Goal: Task Accomplishment & Management: Use online tool/utility

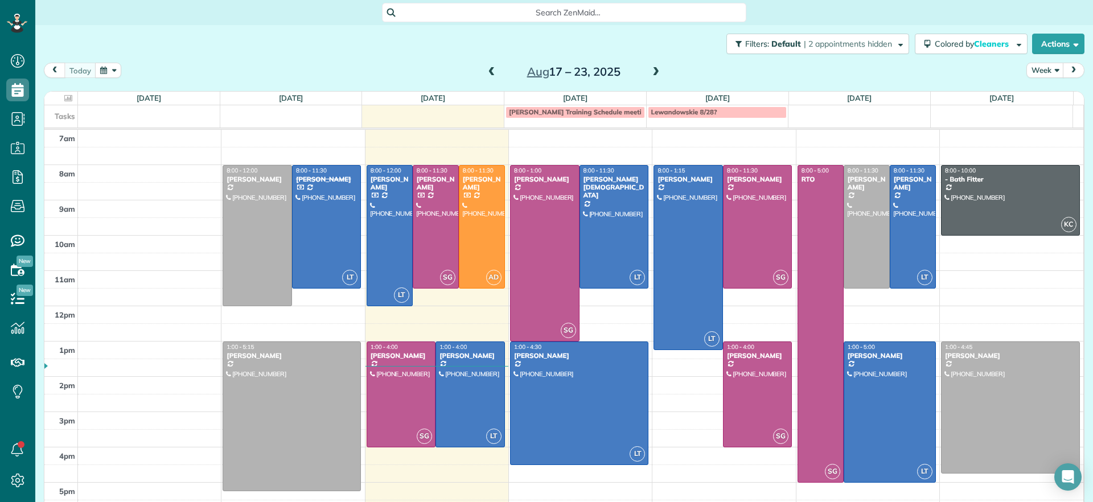
scroll to position [5, 5]
click at [651, 70] on span at bounding box center [656, 72] width 13 height 10
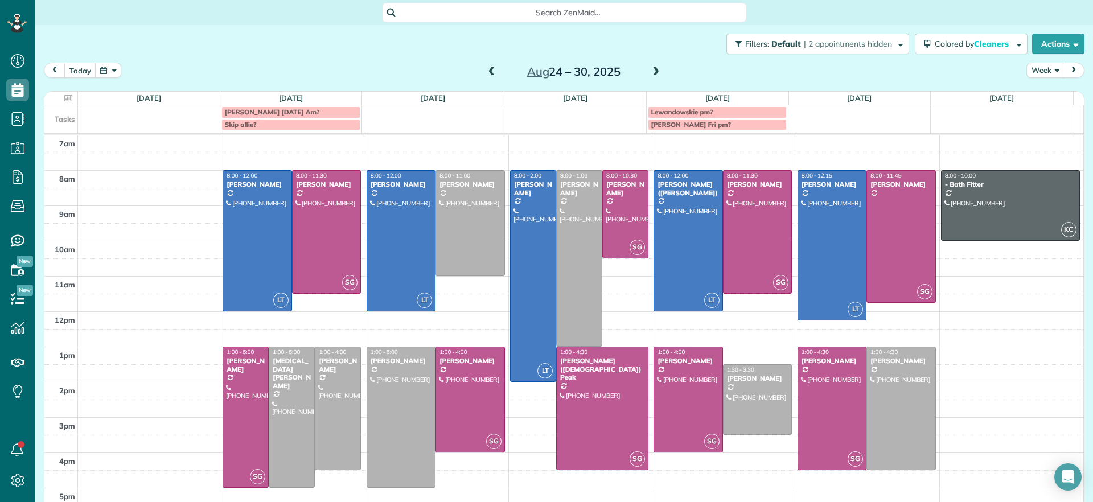
click at [489, 73] on span at bounding box center [492, 72] width 13 height 10
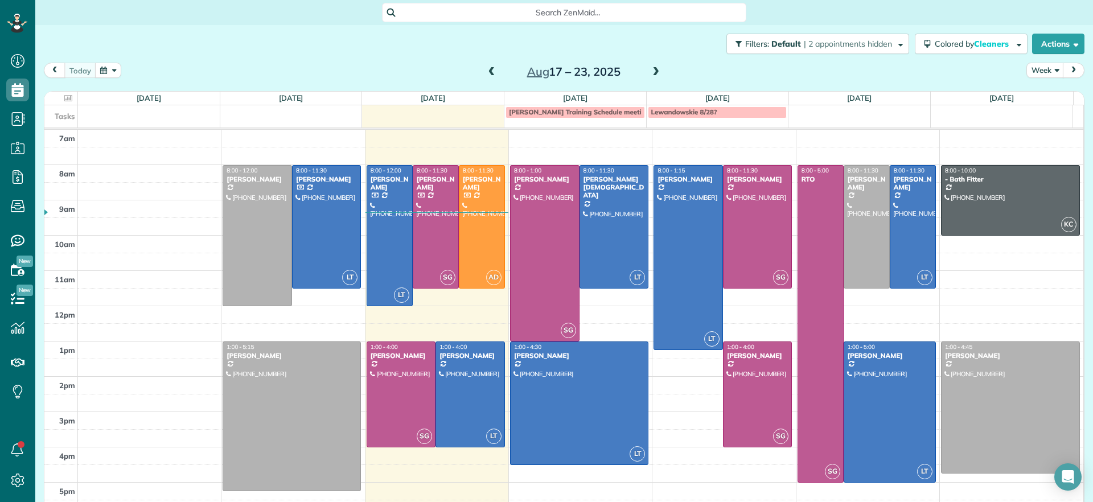
click at [650, 65] on span at bounding box center [656, 72] width 13 height 17
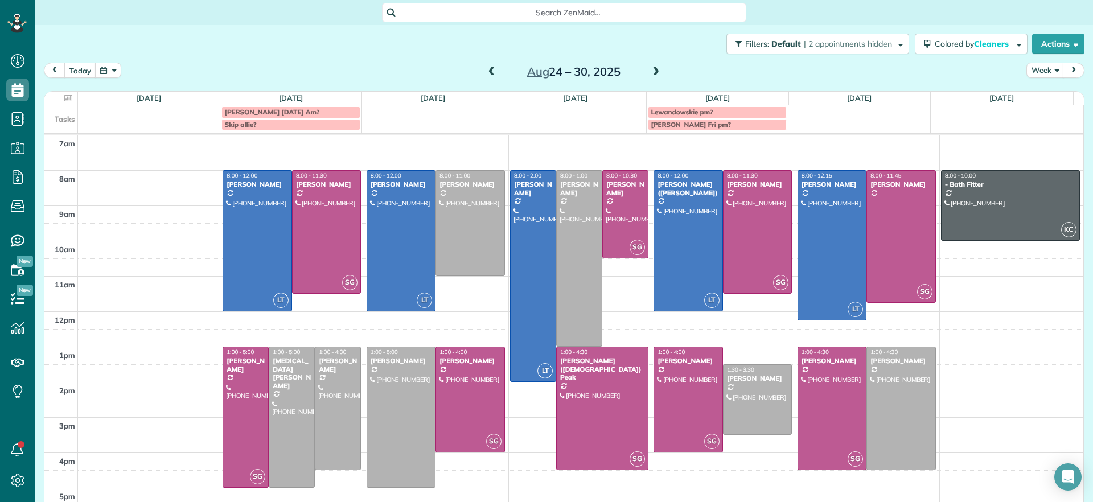
click at [486, 72] on span at bounding box center [492, 72] width 13 height 10
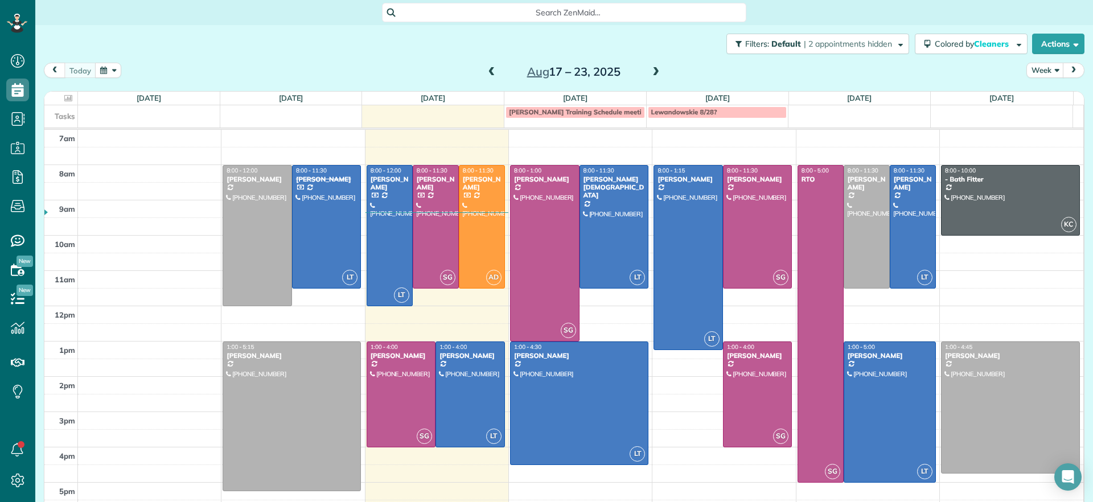
click at [652, 71] on span at bounding box center [656, 72] width 13 height 10
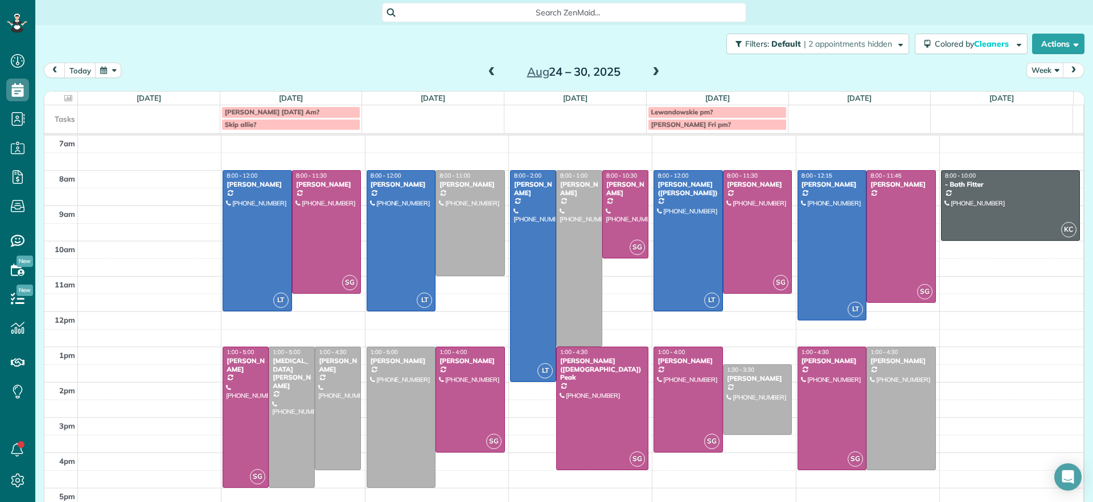
click at [486, 75] on span at bounding box center [492, 72] width 13 height 10
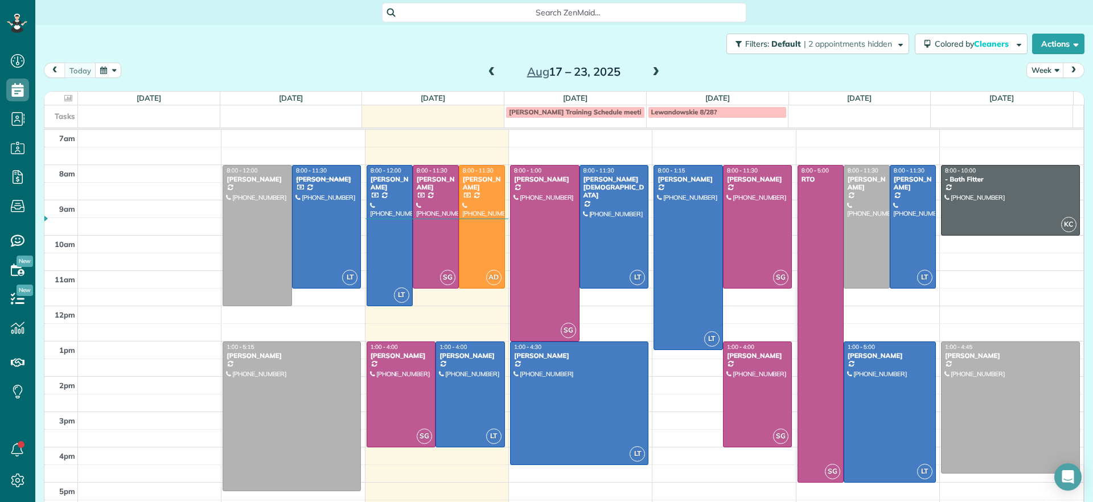
click at [650, 73] on span at bounding box center [656, 72] width 13 height 10
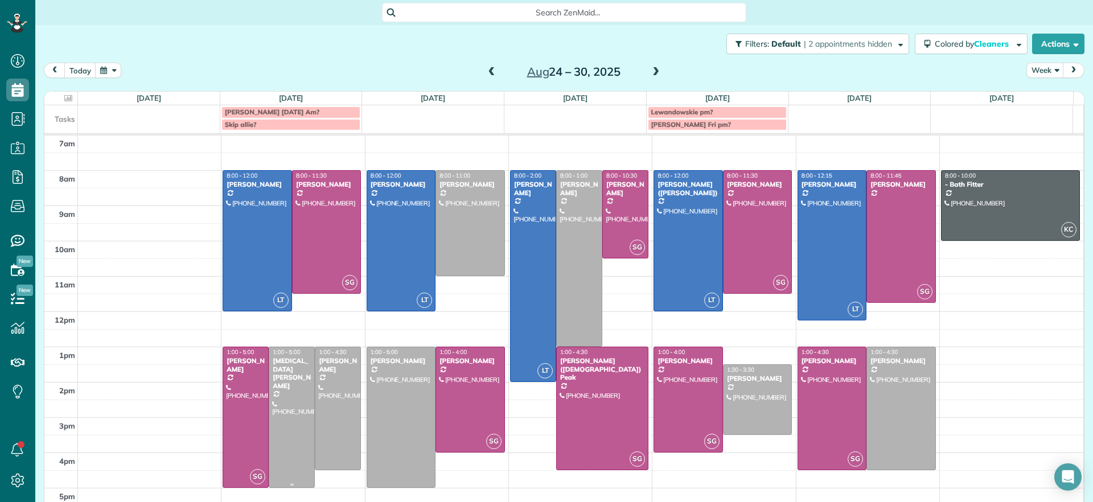
click at [291, 411] on div at bounding box center [291, 417] width 45 height 140
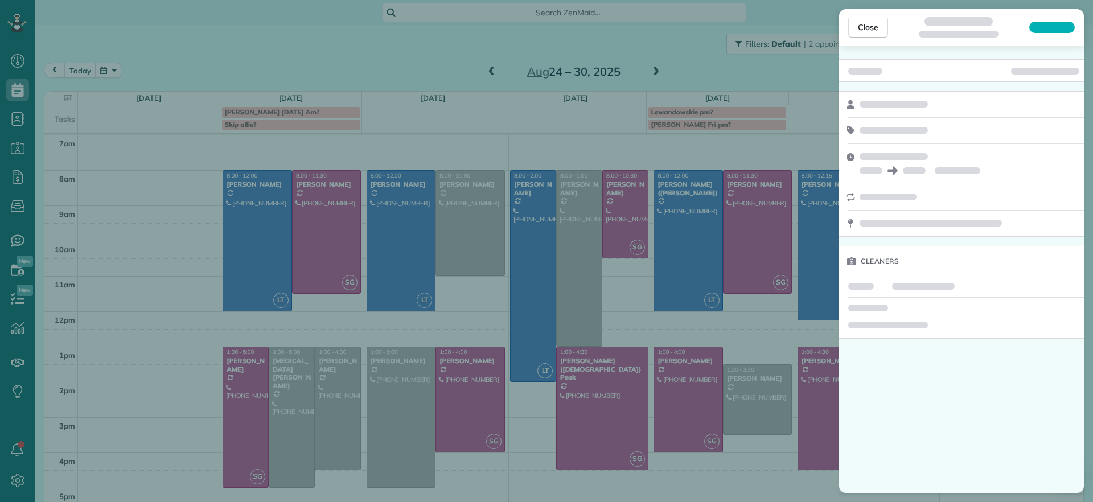
click at [377, 65] on div "Close Cleaners" at bounding box center [546, 251] width 1093 height 502
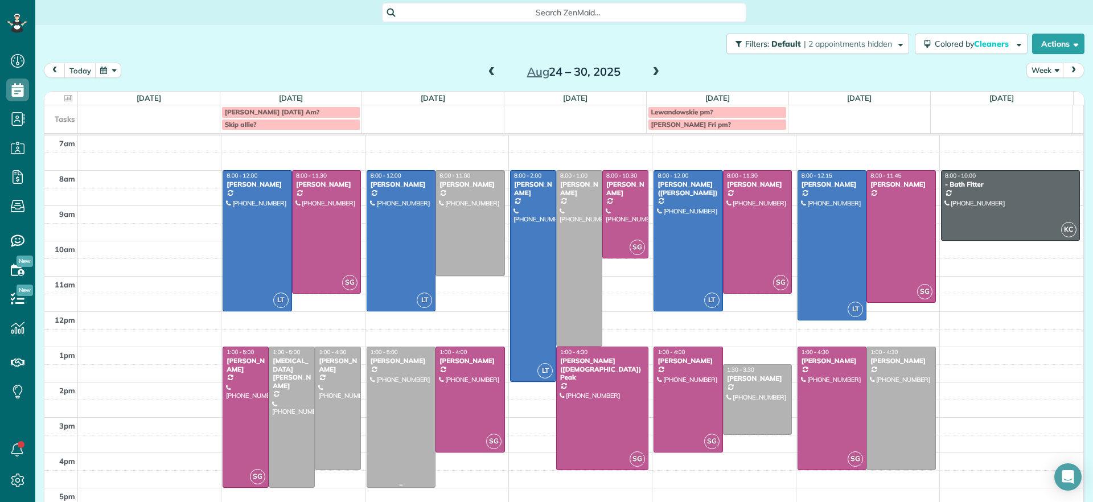
click at [411, 395] on div at bounding box center [401, 417] width 68 height 140
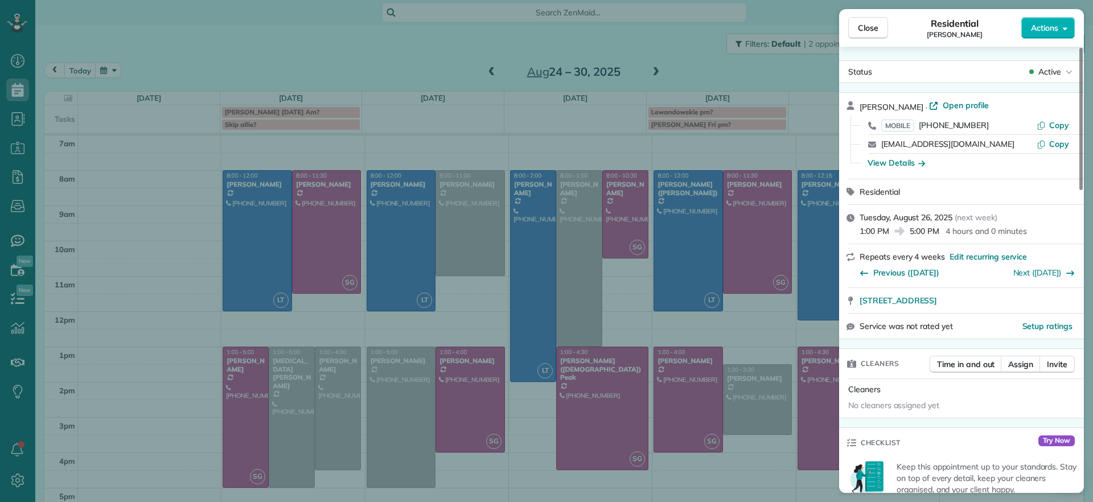
click at [957, 116] on div "MOBILE (804) 380-9935 Copy" at bounding box center [968, 125] width 217 height 18
click at [958, 109] on span "Open profile" at bounding box center [966, 105] width 46 height 11
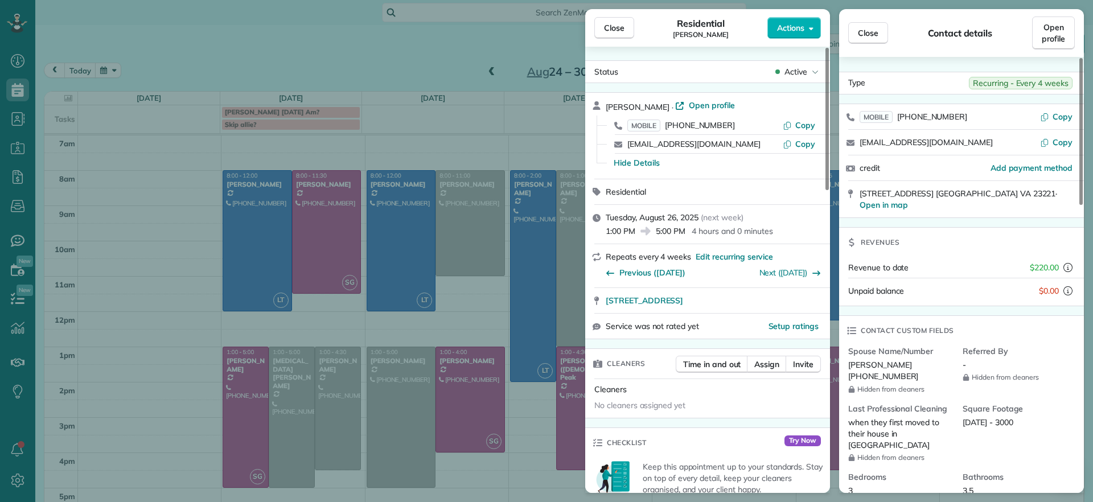
click at [116, 306] on div "Close Residential Julie Bowman Actions Status Active Julie Bowman · Open profil…" at bounding box center [546, 251] width 1093 height 502
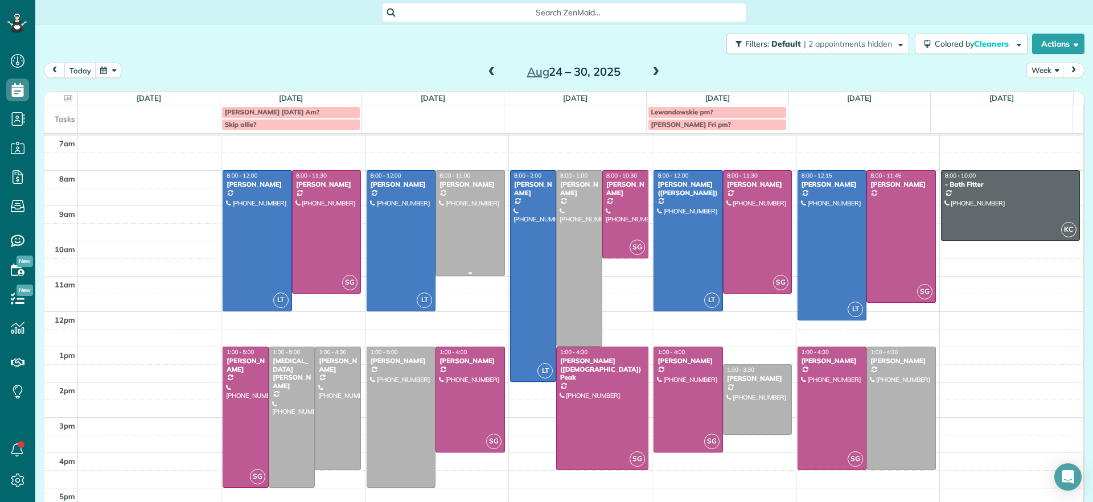
click at [467, 247] on div at bounding box center [470, 223] width 68 height 105
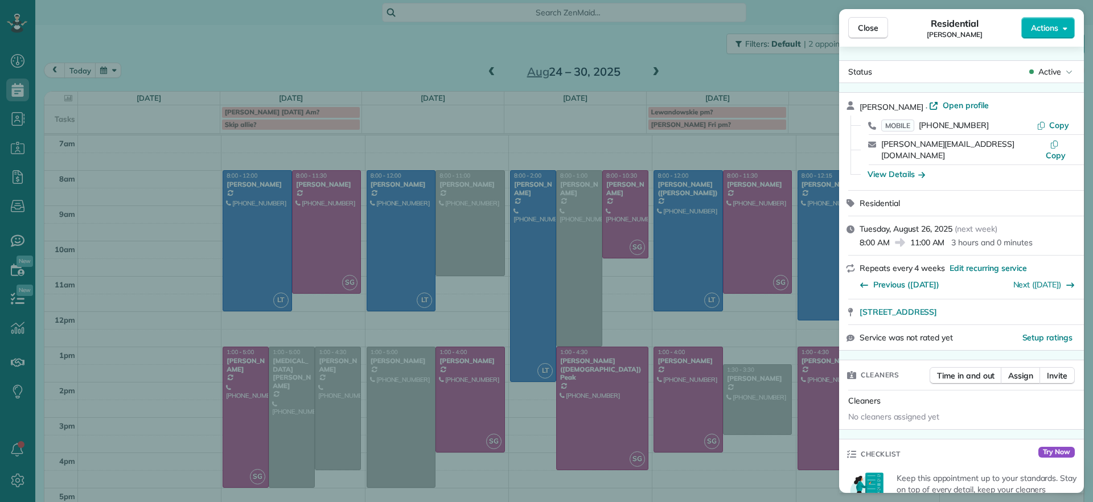
click at [392, 93] on div "Close Residential Peggy Partridge Actions Status Active Peggy Partridge · Open …" at bounding box center [546, 251] width 1093 height 502
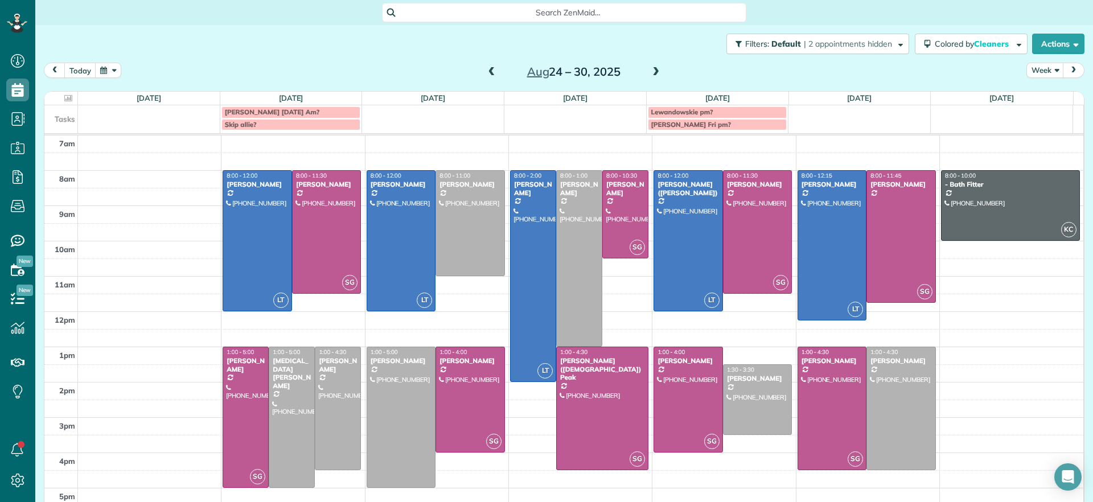
click at [707, 110] on span "Lewandowskie pm?" at bounding box center [682, 112] width 62 height 9
click at [491, 77] on div "**********" at bounding box center [546, 251] width 1093 height 502
click at [650, 69] on span at bounding box center [656, 72] width 13 height 10
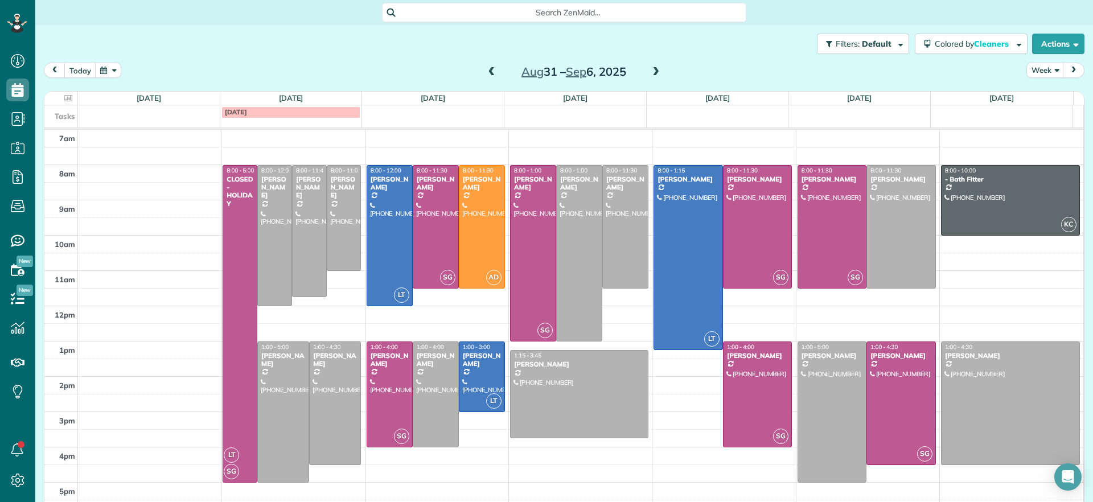
click at [488, 72] on span at bounding box center [492, 72] width 13 height 10
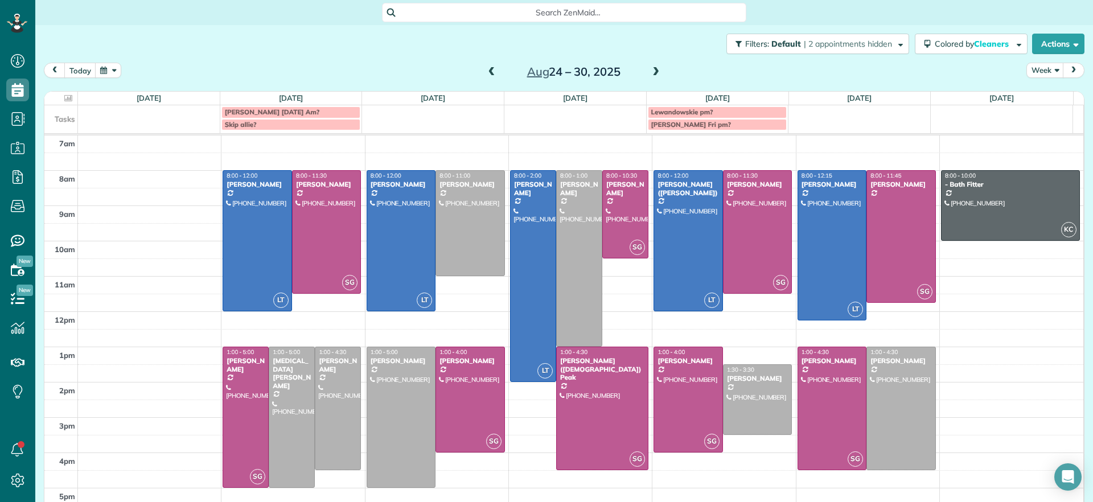
drag, startPoint x: 766, startPoint y: 113, endPoint x: 659, endPoint y: 50, distance: 124.6
click at [659, 50] on div "Filters: Default | 2 appointments hidden Colored by Cleaners Color by Cleaner C…" at bounding box center [564, 44] width 1058 height 38
drag, startPoint x: 727, startPoint y: 114, endPoint x: 709, endPoint y: 63, distance: 53.7
click at [709, 63] on div "today Week Aug 24 – 30, 2025" at bounding box center [564, 73] width 1041 height 21
click at [473, 247] on div at bounding box center [470, 223] width 68 height 105
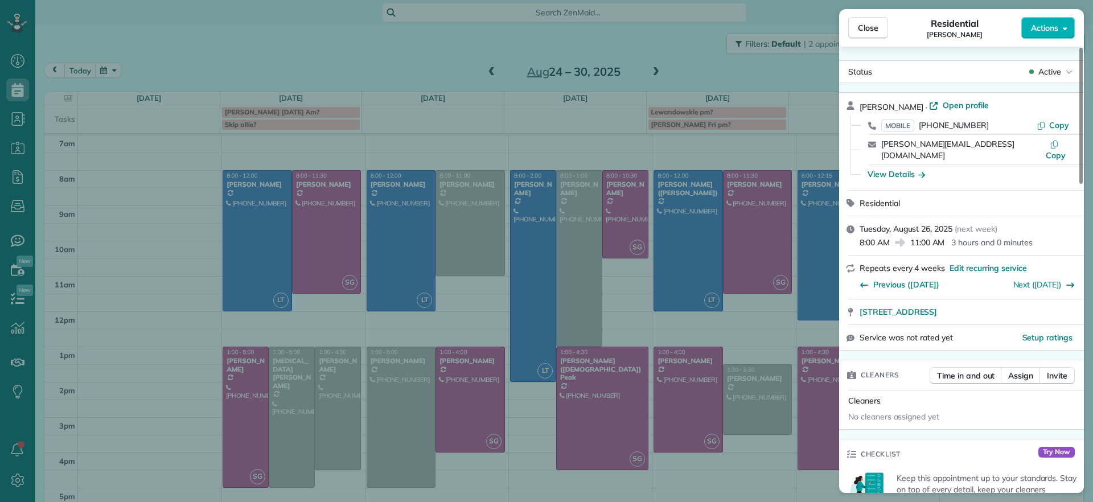
click at [412, 56] on div "Close Residential Peggy Partridge Actions Status Active Peggy Partridge · Open …" at bounding box center [546, 251] width 1093 height 502
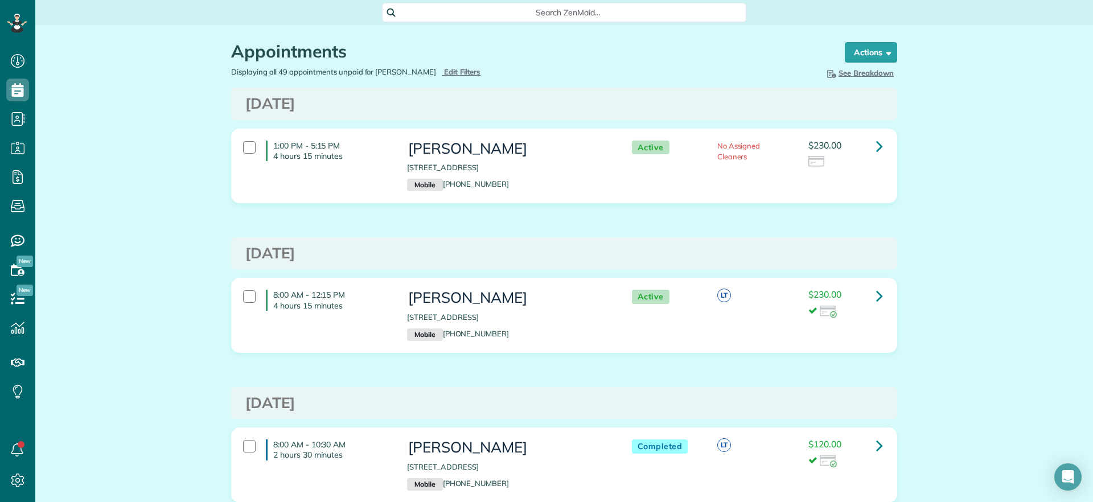
scroll to position [5, 5]
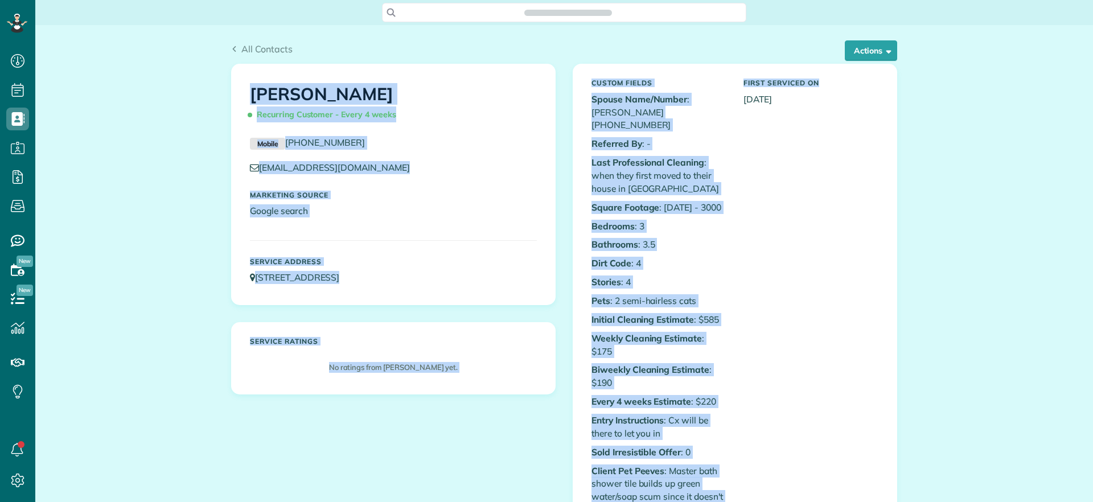
scroll to position [5, 5]
click at [573, 115] on div "Custom Fields Spouse Name/Number : Rawls (804) 517-3555 Referred By : - Last Pr…" at bounding box center [735, 430] width 325 height 733
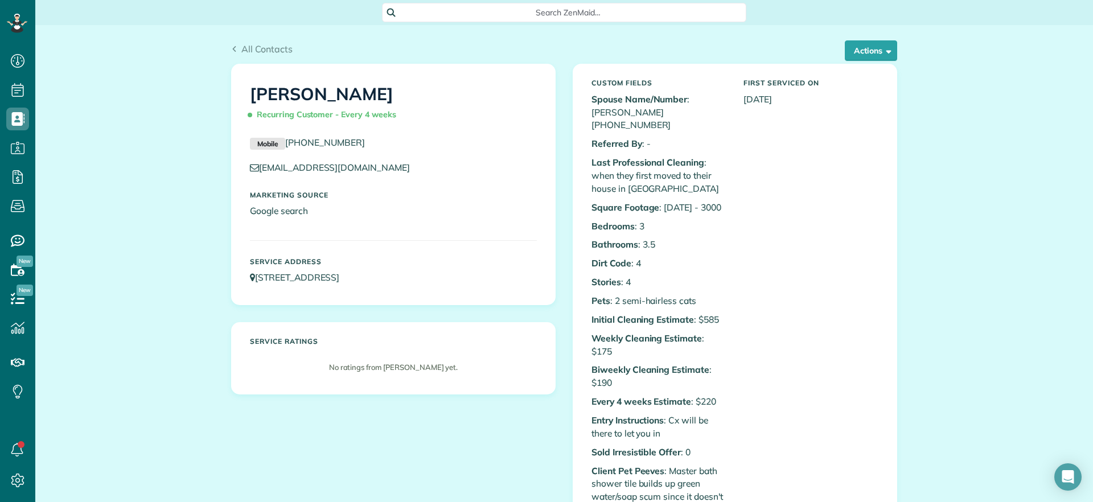
click at [894, 51] on div "All Contacts Actions Edit Add Appointment Recent Activity Send Email Show Past …" at bounding box center [564, 44] width 683 height 39
click at [883, 50] on span "button" at bounding box center [887, 50] width 9 height 9
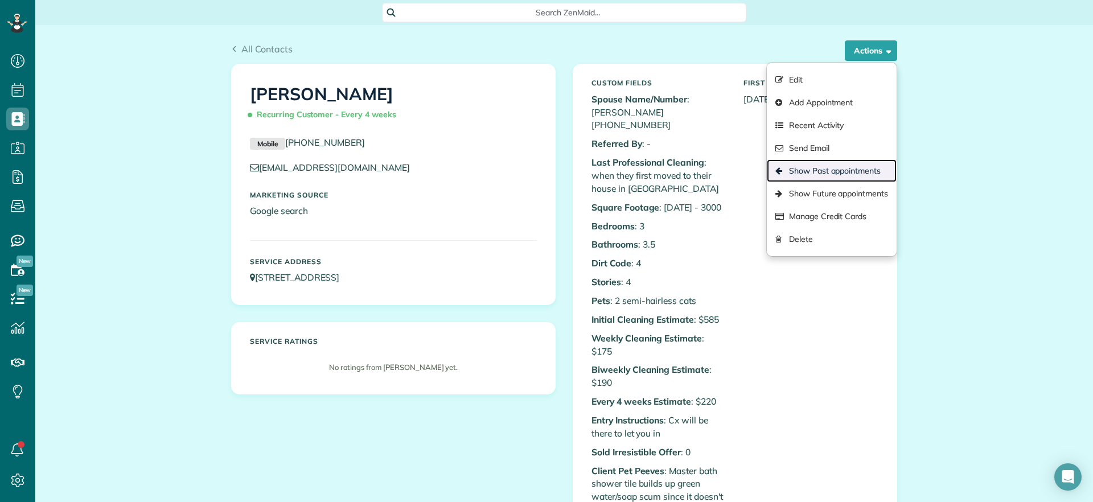
click at [835, 166] on link "Show Past appointments" at bounding box center [832, 170] width 130 height 23
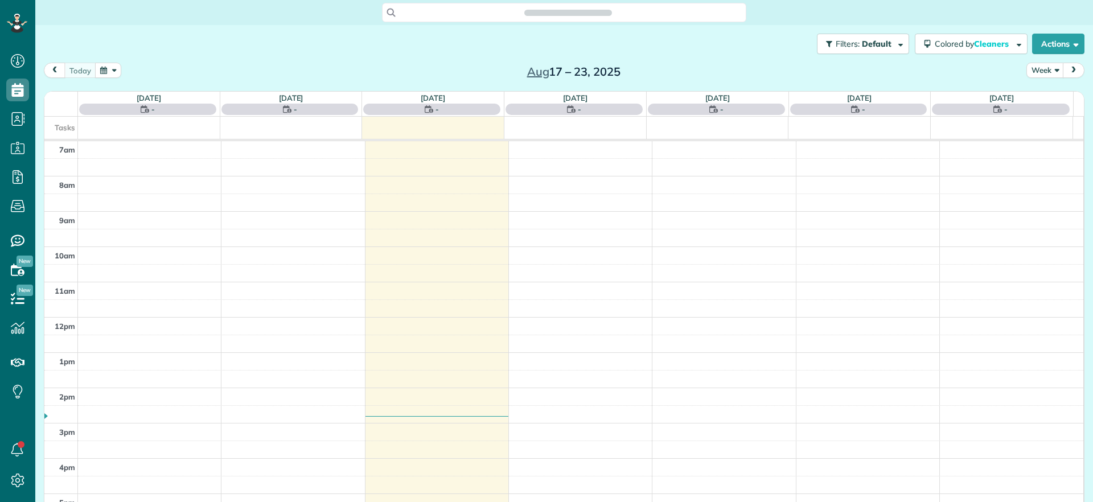
scroll to position [5, 5]
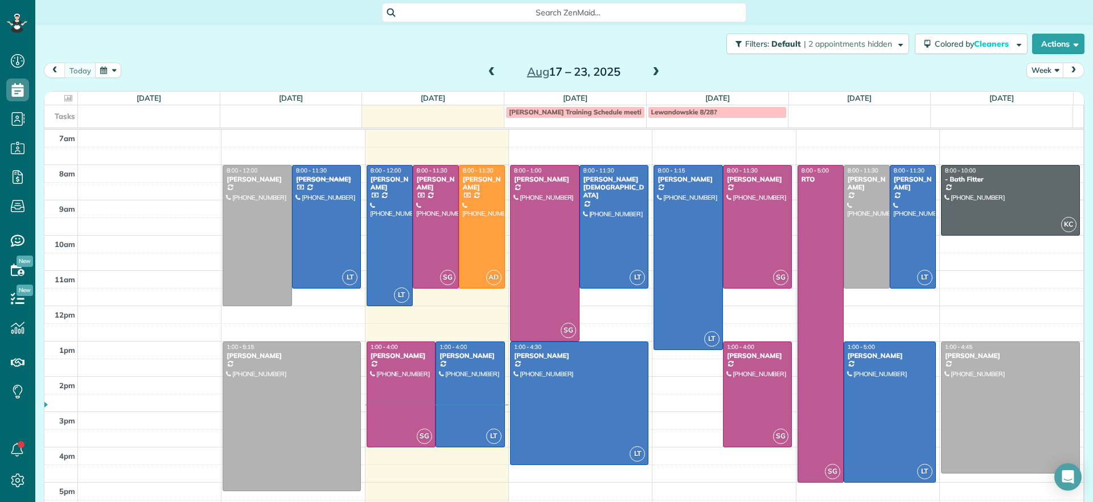
click at [650, 71] on span at bounding box center [656, 72] width 13 height 10
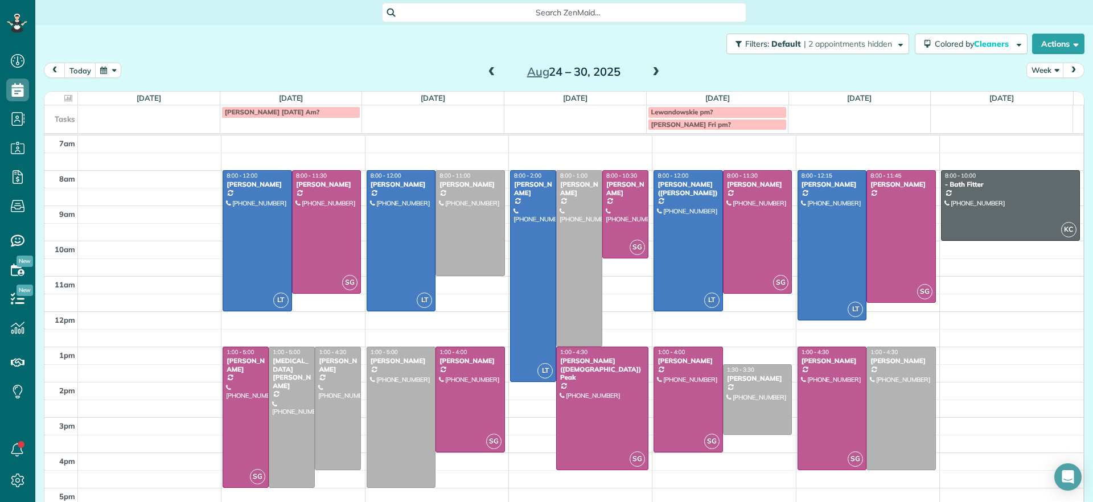
click at [486, 76] on span at bounding box center [492, 72] width 13 height 10
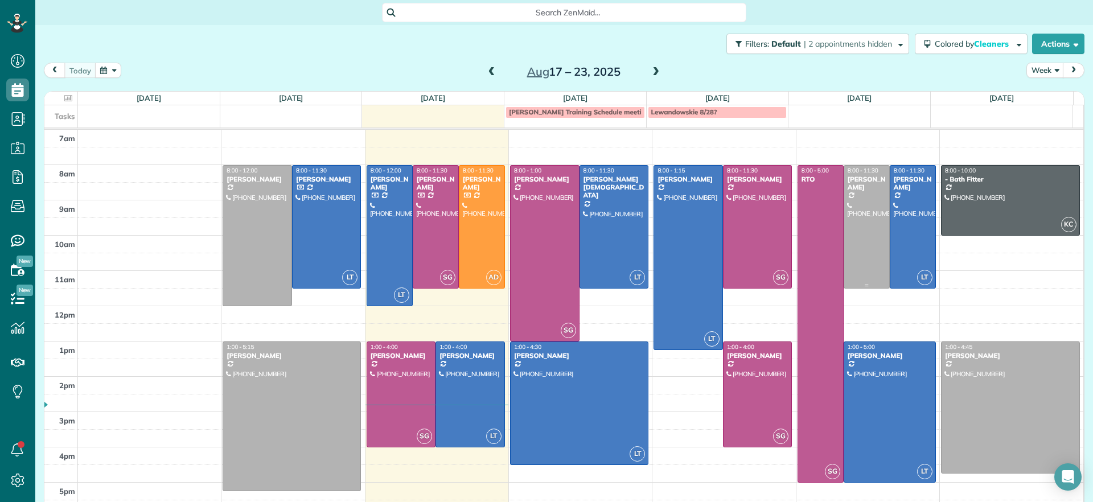
click at [853, 228] on div at bounding box center [866, 227] width 45 height 122
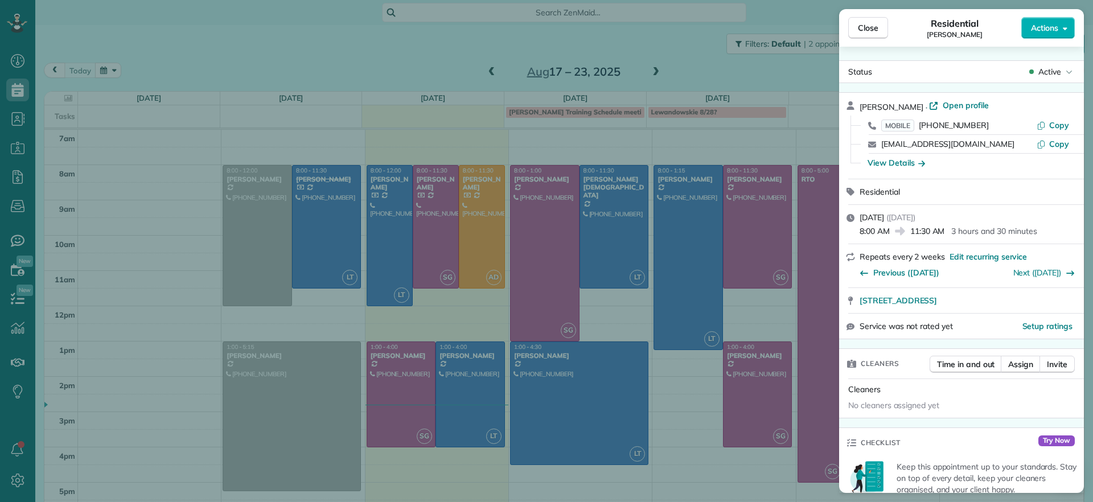
click at [703, 67] on div "Close Residential Jennifer Friedline Actions Status Active Jennifer Friedline ·…" at bounding box center [546, 251] width 1093 height 502
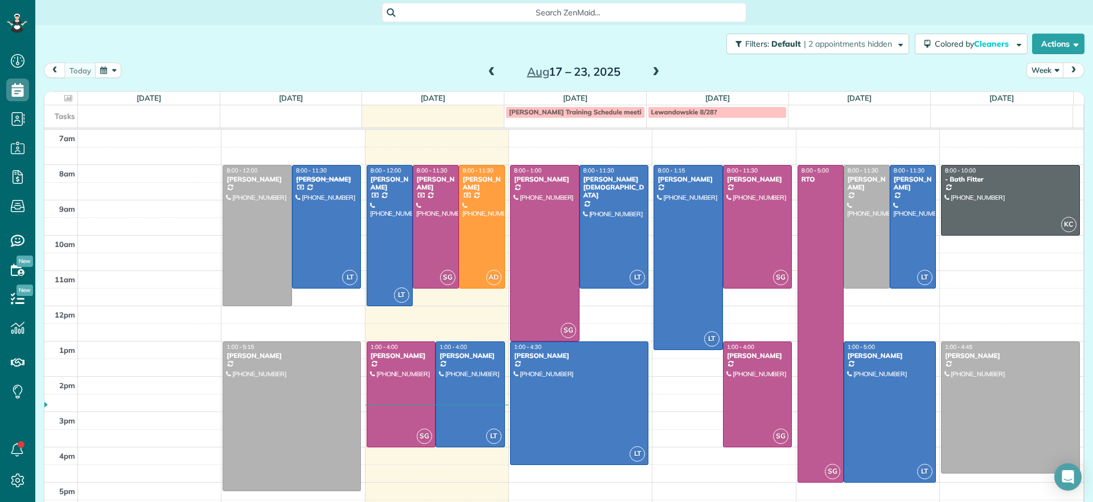
click at [650, 73] on span at bounding box center [656, 72] width 13 height 10
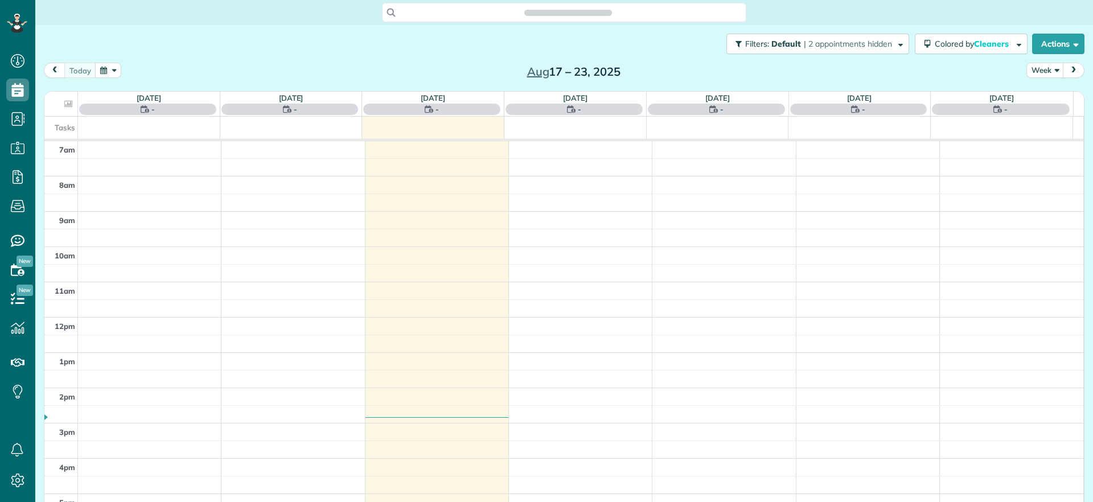
scroll to position [5, 5]
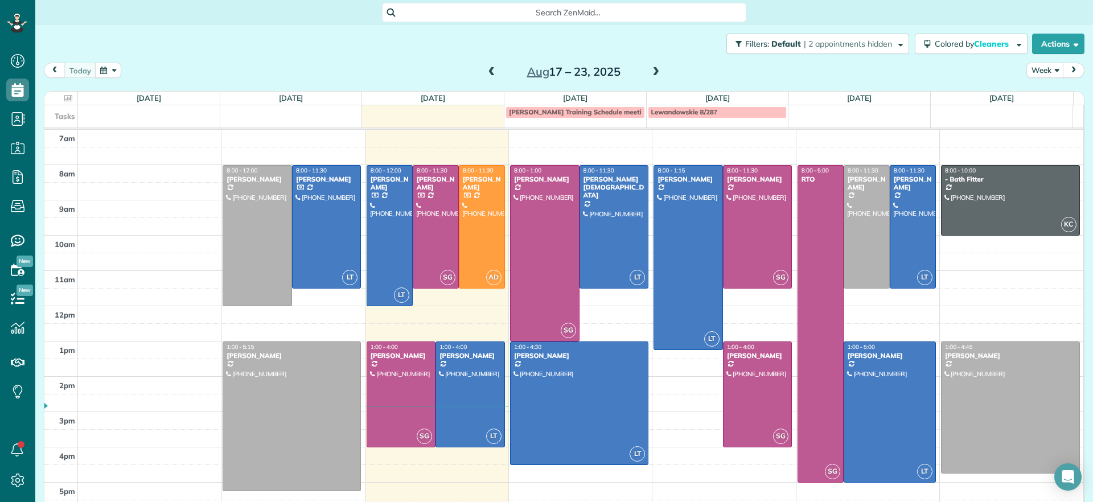
click at [650, 68] on span at bounding box center [656, 72] width 13 height 10
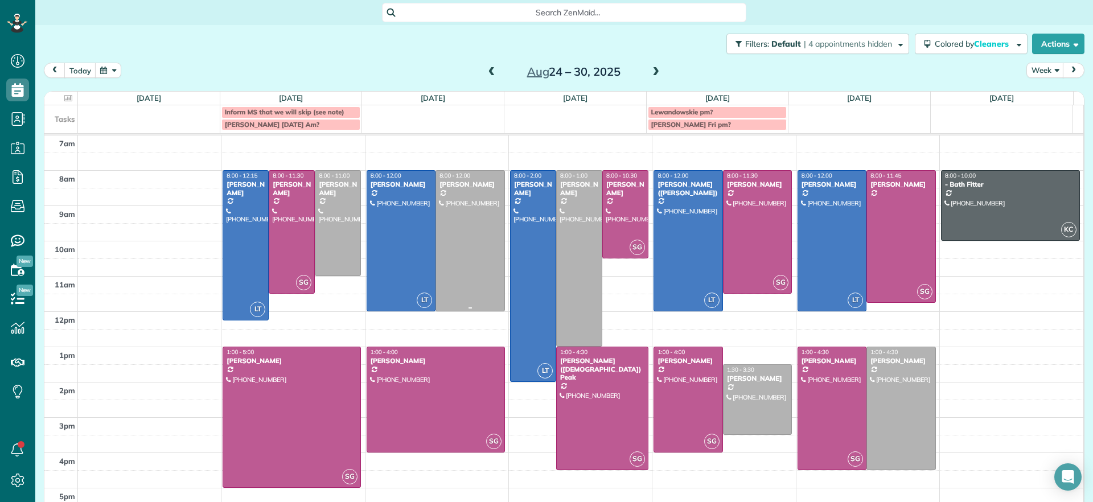
click at [455, 276] on div at bounding box center [470, 241] width 68 height 140
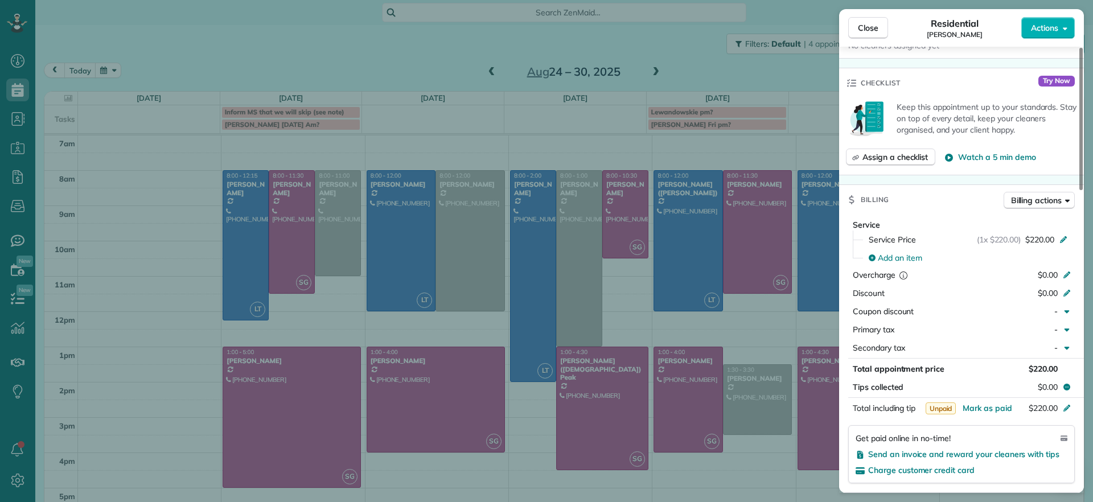
scroll to position [431, 0]
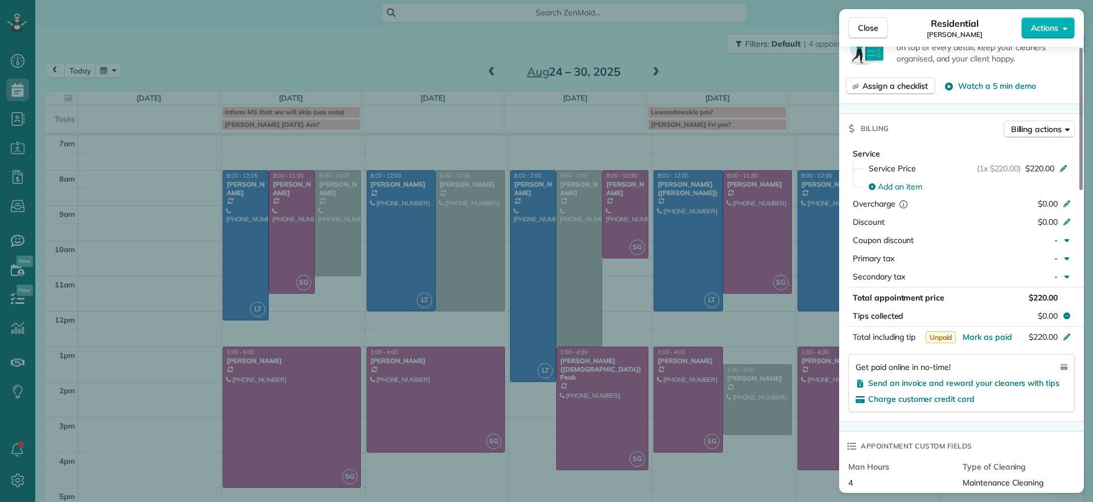
click at [417, 50] on div "Close Residential [PERSON_NAME] Actions Status Active [PERSON_NAME] · Open prof…" at bounding box center [546, 251] width 1093 height 502
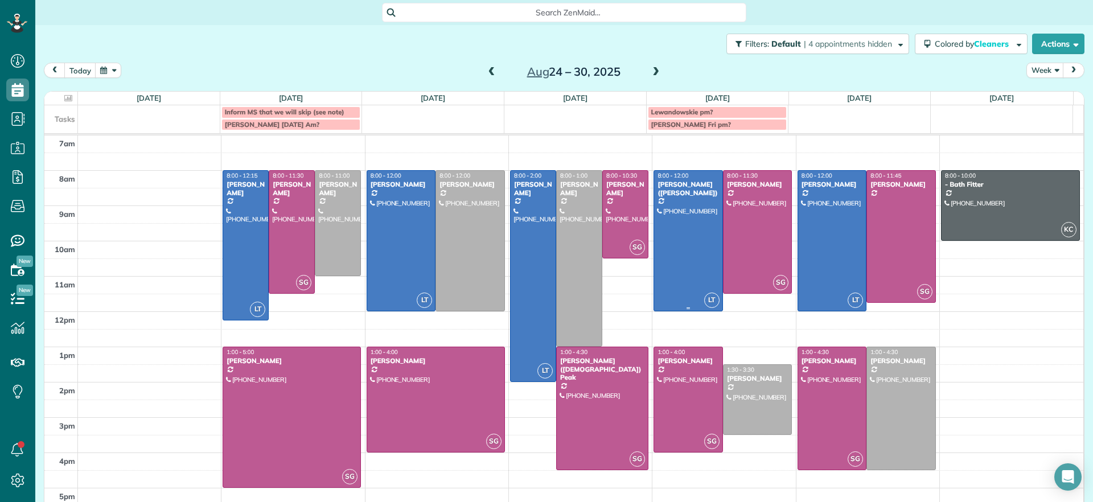
click at [695, 256] on div at bounding box center [688, 241] width 68 height 140
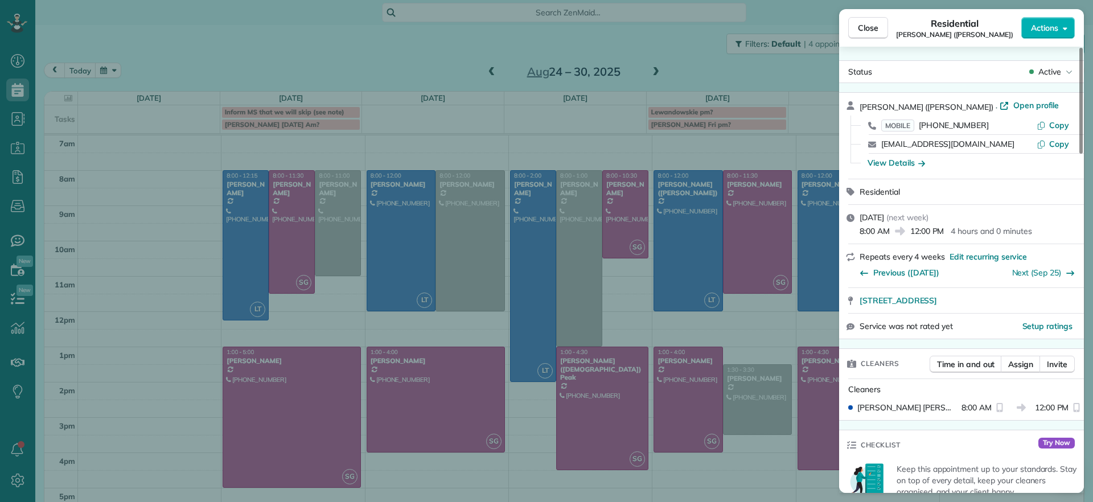
click at [423, 66] on div "Close Residential Chris Ludwig (Harrison) Actions Status Active Chris Ludwig (H…" at bounding box center [546, 251] width 1093 height 502
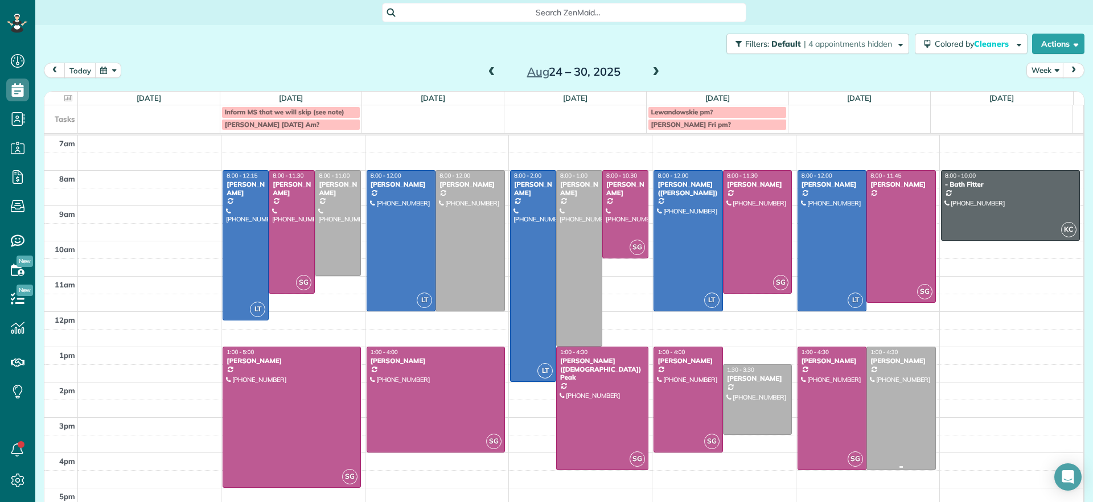
click at [892, 420] on div at bounding box center [901, 408] width 68 height 122
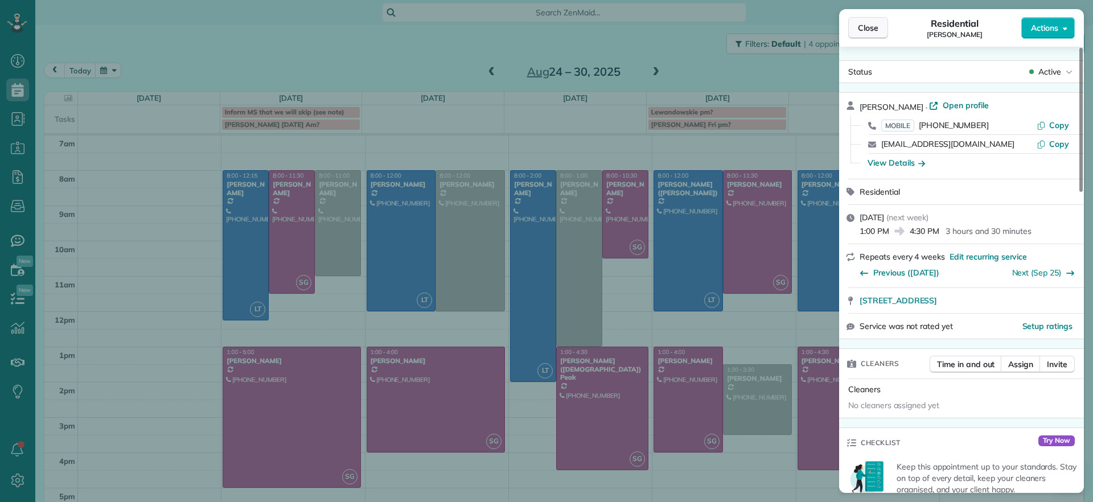
click at [876, 23] on span "Close" at bounding box center [868, 27] width 20 height 11
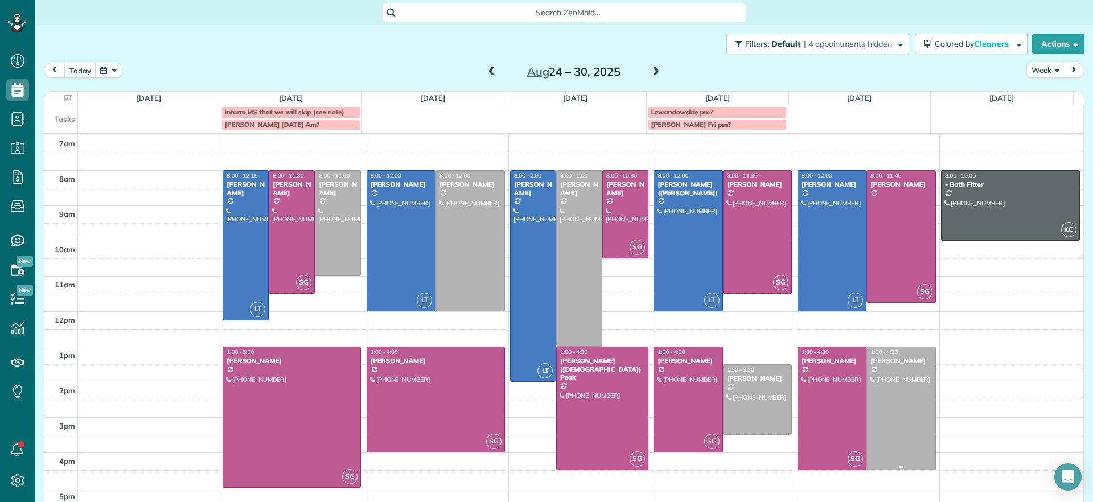
click at [888, 413] on div at bounding box center [901, 408] width 68 height 122
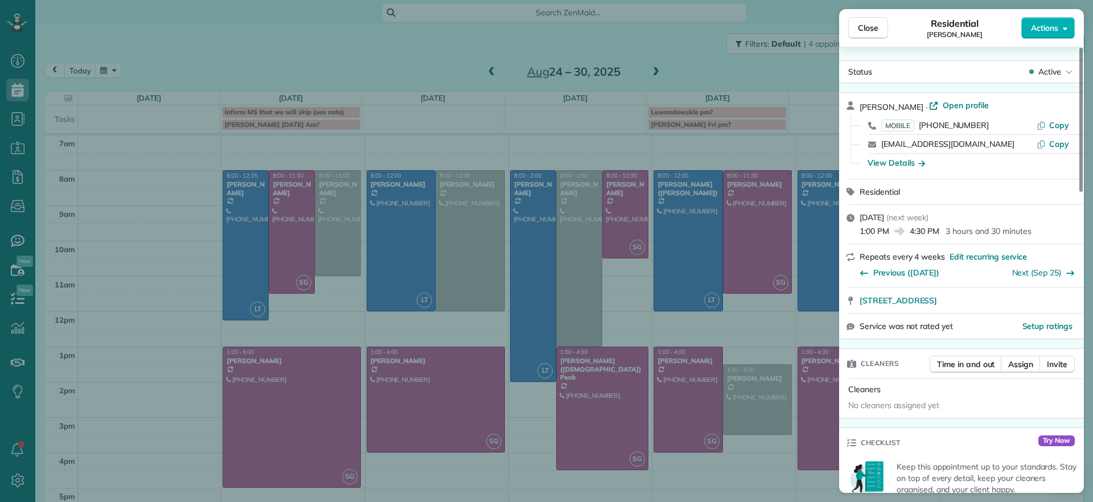
drag, startPoint x: 856, startPoint y: 305, endPoint x: 1023, endPoint y: 292, distance: 167.9
click at [1023, 292] on div "3203 Carolina Avenue Richmond VA 23222" at bounding box center [961, 300] width 245 height 25
click at [808, 125] on div "Close Residential Charles Perretti Actions Status Active Charles Perretti · Ope…" at bounding box center [546, 251] width 1093 height 502
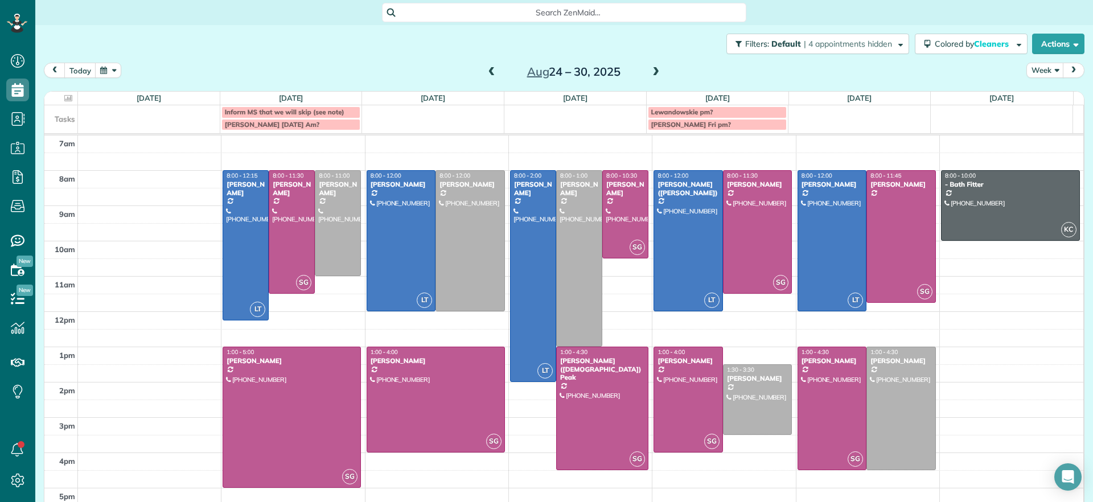
click at [838, 208] on div at bounding box center [832, 241] width 68 height 140
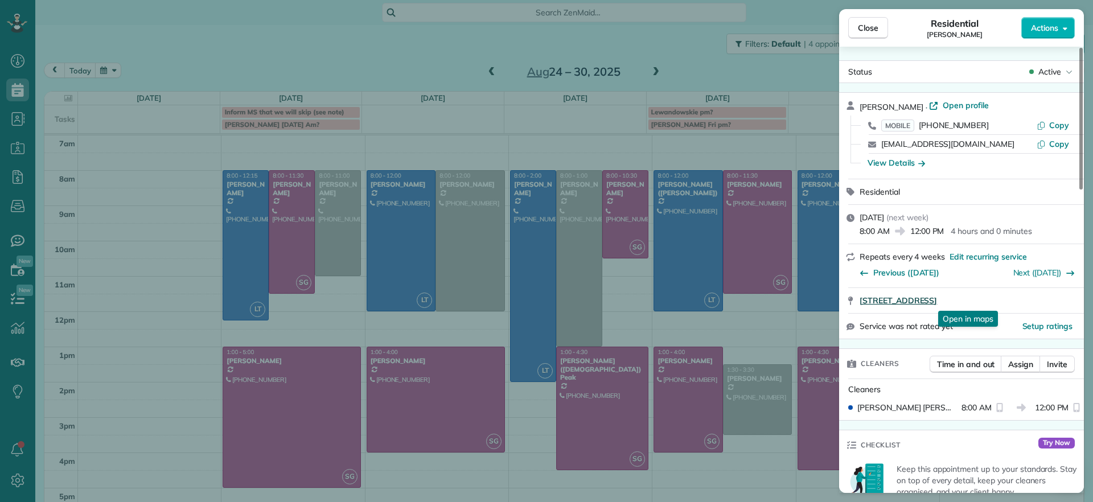
drag, startPoint x: 857, startPoint y: 298, endPoint x: 1013, endPoint y: 299, distance: 156.0
click at [1013, 299] on div "11918 Nevis Drive Midlothian VA 23114 Open in maps Open in maps" at bounding box center [961, 300] width 245 height 25
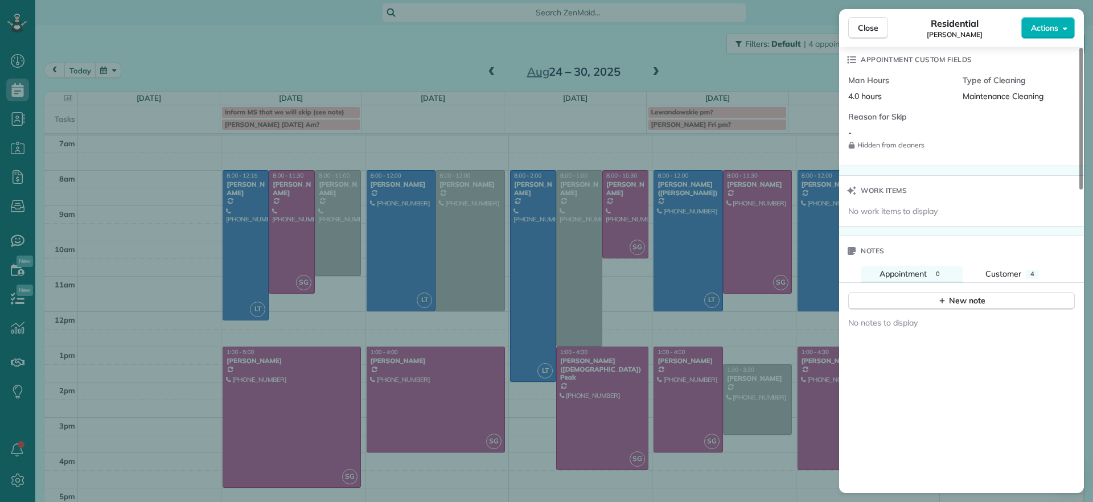
scroll to position [950, 0]
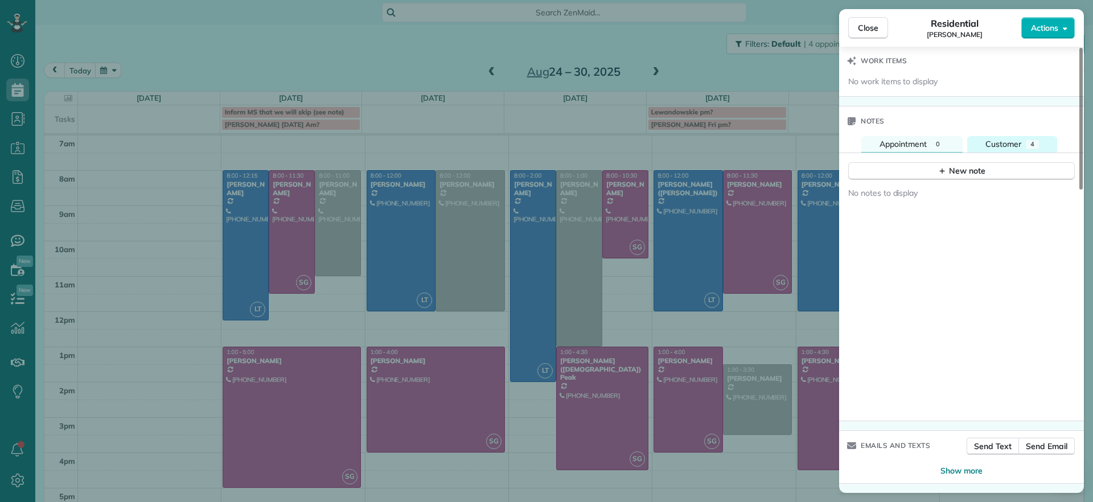
click at [1009, 147] on span "Customer" at bounding box center [1004, 144] width 36 height 10
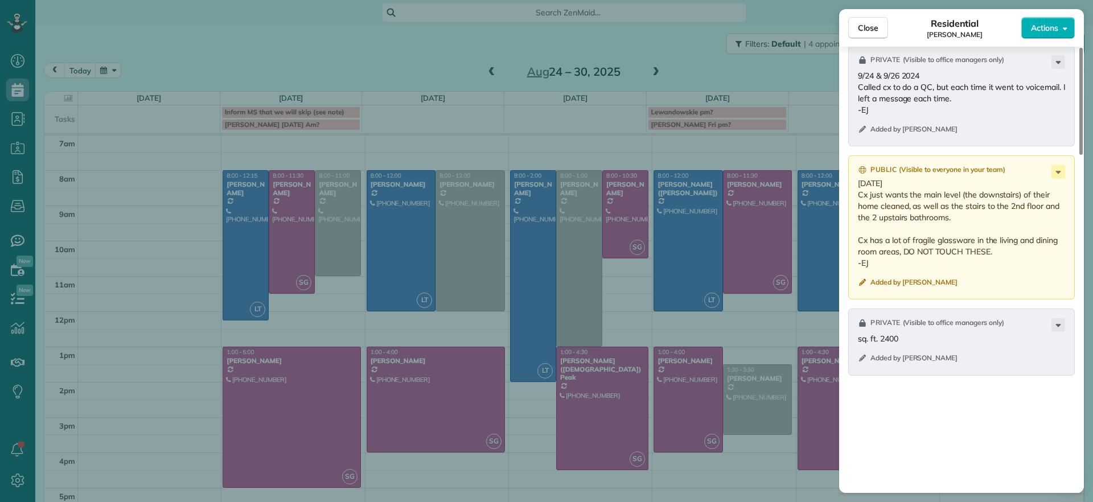
scroll to position [1163, 0]
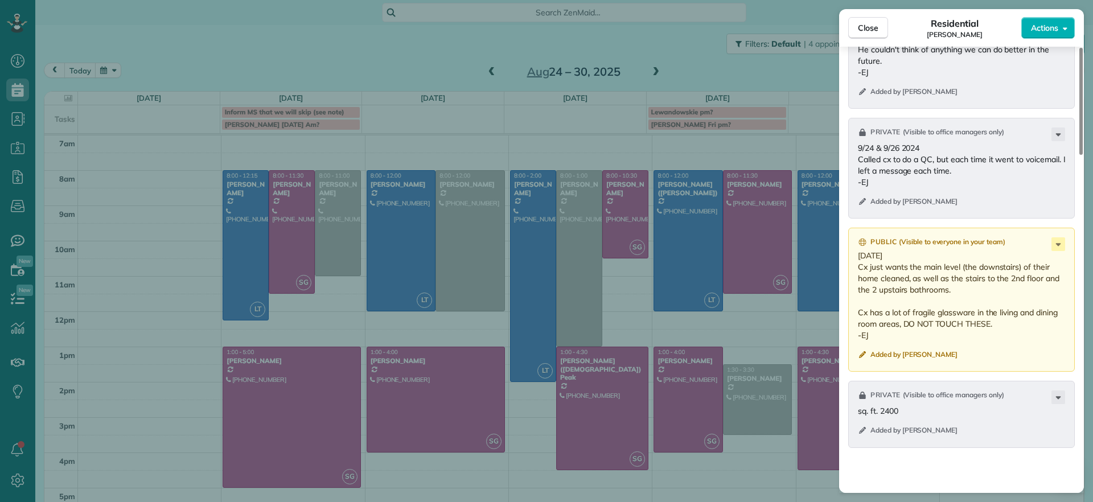
drag, startPoint x: 780, startPoint y: 117, endPoint x: 795, endPoint y: 134, distance: 22.6
click at [780, 117] on div "Close Residential John Behen Actions Status Active John Behen · Open profile MO…" at bounding box center [546, 251] width 1093 height 502
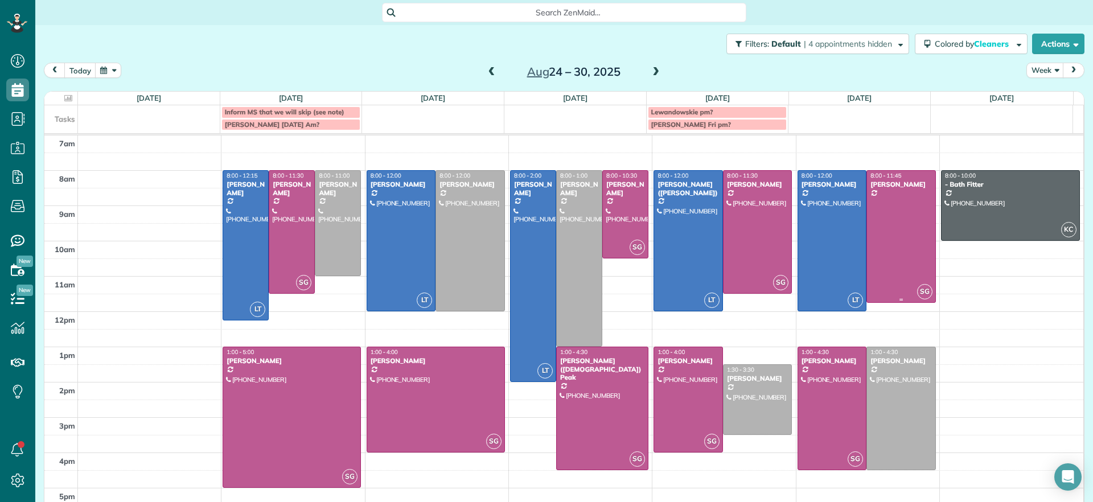
click at [814, 235] on div at bounding box center [832, 241] width 68 height 140
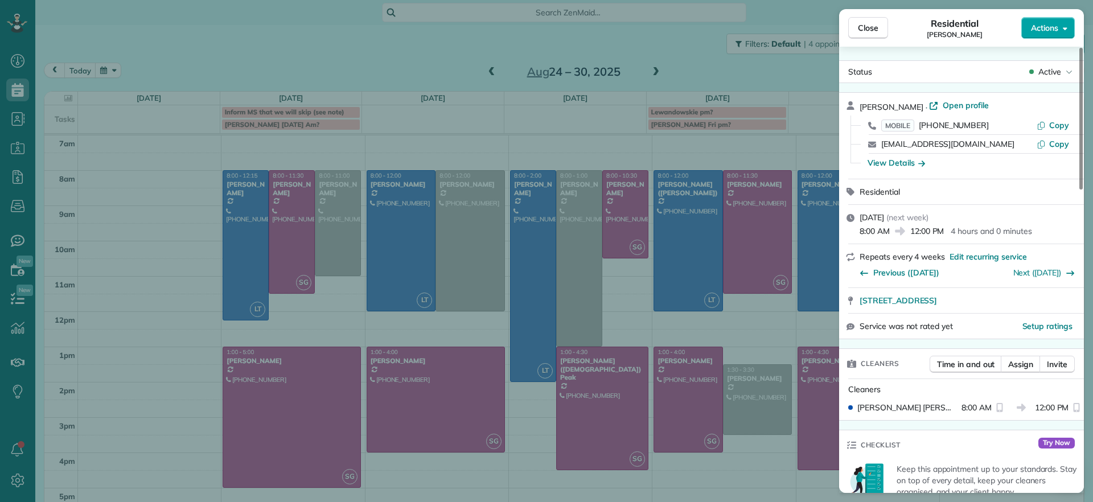
click at [1061, 24] on button "Actions" at bounding box center [1048, 28] width 54 height 22
click at [910, 180] on div "Residential" at bounding box center [961, 191] width 245 height 25
click at [943, 109] on span "Open profile" at bounding box center [966, 105] width 46 height 11
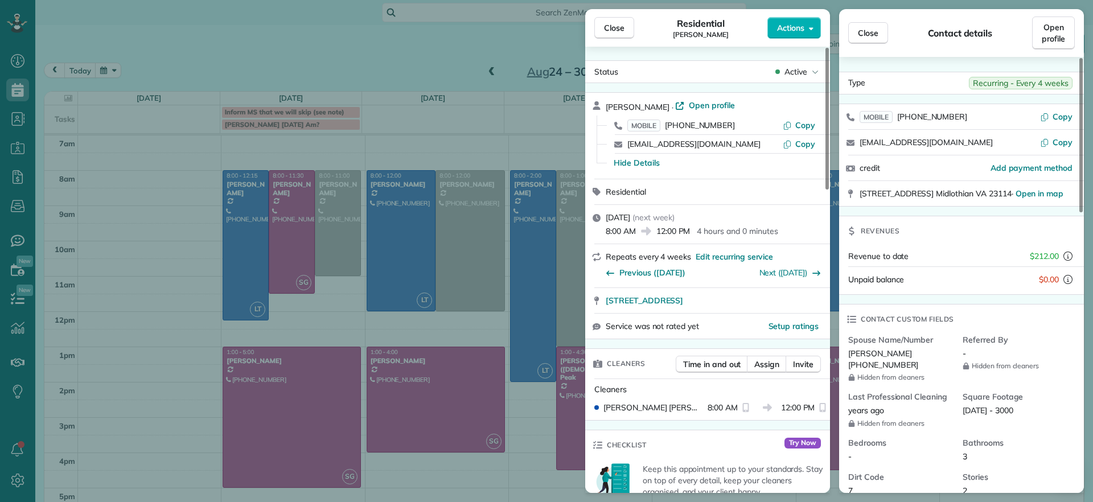
click at [460, 39] on div "Close Residential John Behen Actions Status Active John Behen · Open profile MO…" at bounding box center [546, 251] width 1093 height 502
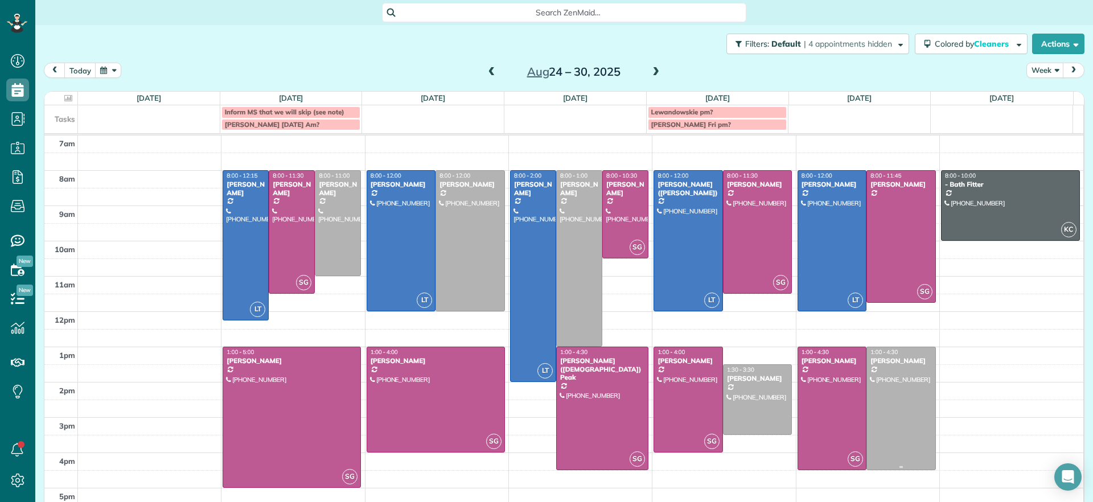
click at [867, 381] on div at bounding box center [901, 408] width 68 height 122
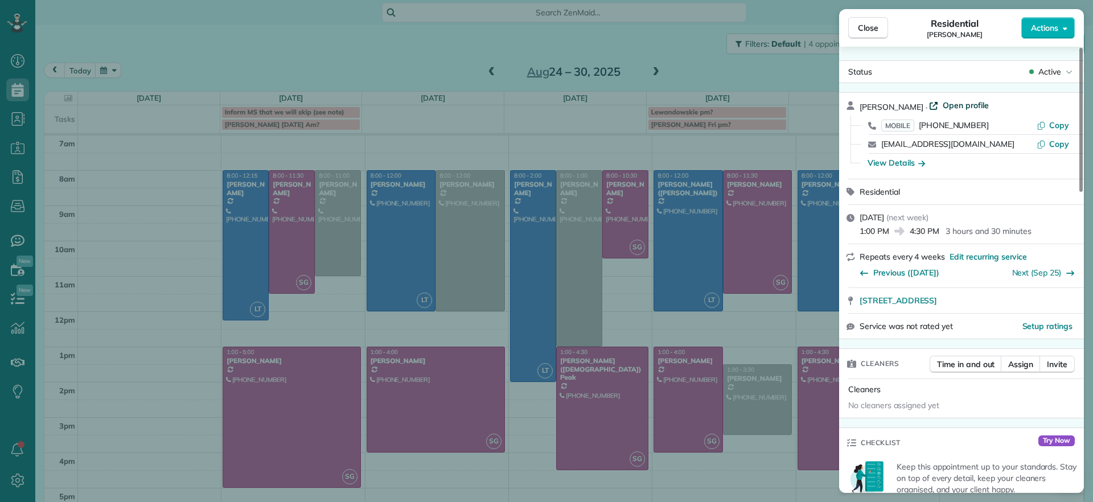
click at [967, 105] on span "Open profile" at bounding box center [966, 105] width 46 height 11
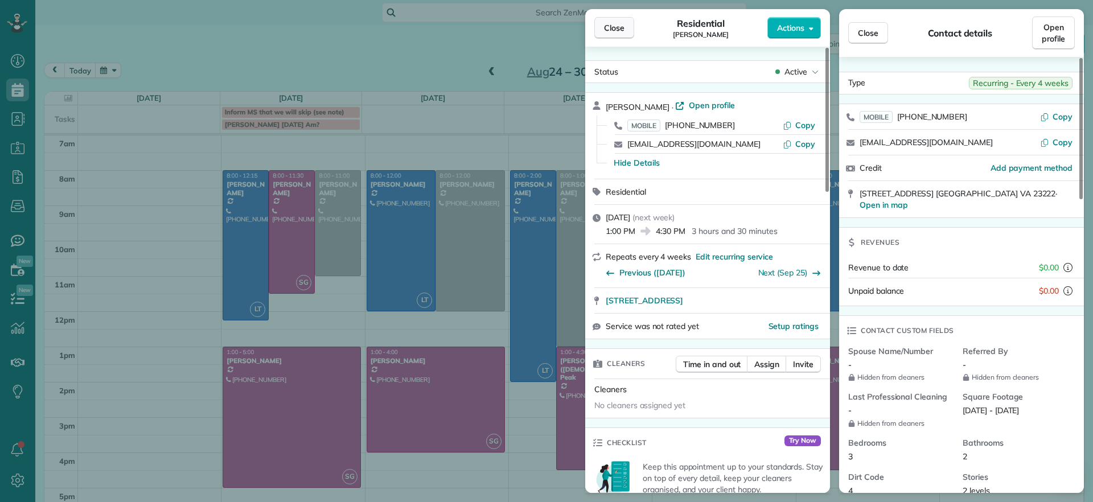
click at [625, 32] on button "Close" at bounding box center [614, 28] width 40 height 22
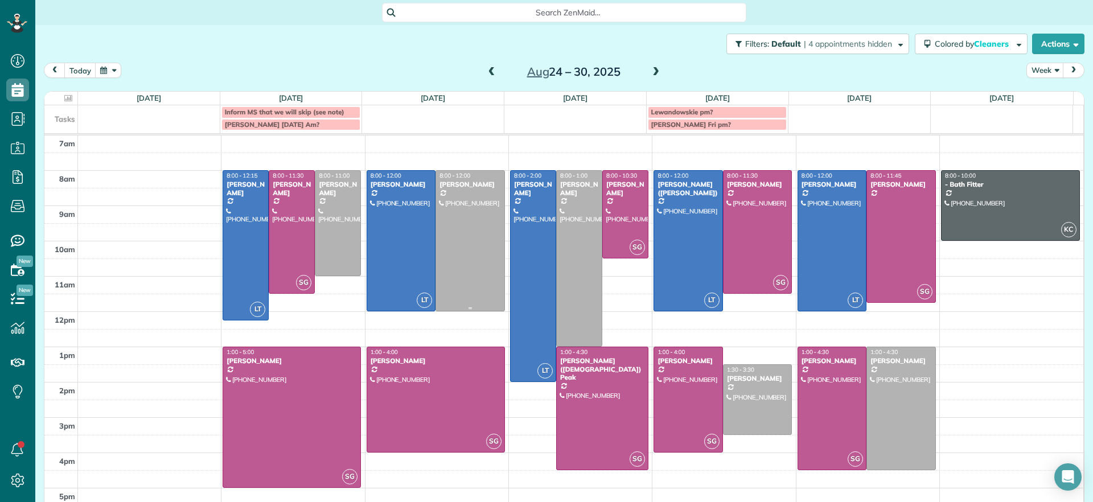
click at [457, 225] on div at bounding box center [470, 241] width 68 height 140
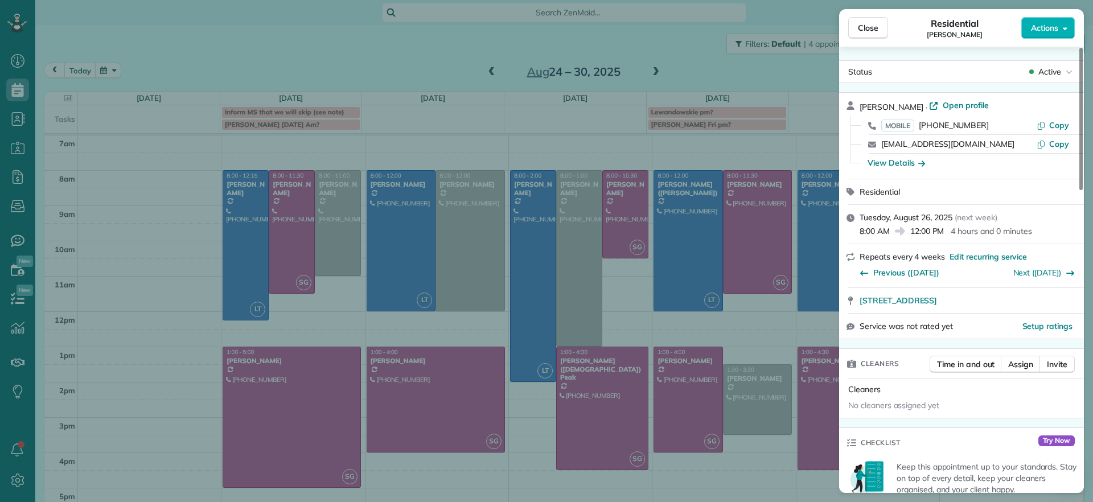
click at [469, 30] on div "Close Residential Julie Bowman Actions Status Active Julie Bowman · Open profil…" at bounding box center [546, 251] width 1093 height 502
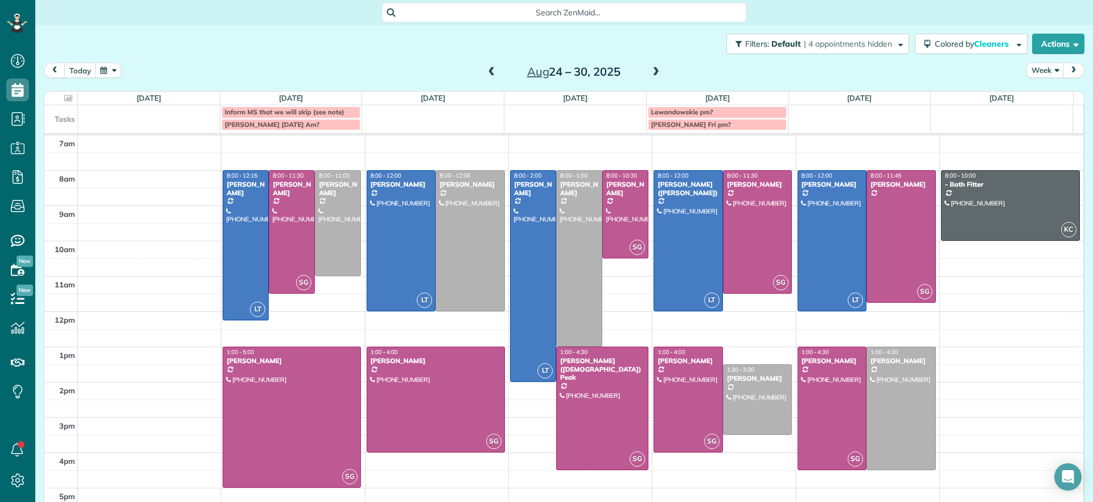
click at [488, 73] on span at bounding box center [492, 72] width 13 height 10
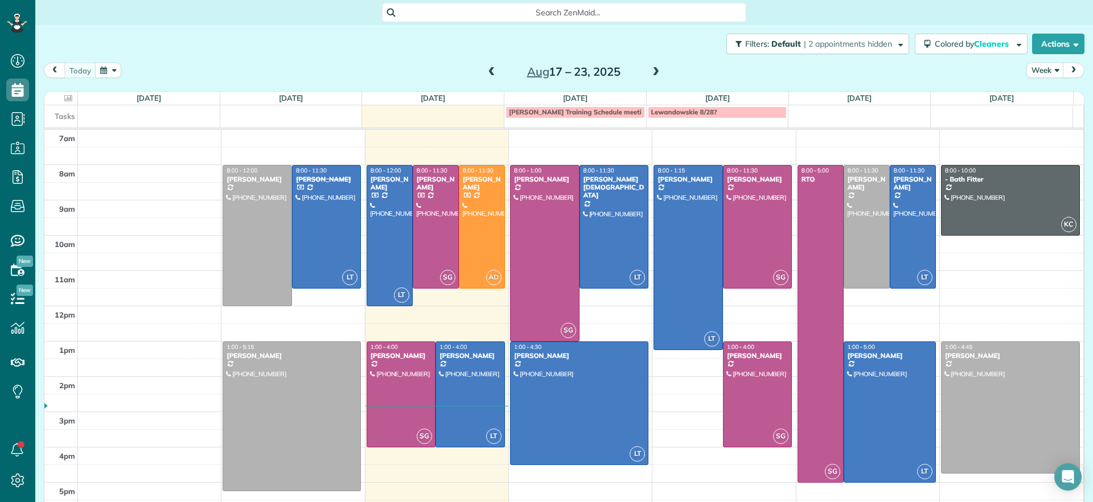
click at [654, 70] on span at bounding box center [656, 72] width 13 height 10
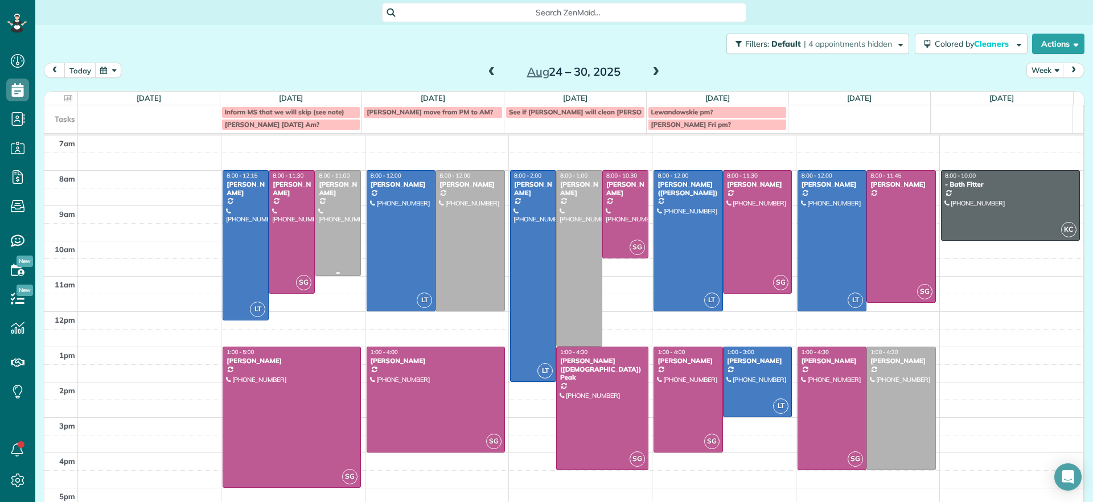
click at [329, 240] on div at bounding box center [337, 223] width 45 height 105
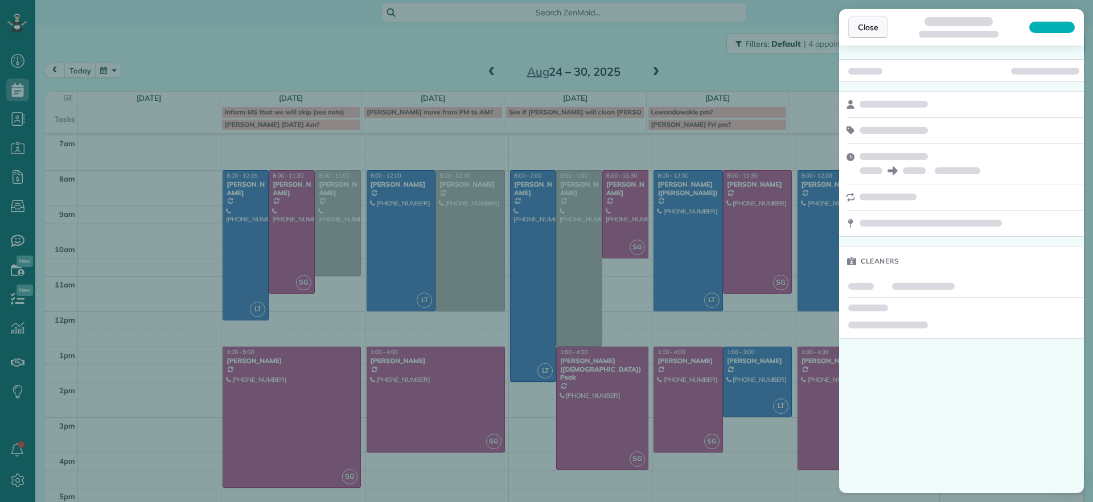
click at [865, 30] on span "Close" at bounding box center [868, 27] width 20 height 11
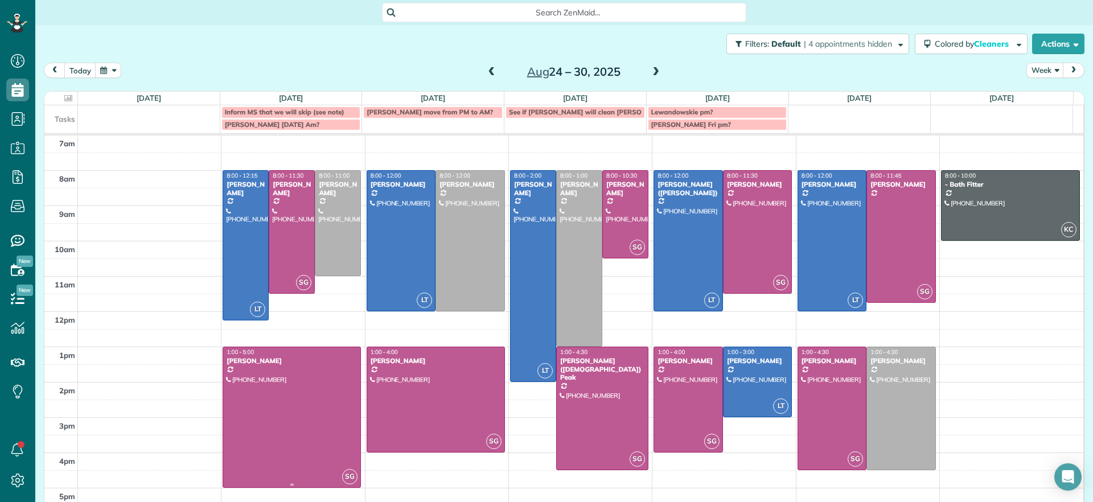
click at [305, 392] on div at bounding box center [291, 417] width 137 height 140
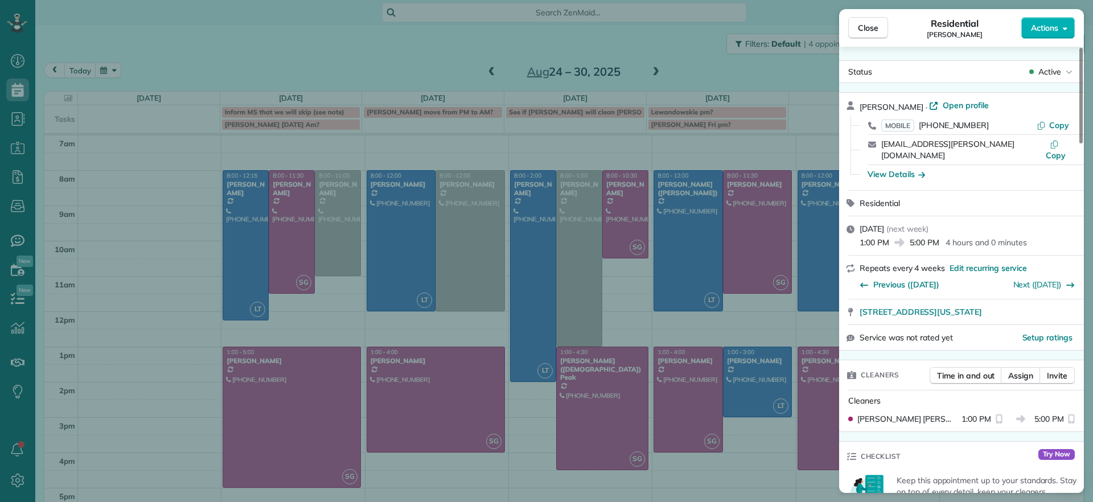
click at [869, 31] on span "Close" at bounding box center [868, 27] width 20 height 11
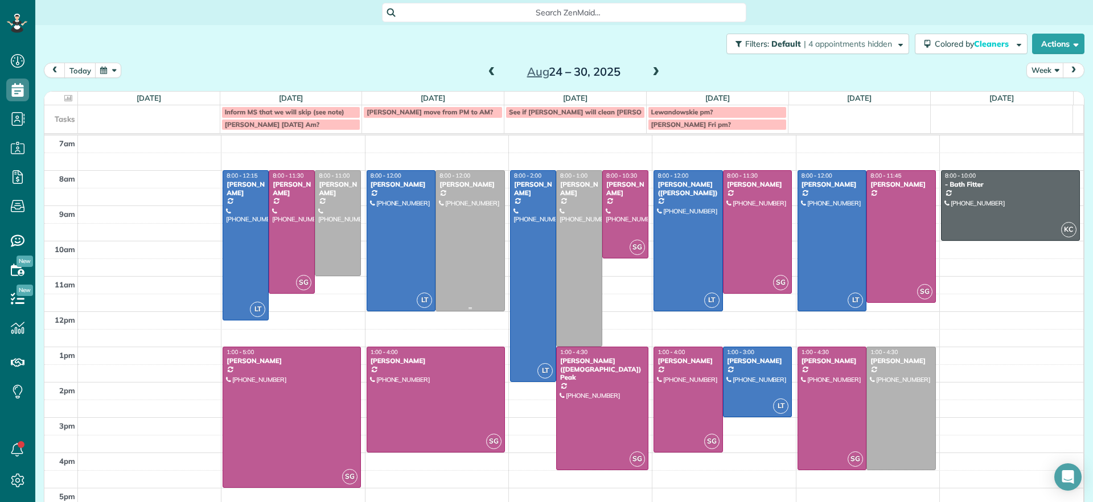
click at [443, 262] on div at bounding box center [470, 241] width 68 height 140
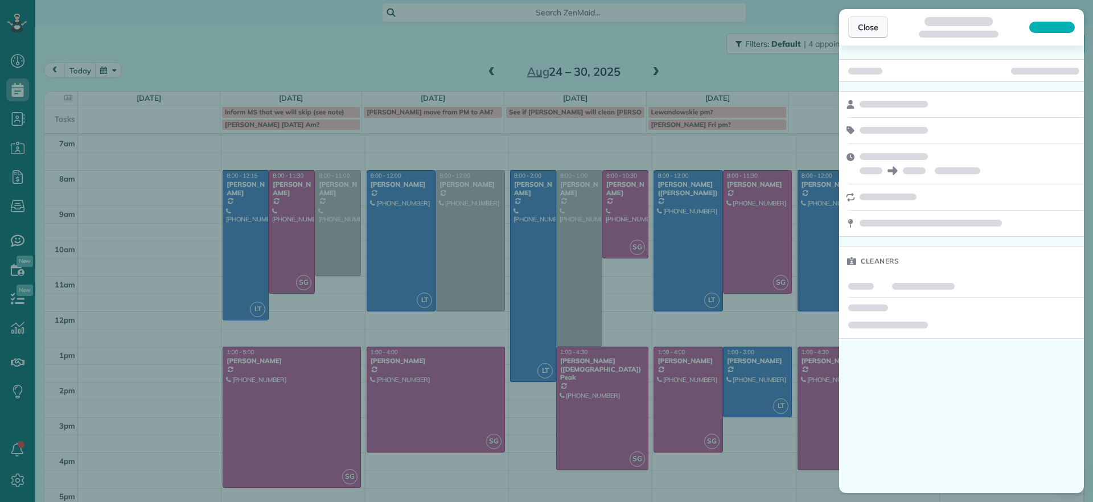
click at [865, 34] on button "Close" at bounding box center [868, 28] width 40 height 22
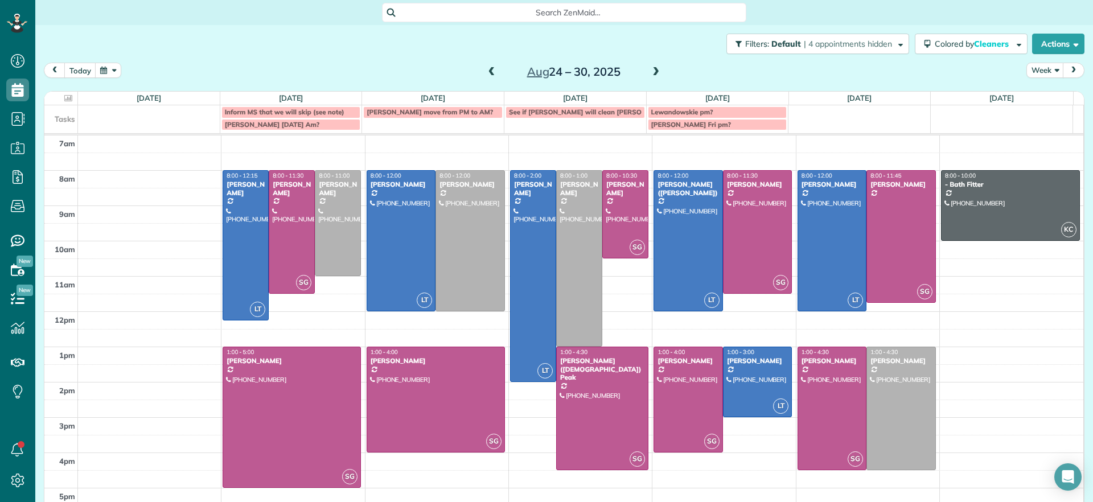
click at [744, 116] on div "Lewandowskie pm?" at bounding box center [717, 112] width 133 height 8
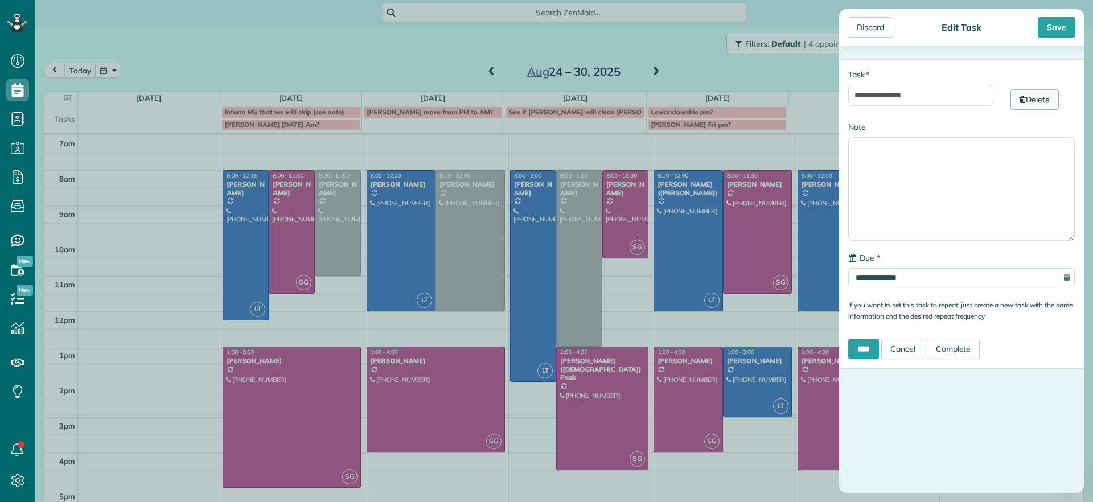
click at [1041, 104] on link "Delete" at bounding box center [1035, 99] width 48 height 20
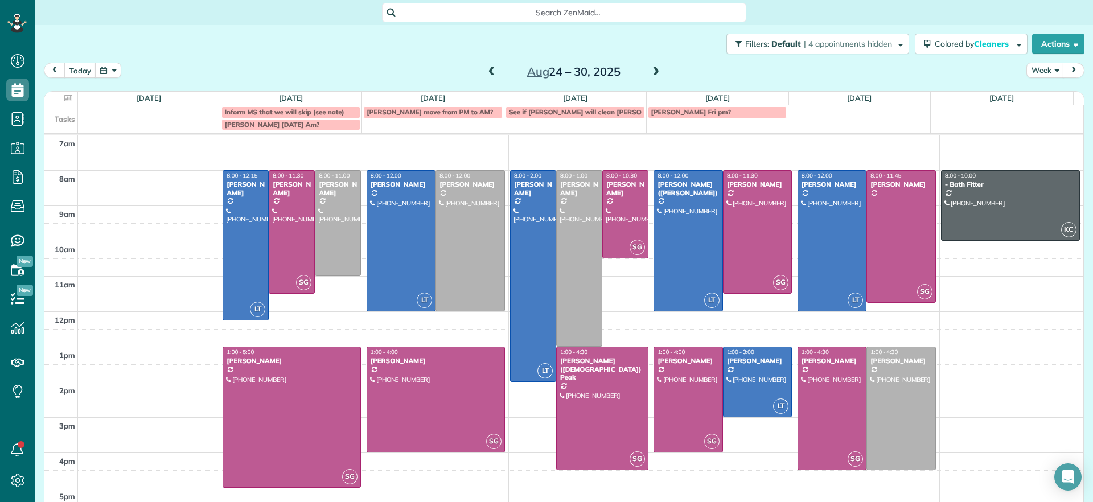
click at [490, 78] on span at bounding box center [492, 72] width 13 height 17
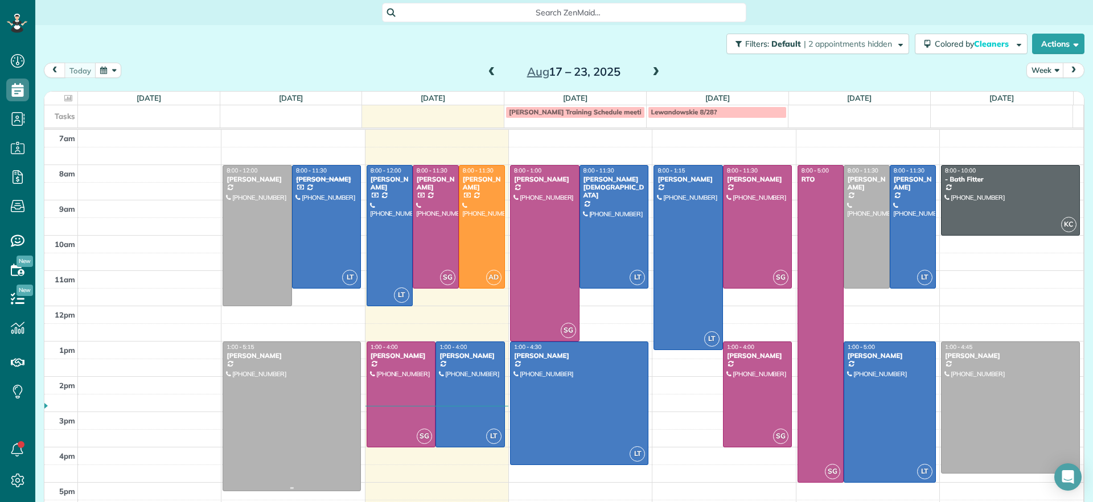
click at [298, 404] on div at bounding box center [291, 416] width 137 height 149
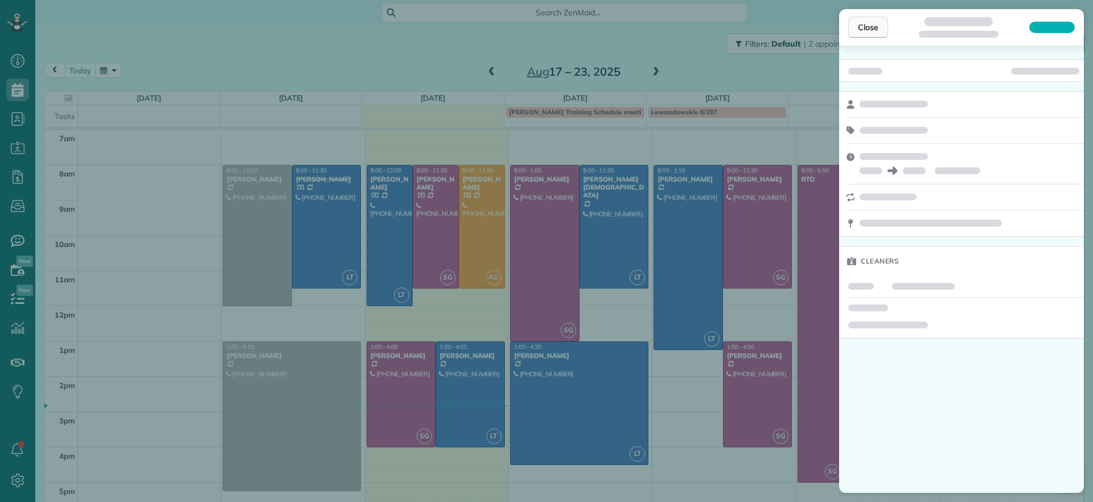
click at [867, 36] on button "Close" at bounding box center [868, 28] width 40 height 22
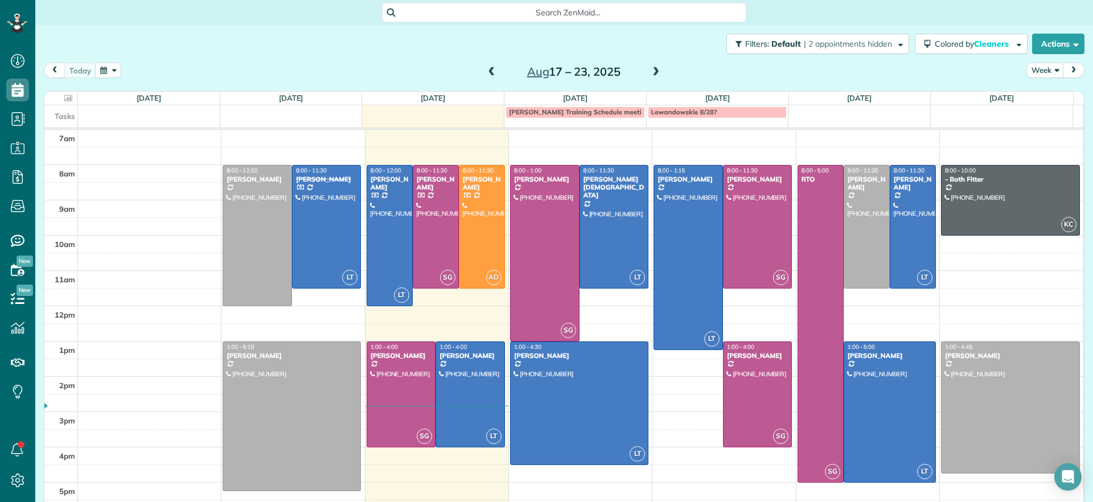
click at [650, 72] on span at bounding box center [656, 72] width 13 height 10
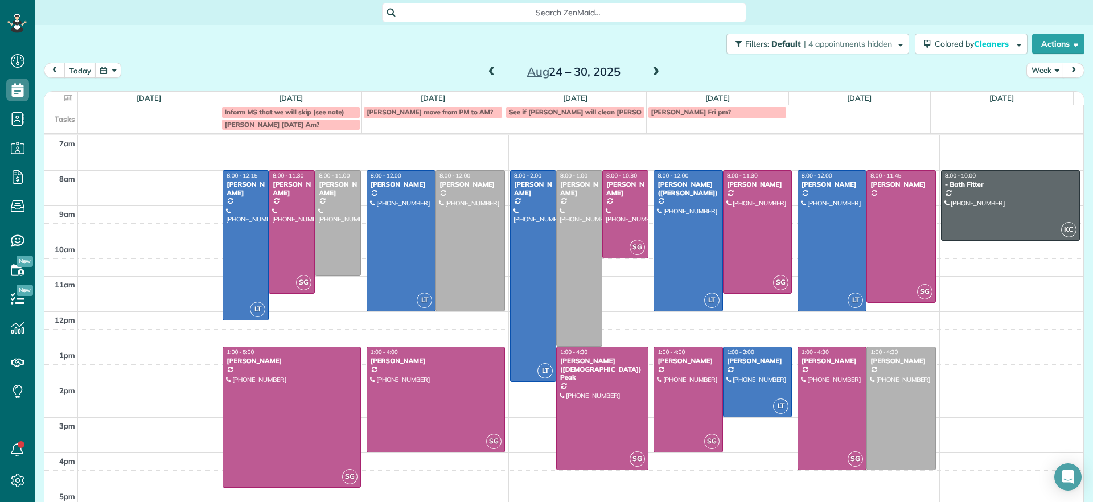
click at [486, 73] on span at bounding box center [492, 72] width 13 height 10
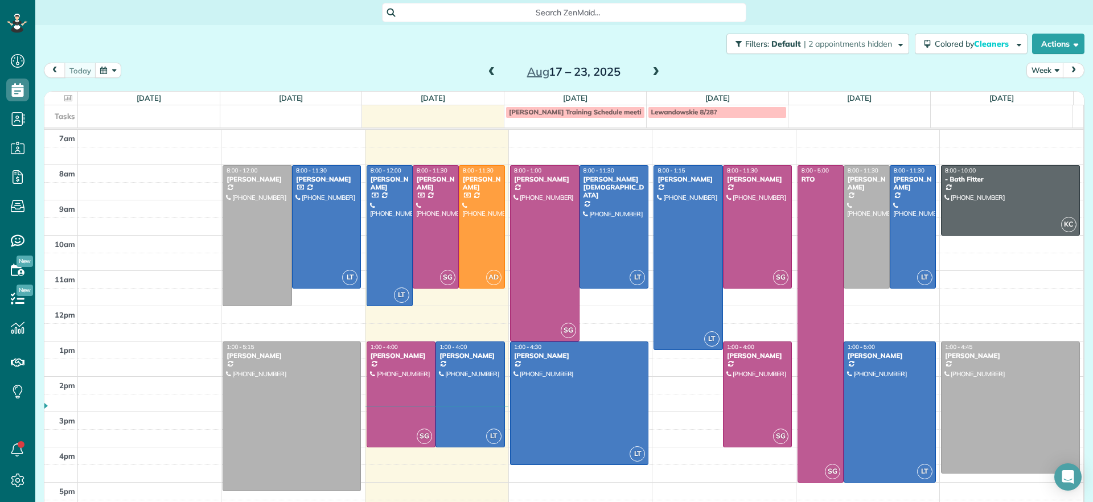
click at [652, 72] on span at bounding box center [656, 72] width 13 height 10
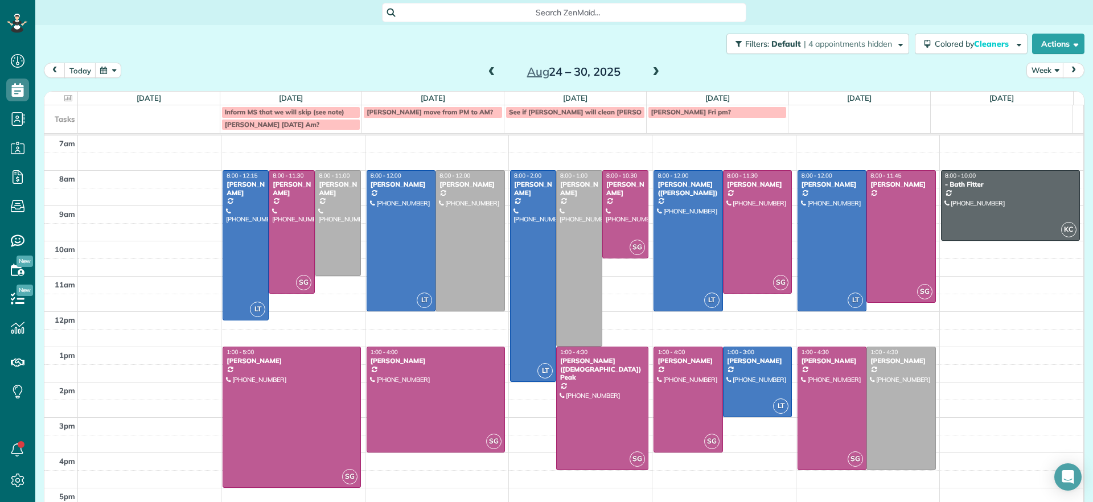
click at [486, 72] on span at bounding box center [492, 72] width 13 height 10
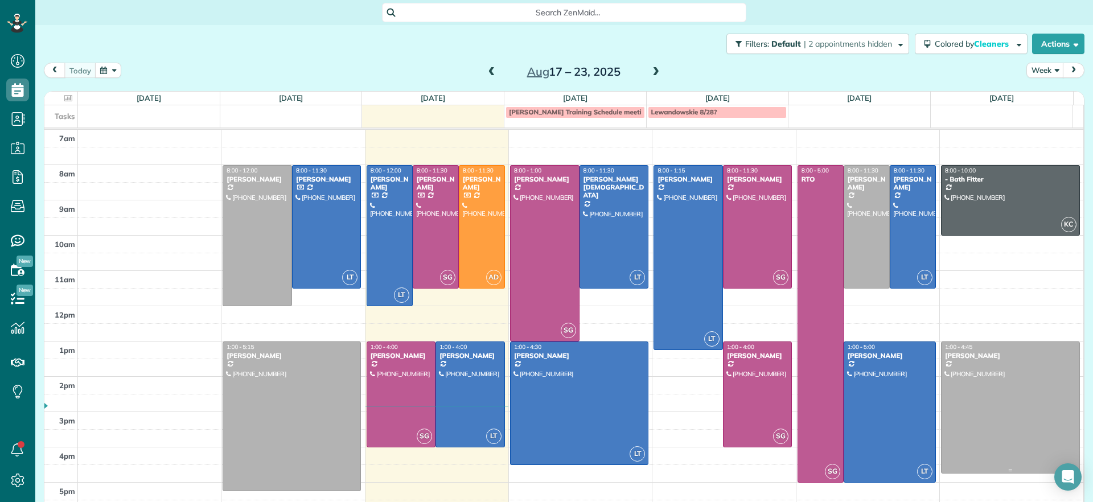
click at [967, 398] on div at bounding box center [1011, 408] width 138 height 132
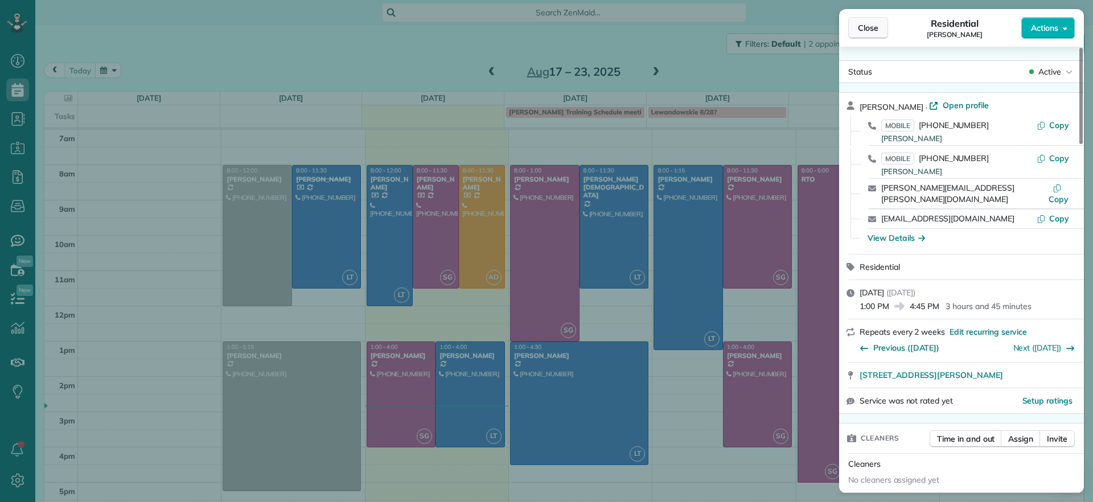
click at [876, 25] on span "Close" at bounding box center [868, 27] width 20 height 11
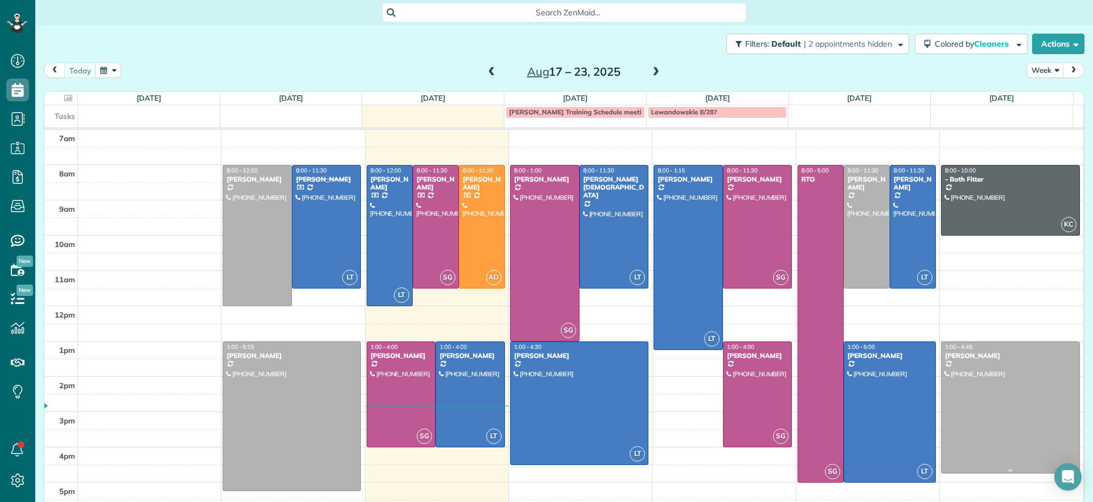
click at [995, 377] on div at bounding box center [1011, 408] width 138 height 132
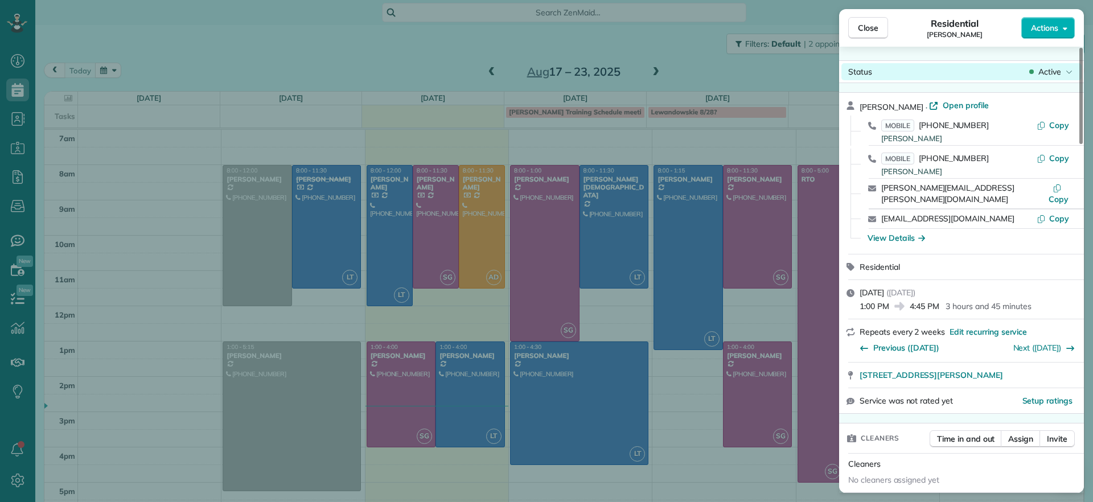
click at [1057, 71] on span "Active" at bounding box center [1050, 71] width 23 height 11
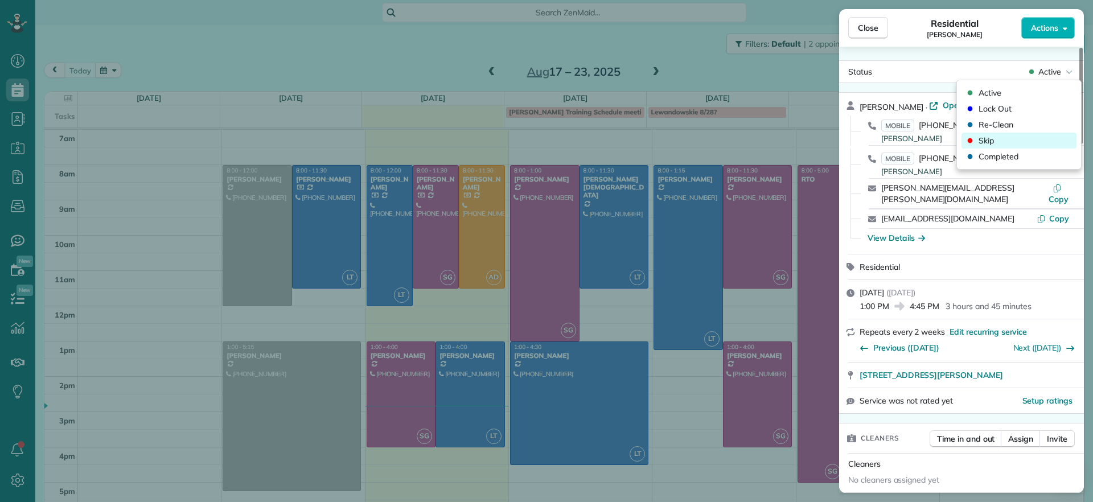
click at [994, 139] on span "Skip" at bounding box center [986, 140] width 15 height 11
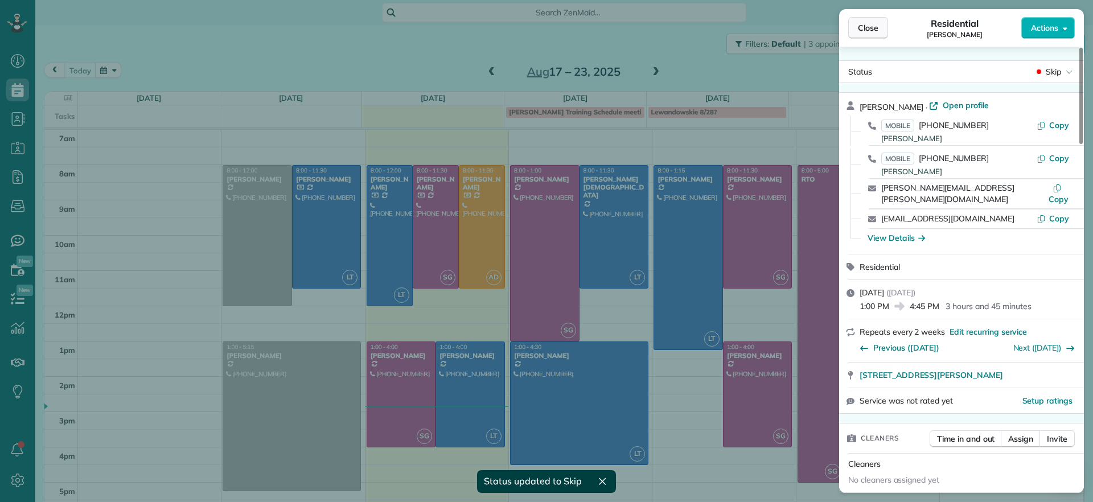
click at [861, 28] on span "Close" at bounding box center [868, 27] width 20 height 11
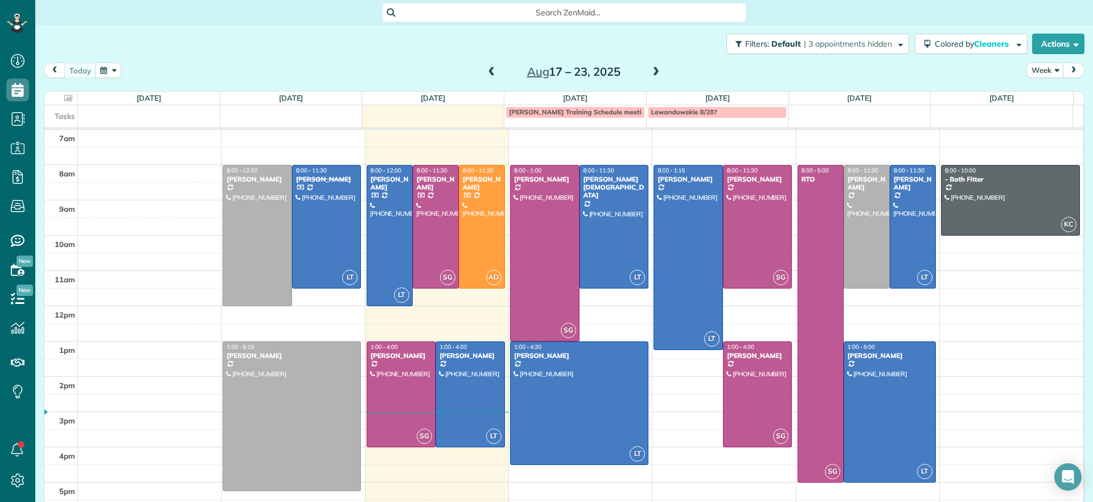
click at [486, 71] on span at bounding box center [492, 72] width 13 height 10
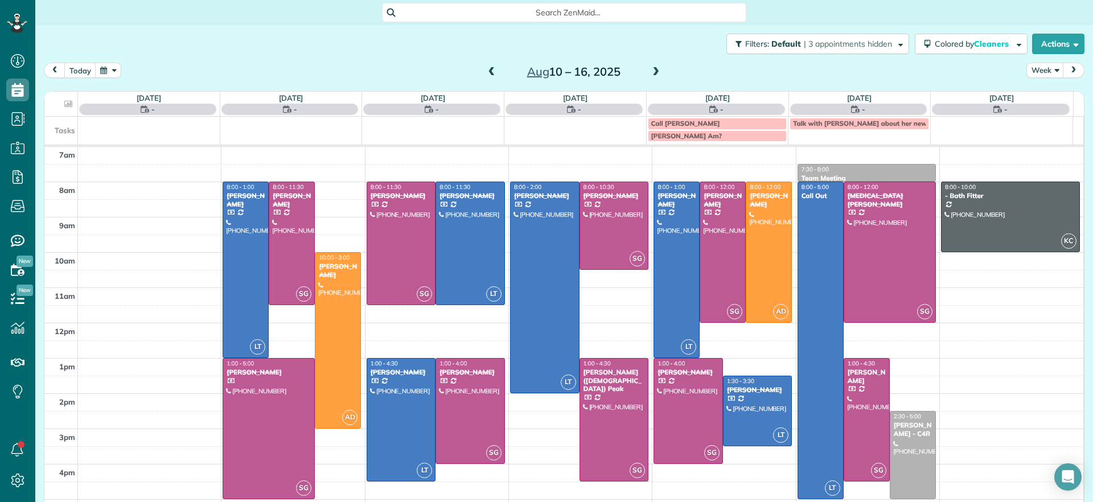
click at [650, 64] on span at bounding box center [656, 72] width 13 height 17
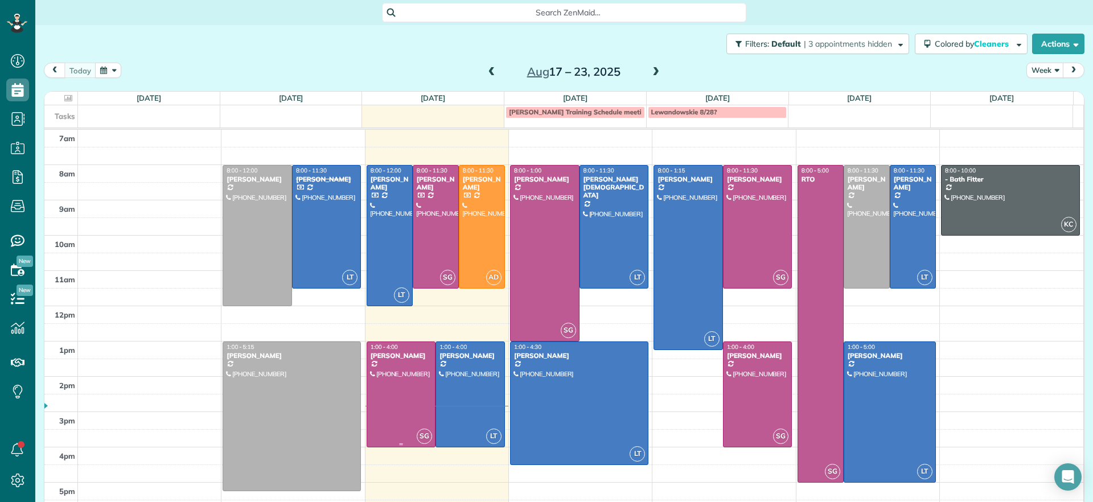
click at [403, 389] on div at bounding box center [401, 394] width 68 height 105
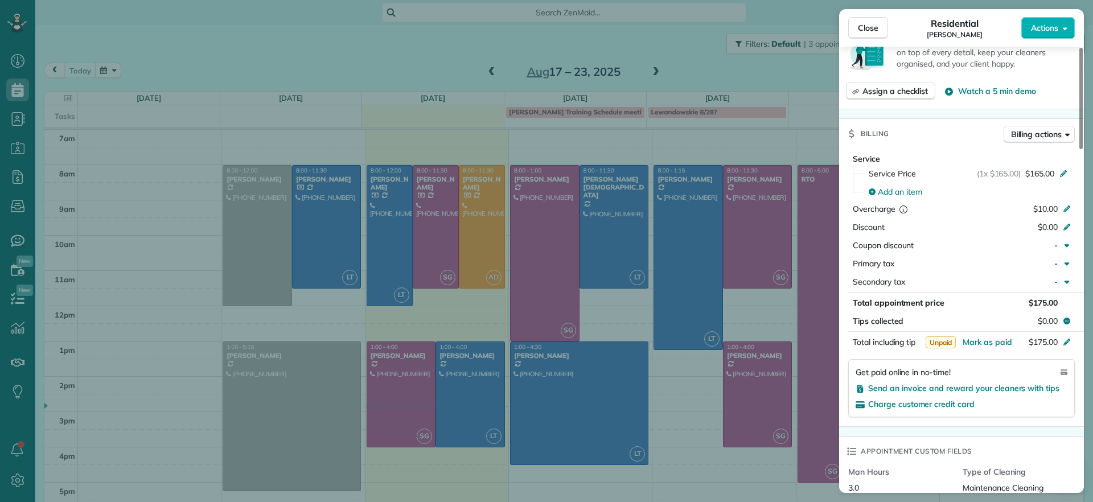
scroll to position [569, 0]
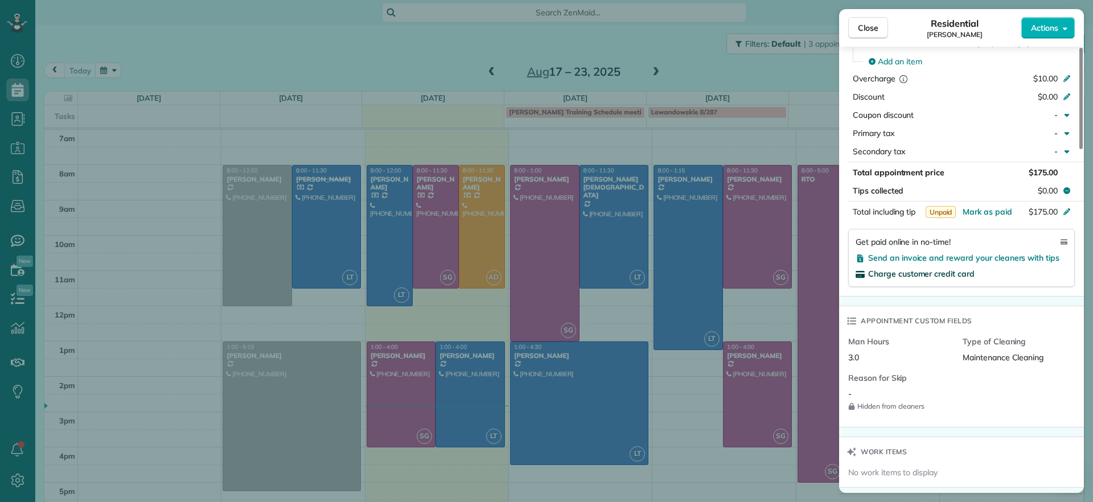
click at [933, 270] on span "Charge customer credit card" at bounding box center [921, 274] width 106 height 10
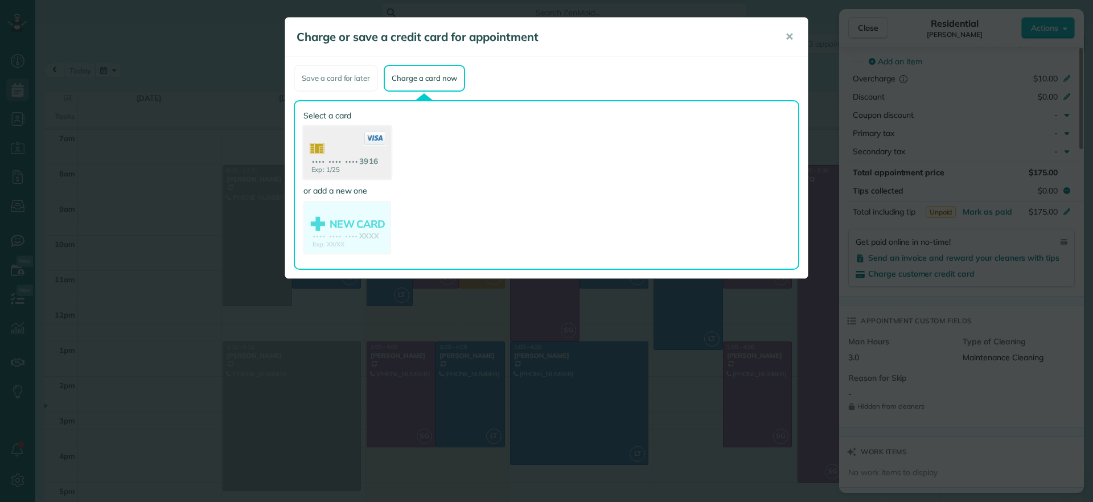
click at [376, 160] on use at bounding box center [347, 153] width 88 height 55
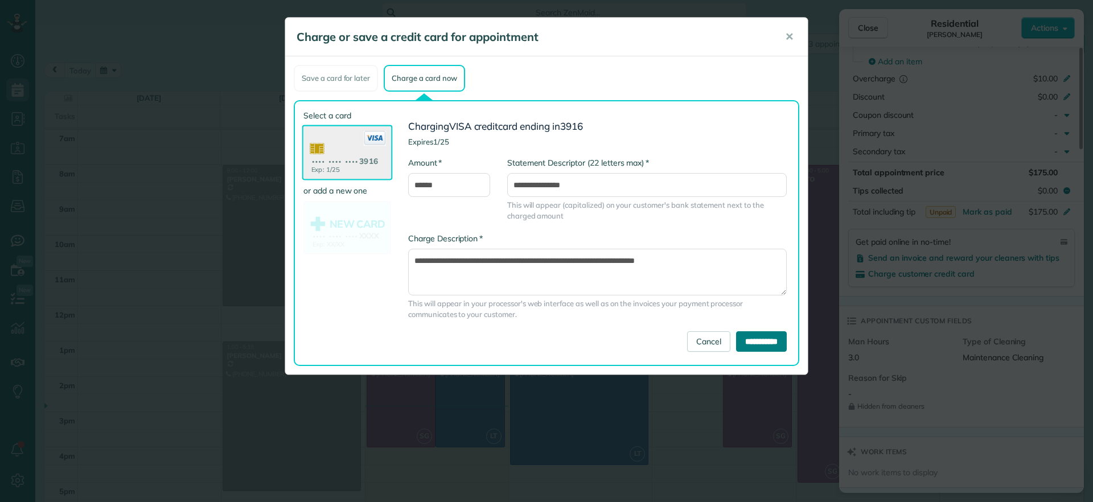
click at [757, 346] on input "**********" at bounding box center [761, 341] width 51 height 20
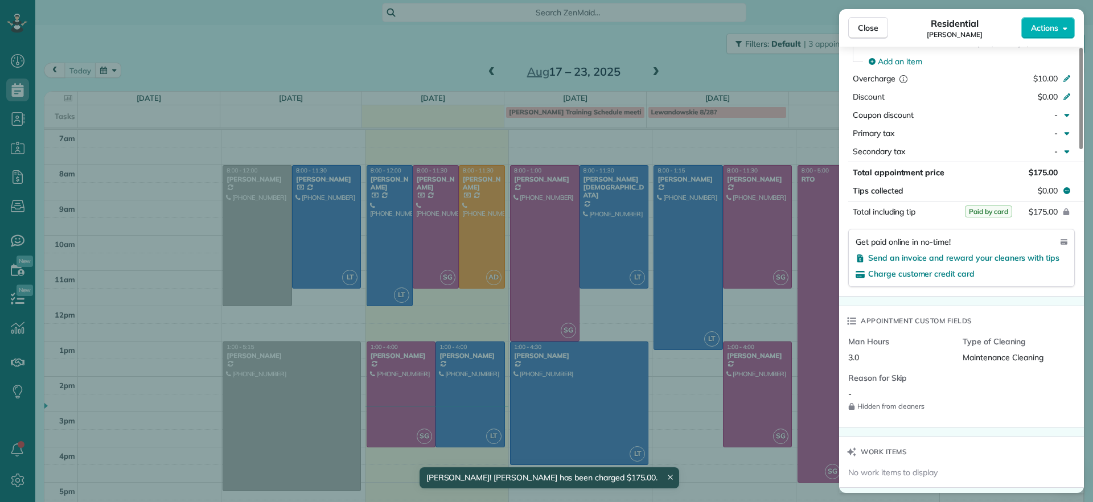
click at [454, 379] on div "Close Residential Tracy Jones Actions Status Active Tracy Jones · Open profile …" at bounding box center [546, 251] width 1093 height 502
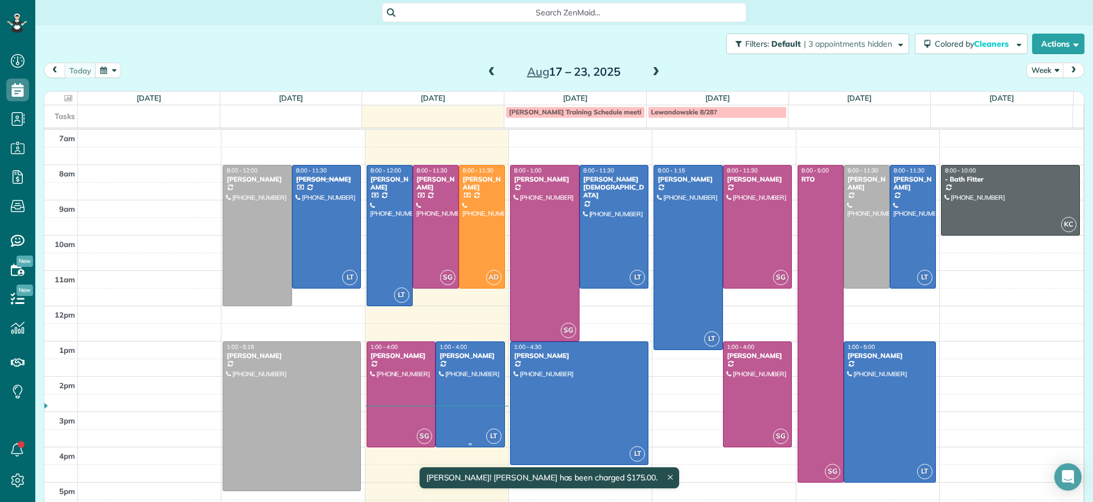
click at [463, 395] on div at bounding box center [470, 394] width 68 height 105
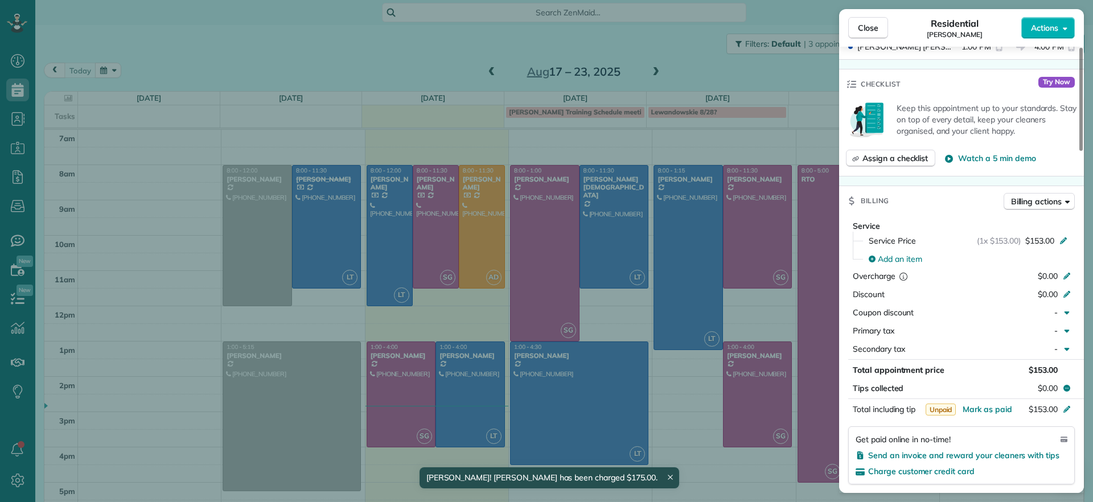
scroll to position [433, 0]
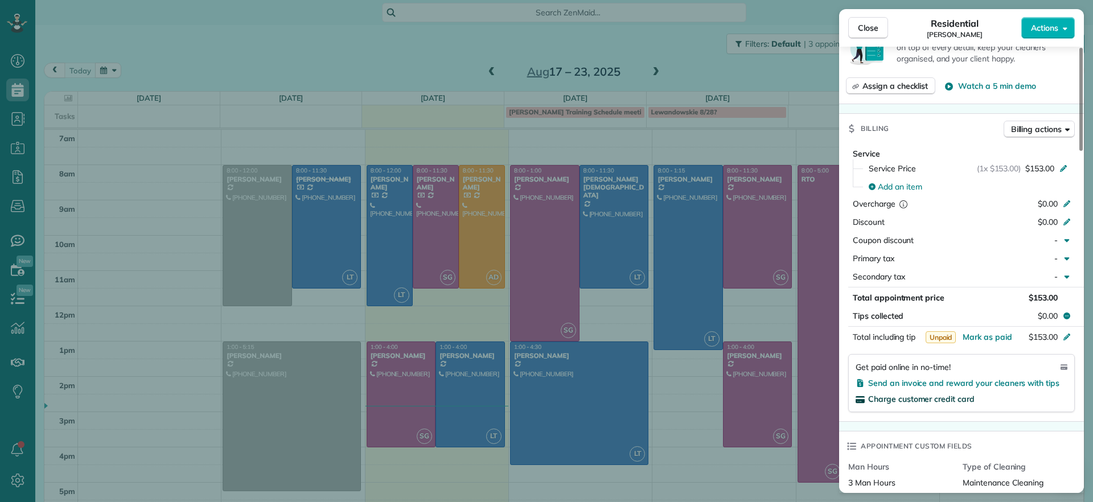
click at [963, 399] on span "Charge customer credit card" at bounding box center [921, 399] width 106 height 10
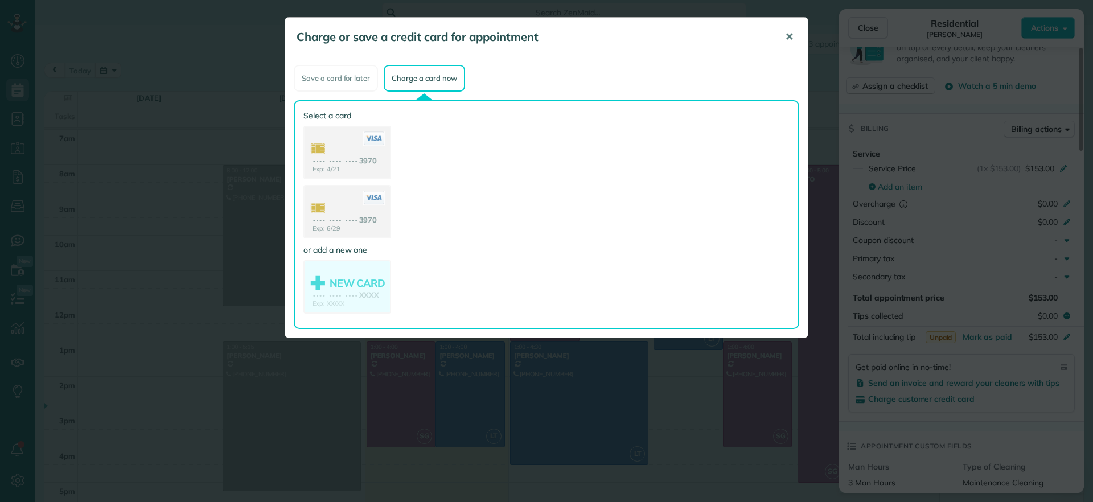
click at [794, 46] on button "✕" at bounding box center [790, 36] width 26 height 27
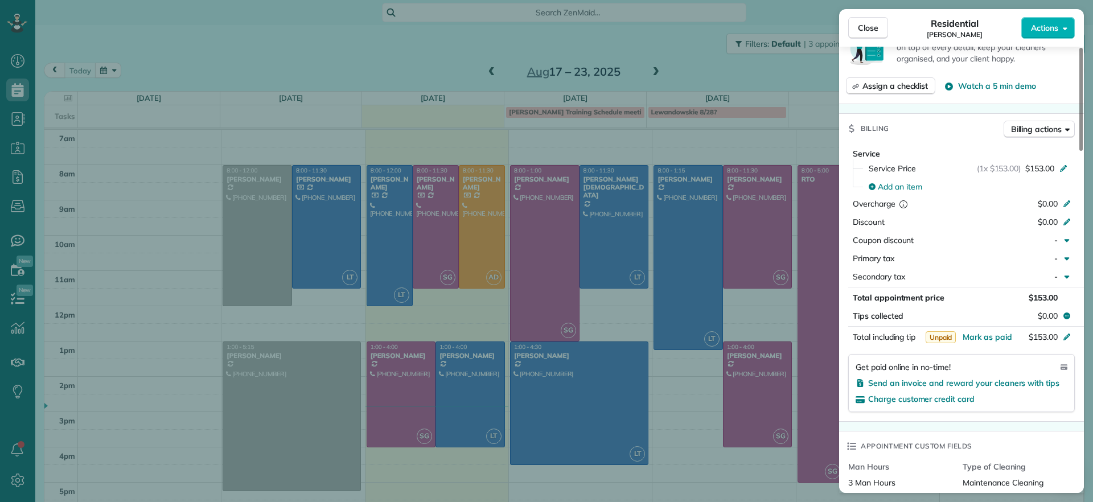
click at [879, 30] on button "Close" at bounding box center [868, 28] width 40 height 22
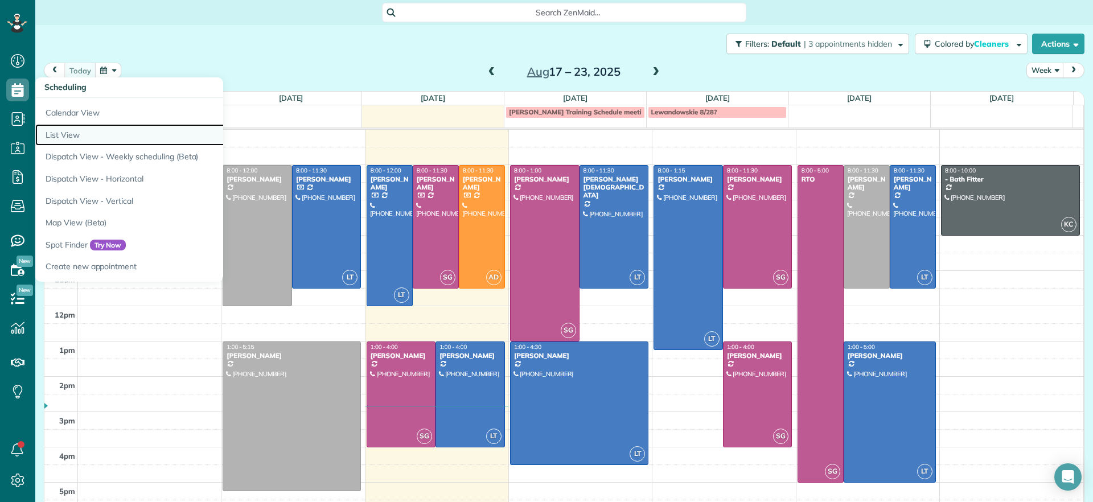
click at [69, 139] on link "List View" at bounding box center [177, 135] width 285 height 22
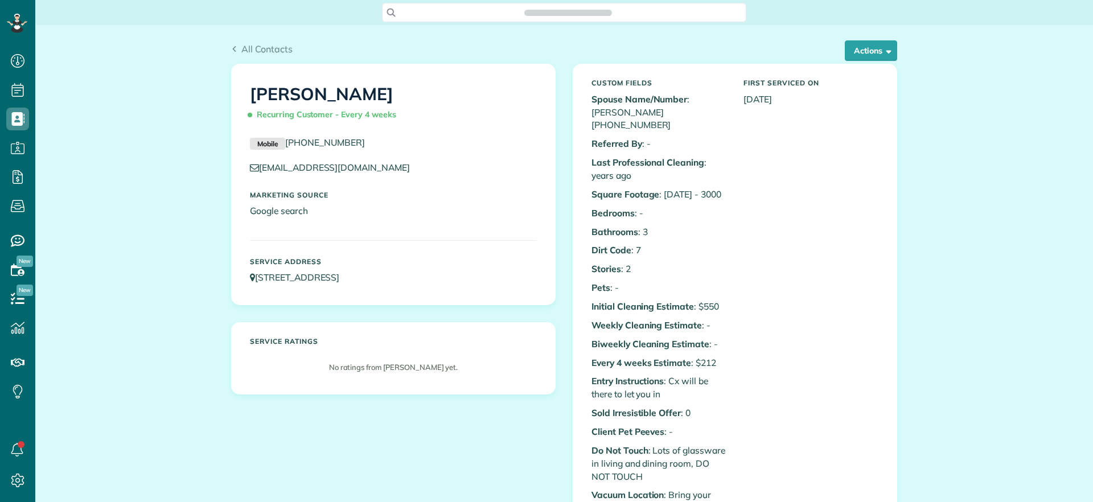
scroll to position [5, 5]
click at [855, 34] on div "All Contacts Actions Edit Add Appointment Recent Activity Send Email Show Past …" at bounding box center [564, 44] width 683 height 39
click at [868, 55] on button "Actions" at bounding box center [871, 50] width 52 height 20
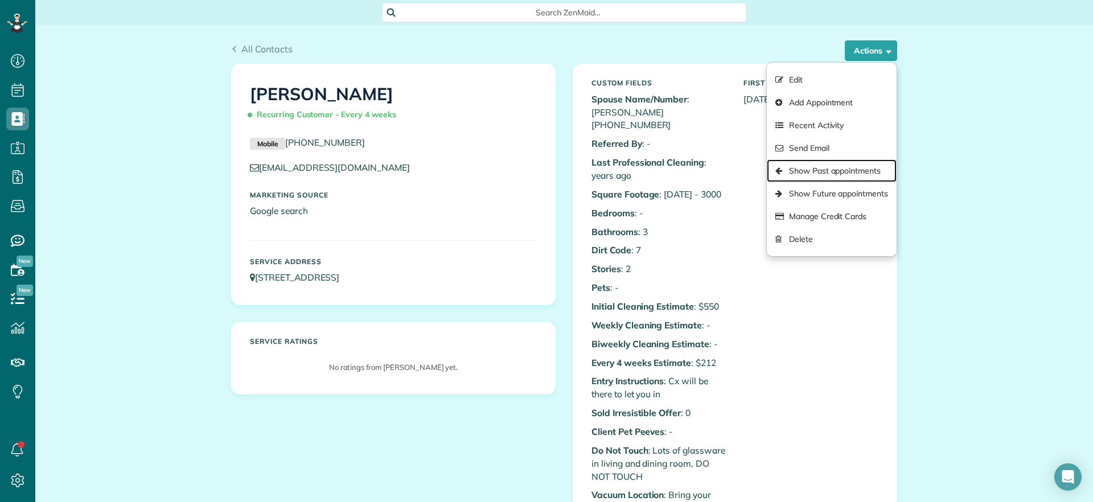
click at [840, 177] on link "Show Past appointments" at bounding box center [832, 170] width 130 height 23
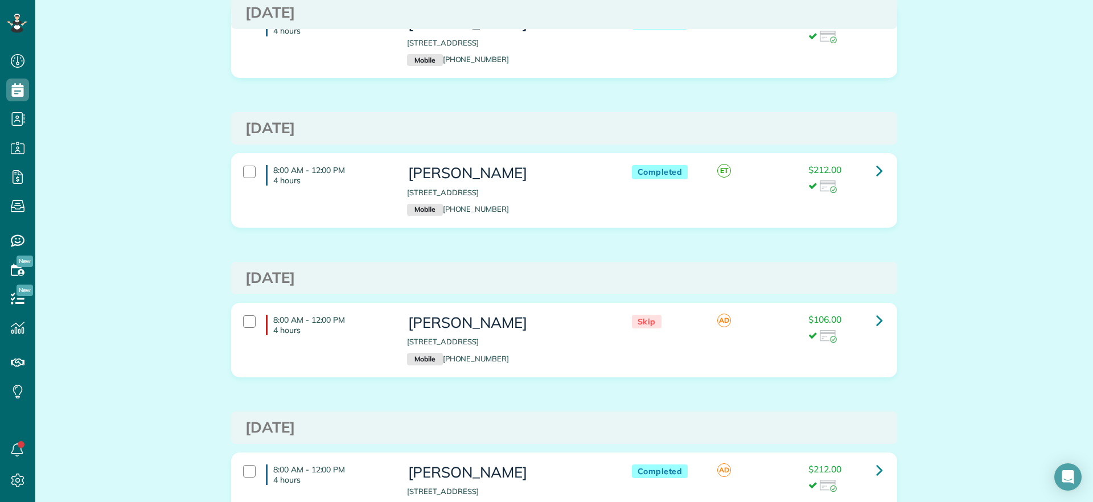
scroll to position [712, 0]
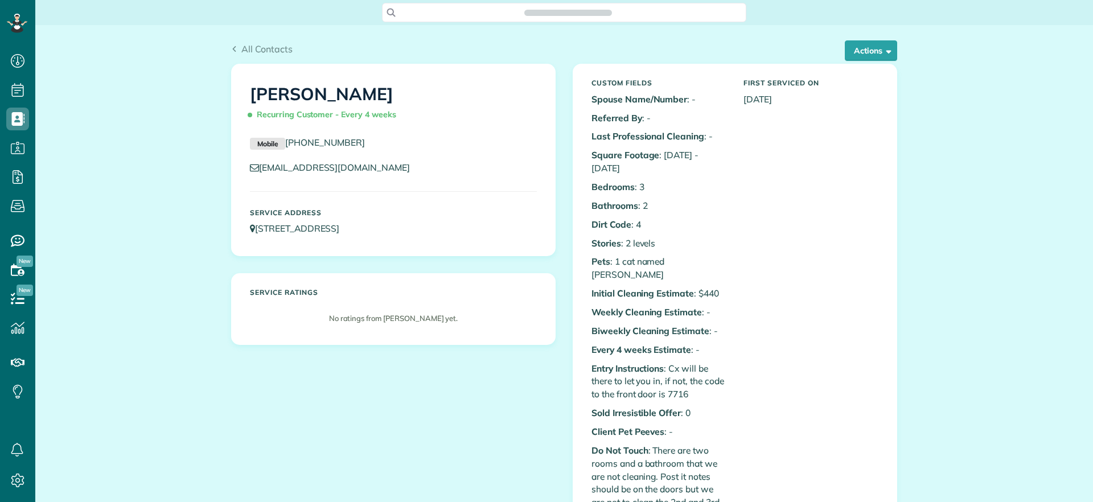
scroll to position [5, 5]
click at [870, 52] on button "Actions" at bounding box center [871, 50] width 52 height 20
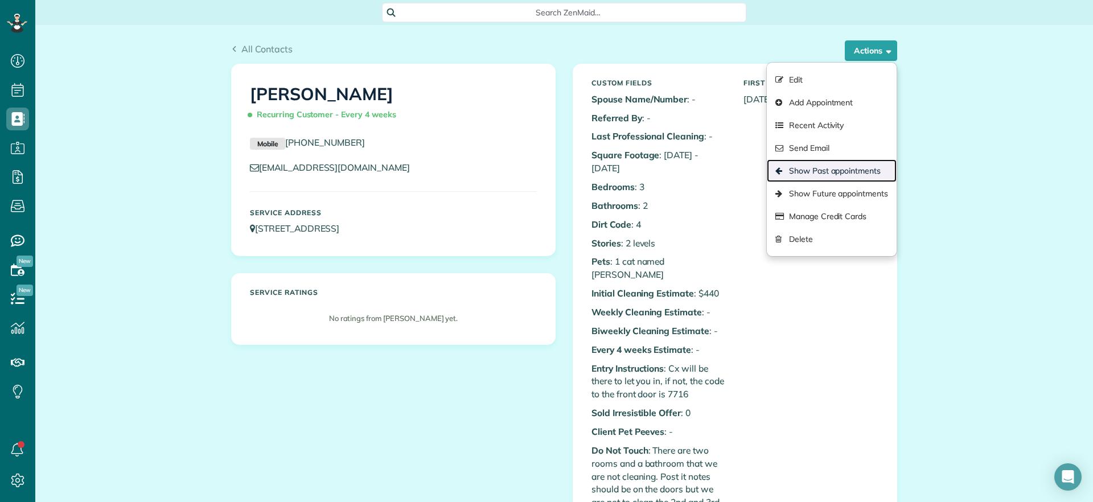
click at [852, 180] on link "Show Past appointments" at bounding box center [832, 170] width 130 height 23
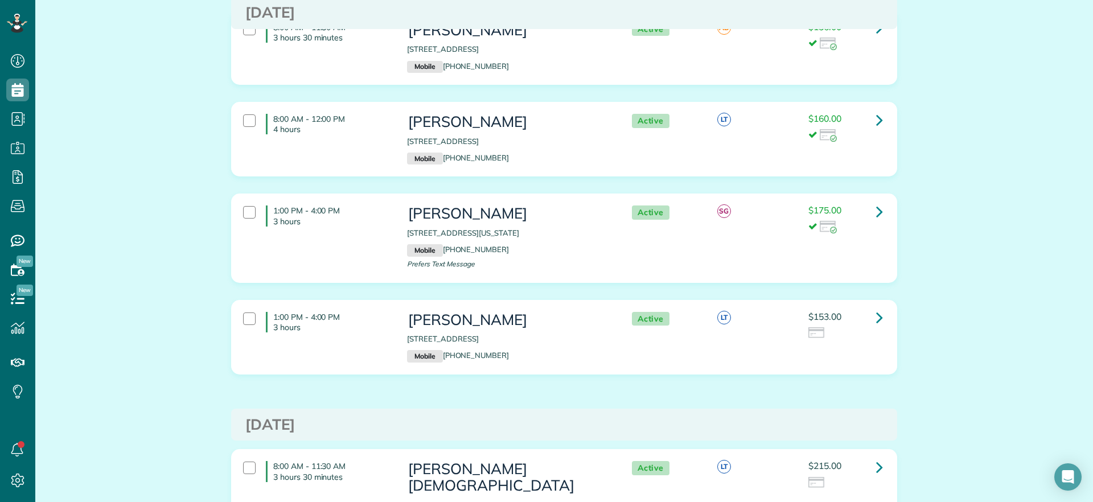
scroll to position [214, 0]
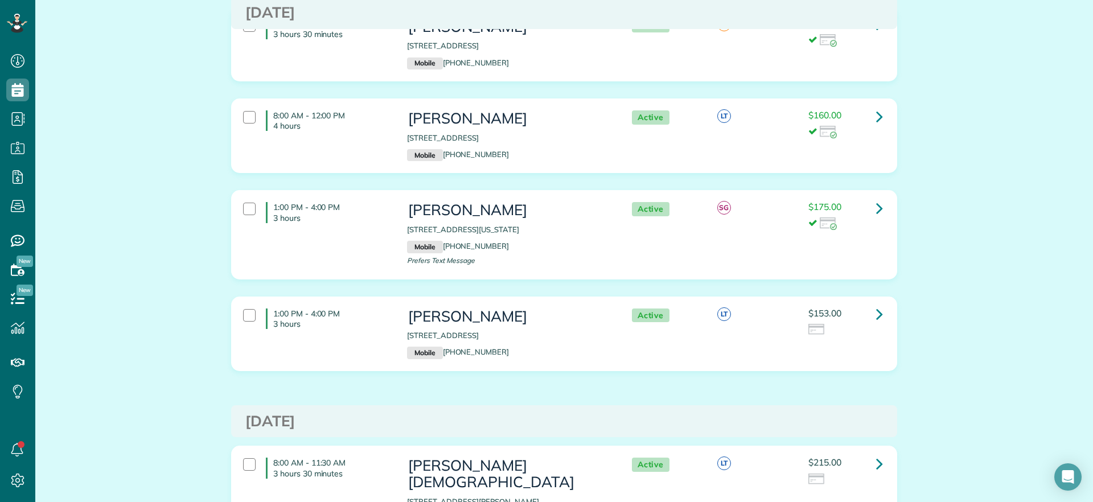
click at [253, 318] on div "1:00 PM - 4:00 PM 3 hours" at bounding box center [317, 319] width 164 height 32
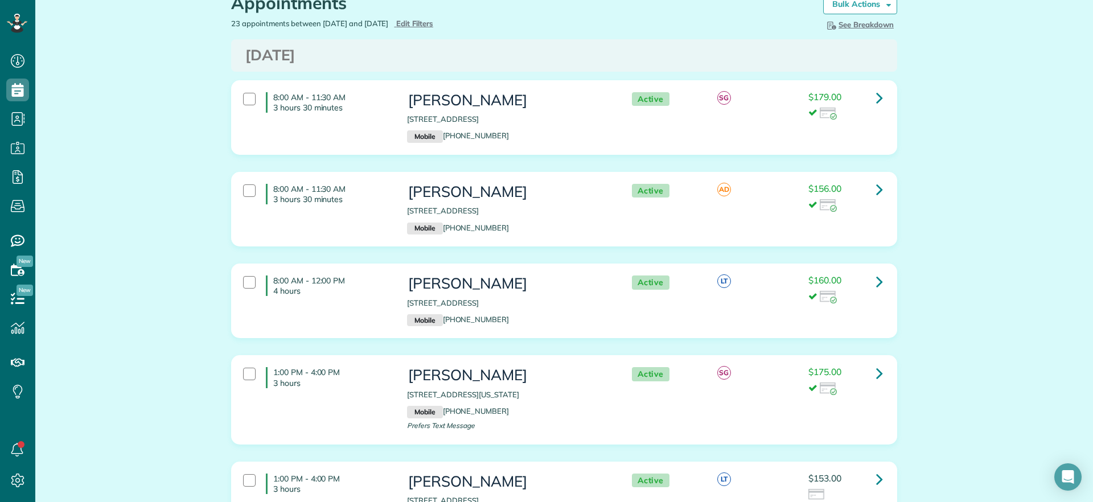
scroll to position [0, 0]
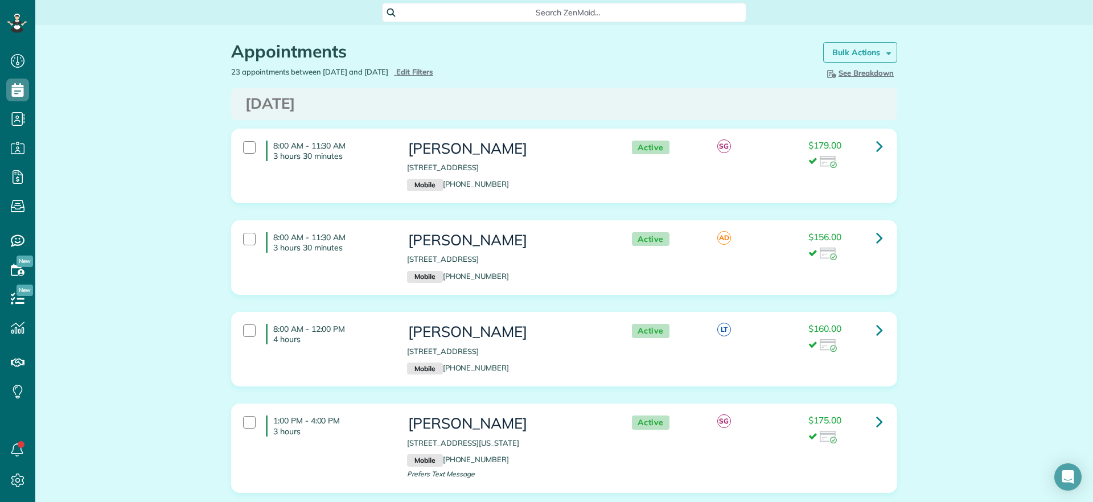
click at [871, 53] on strong "Bulk Actions" at bounding box center [856, 52] width 48 height 10
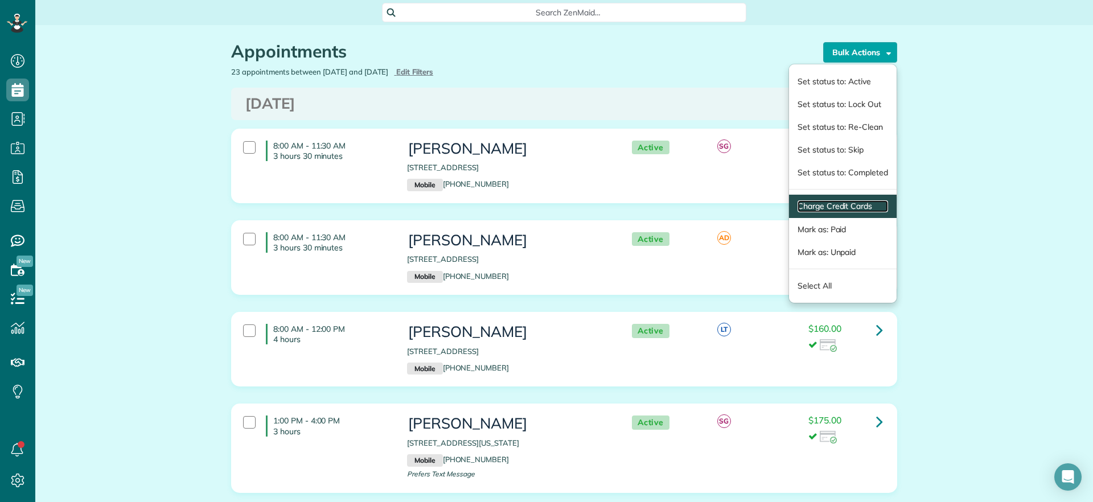
click at [834, 207] on link "Charge Credit Cards" at bounding box center [843, 206] width 91 height 12
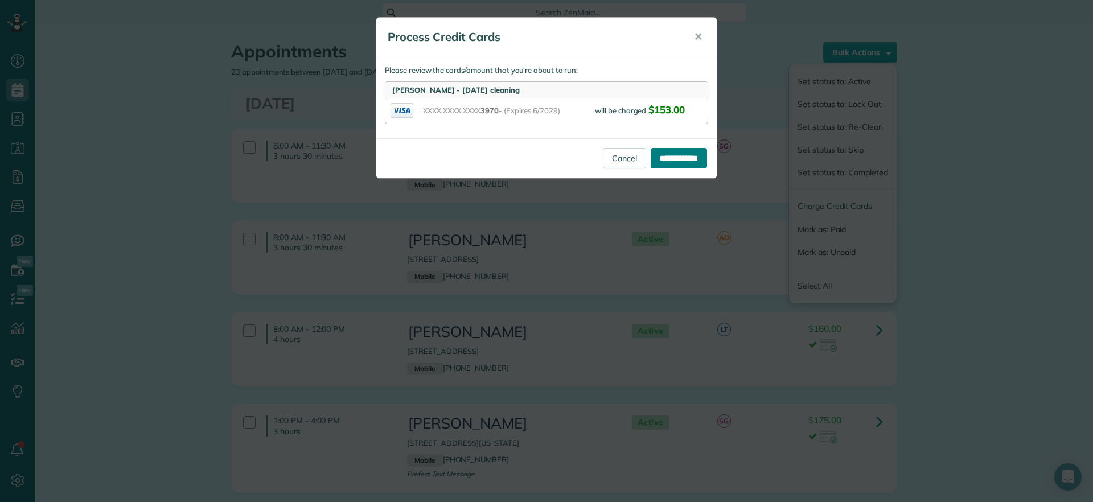
click at [672, 165] on input "**********" at bounding box center [679, 158] width 56 height 20
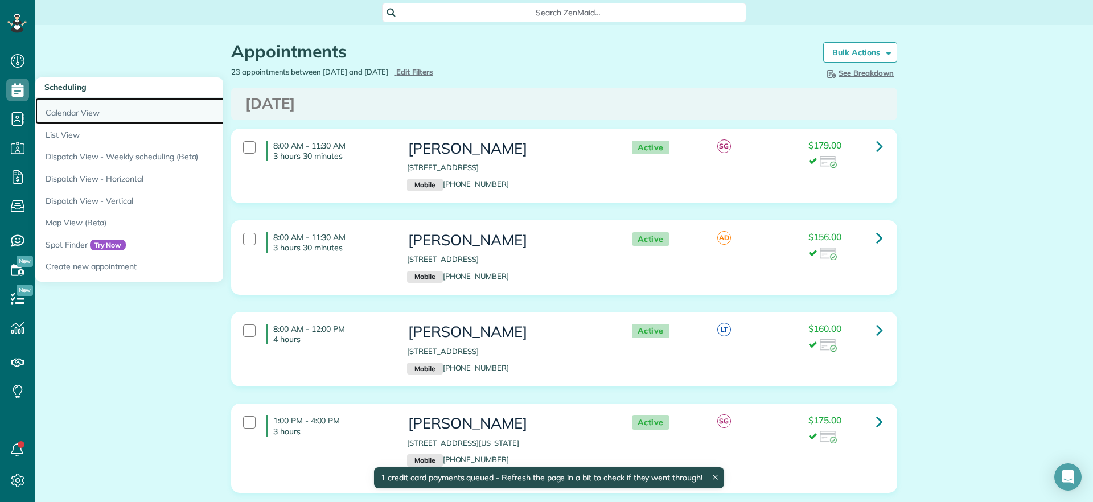
click at [67, 108] on link "Calendar View" at bounding box center [177, 111] width 285 height 26
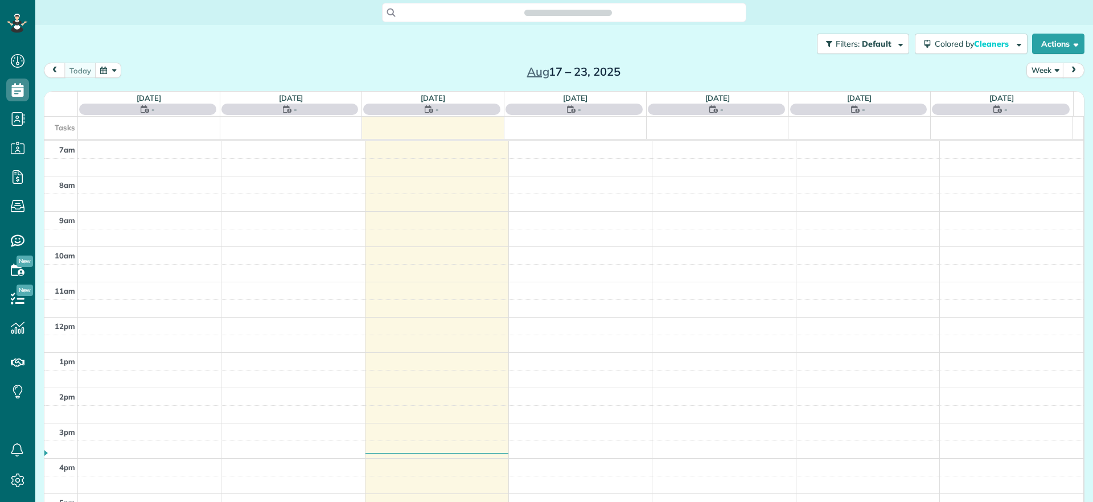
scroll to position [5, 5]
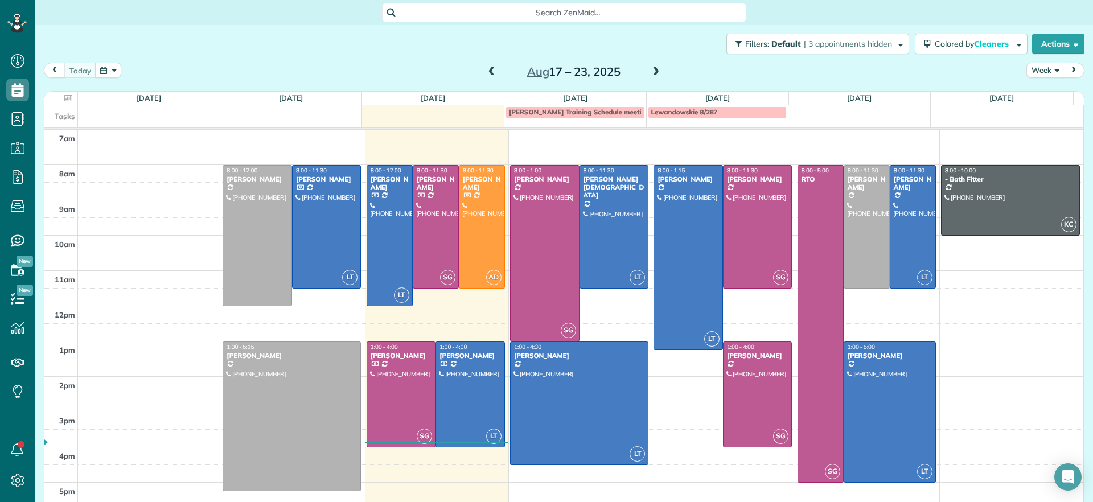
click at [650, 75] on span at bounding box center [656, 72] width 13 height 10
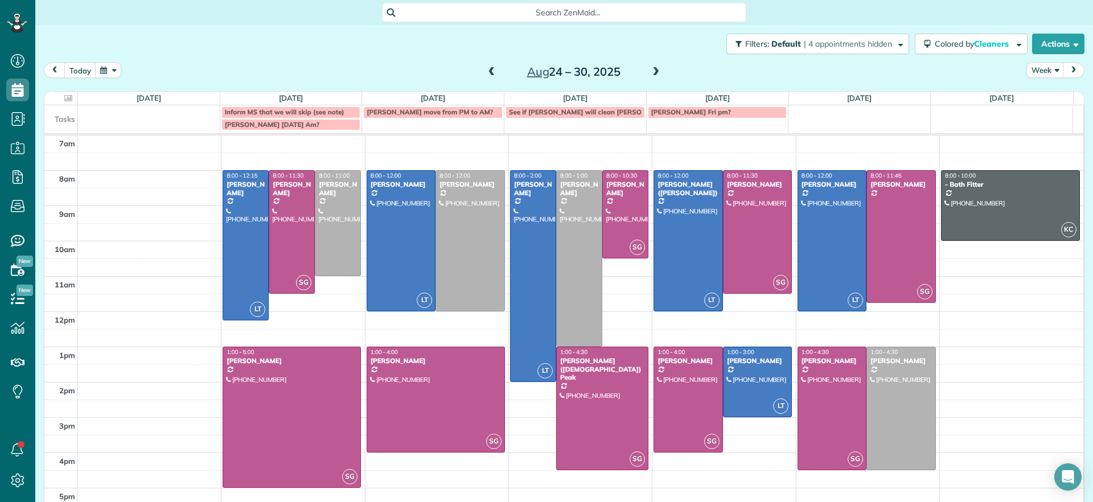
click at [486, 77] on span at bounding box center [492, 72] width 13 height 17
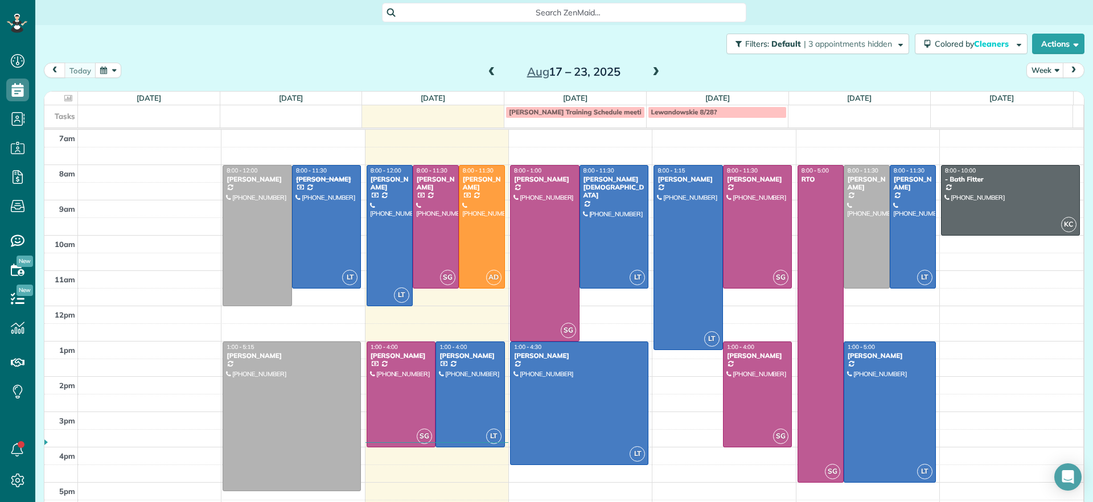
click at [650, 71] on span at bounding box center [656, 72] width 13 height 10
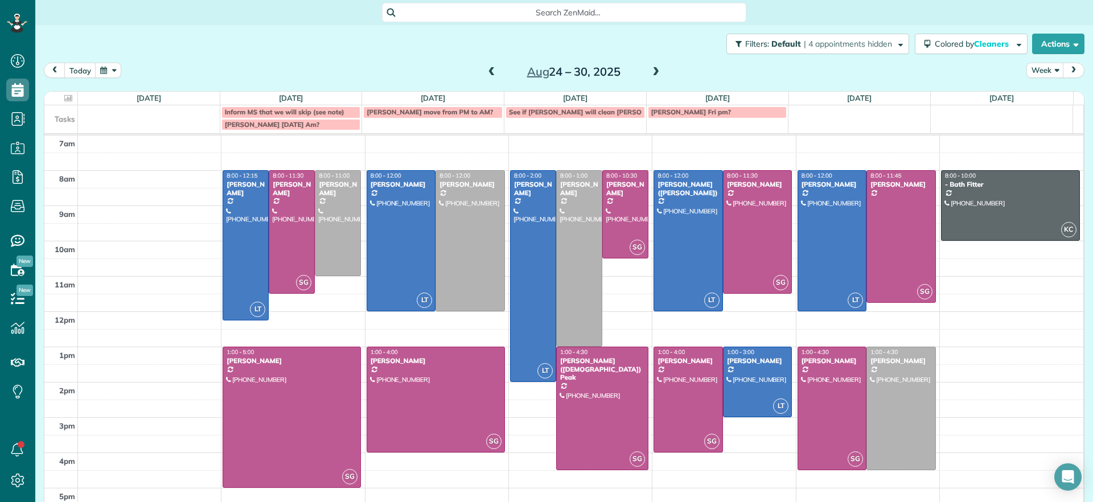
click at [492, 80] on div "[DATE] – [DATE]" at bounding box center [574, 72] width 182 height 18
click at [488, 77] on span at bounding box center [492, 72] width 13 height 17
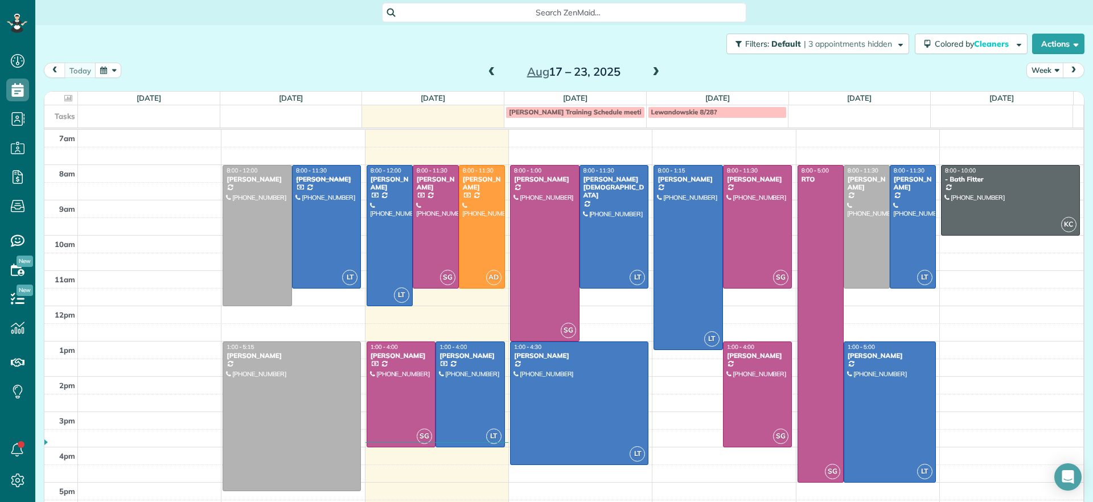
click at [655, 67] on span at bounding box center [656, 72] width 13 height 10
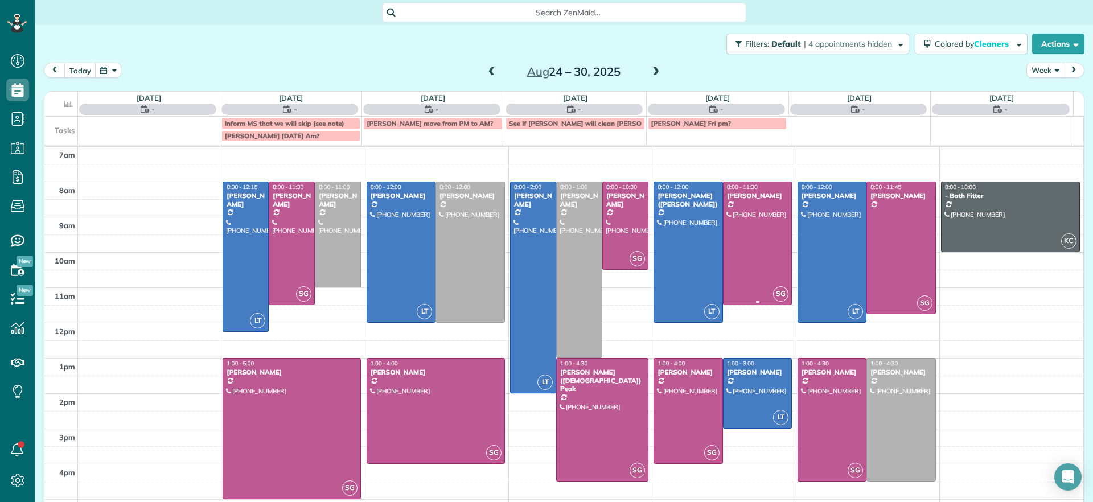
click at [759, 249] on div at bounding box center [758, 243] width 68 height 122
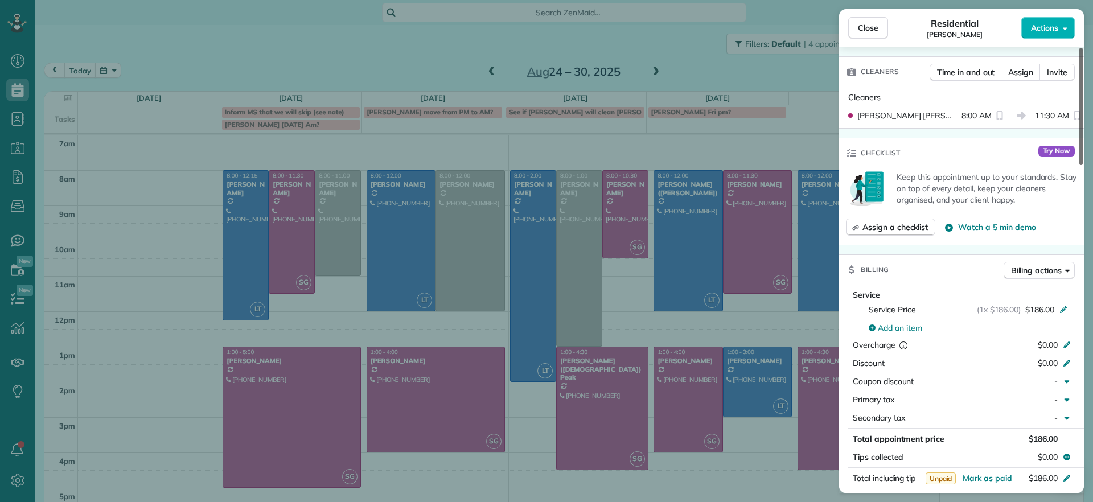
scroll to position [355, 0]
click at [870, 34] on button "Close" at bounding box center [868, 28] width 40 height 22
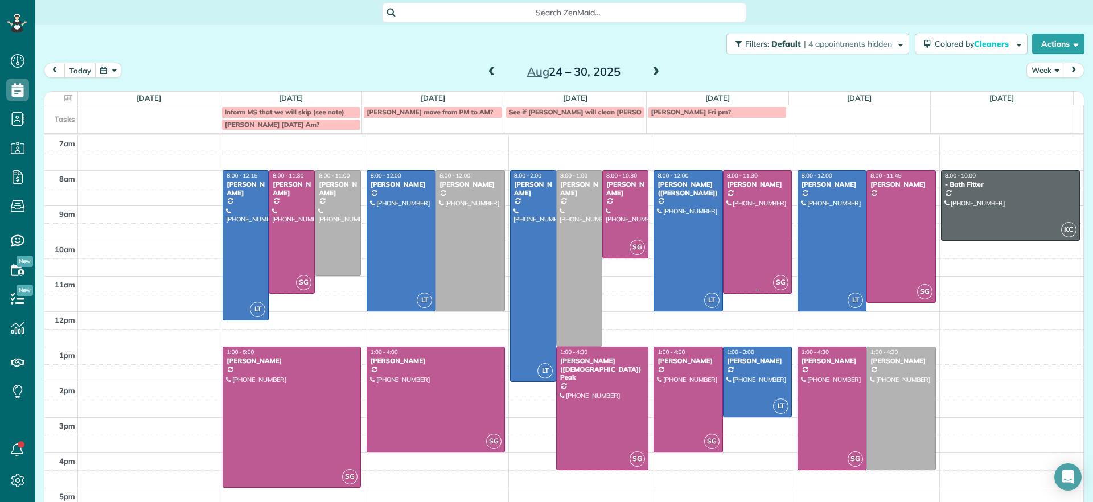
click at [725, 234] on div at bounding box center [758, 232] width 68 height 122
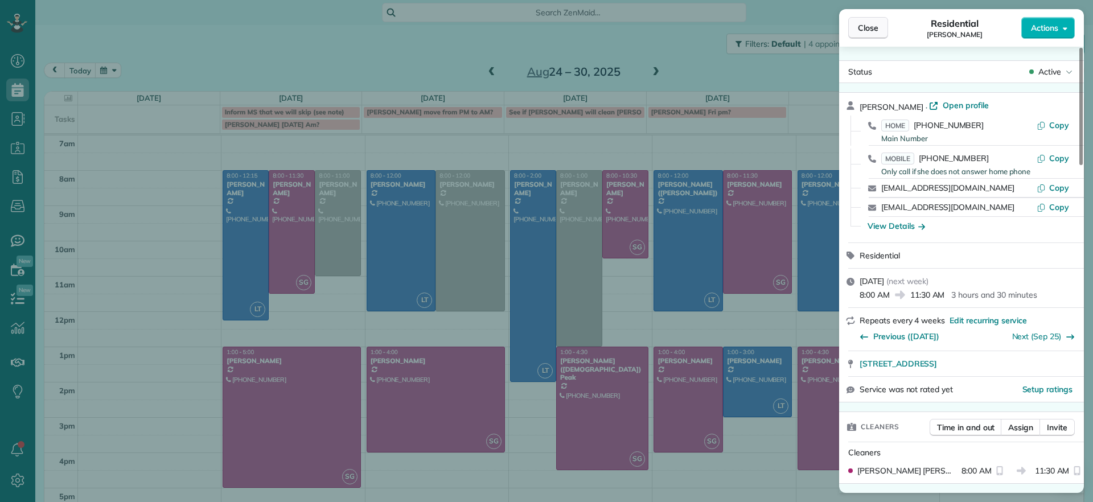
click at [867, 27] on span "Close" at bounding box center [868, 27] width 20 height 11
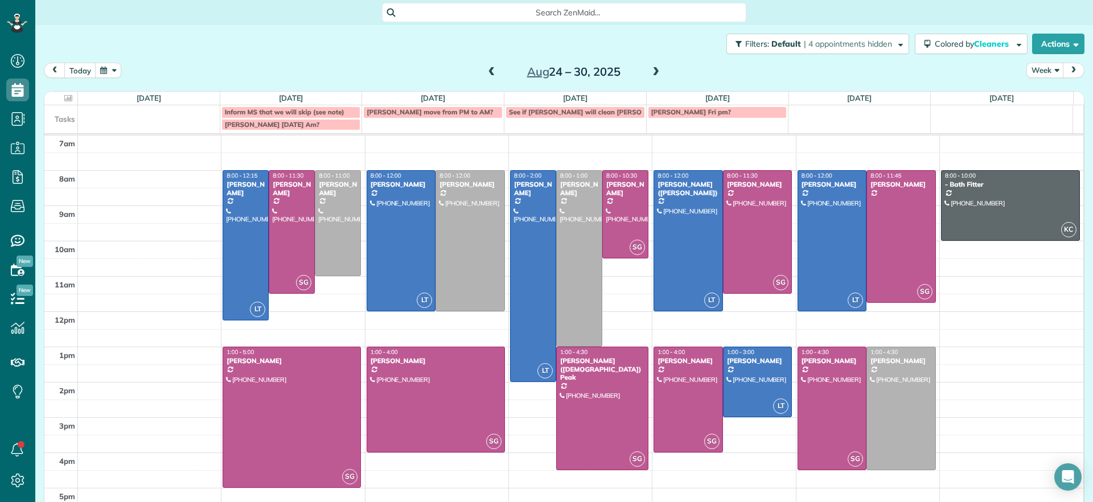
click at [487, 75] on span at bounding box center [492, 72] width 13 height 10
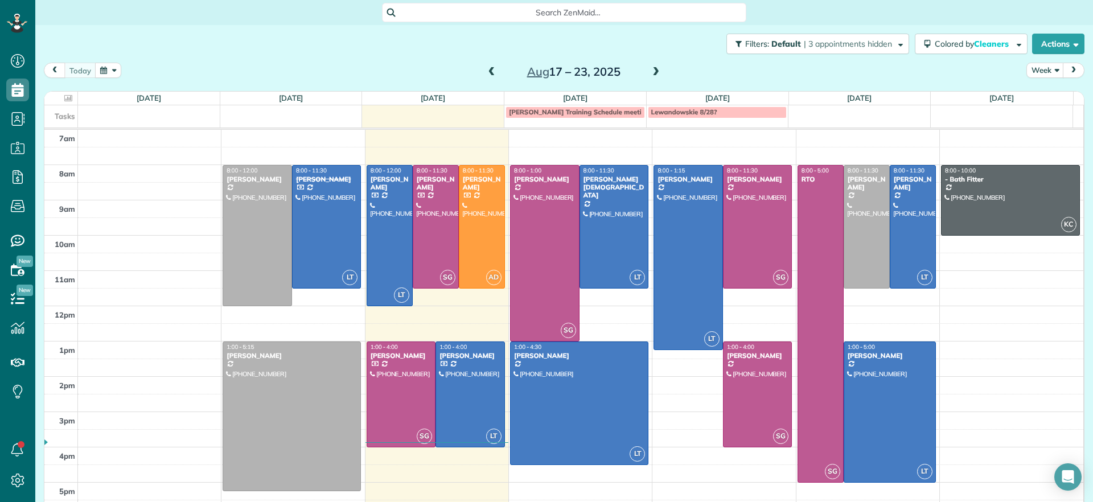
click at [650, 68] on span at bounding box center [656, 72] width 13 height 10
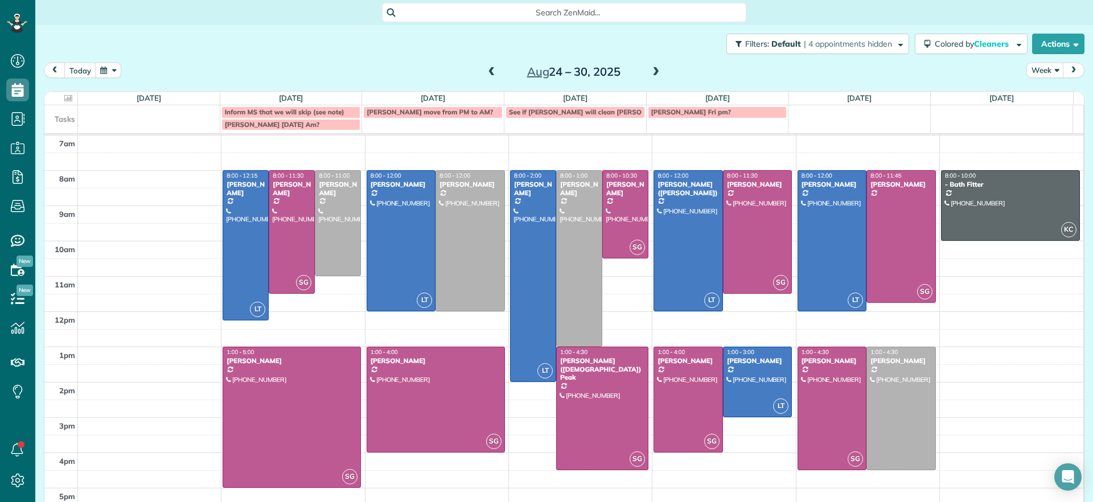
click at [486, 76] on span at bounding box center [492, 72] width 13 height 10
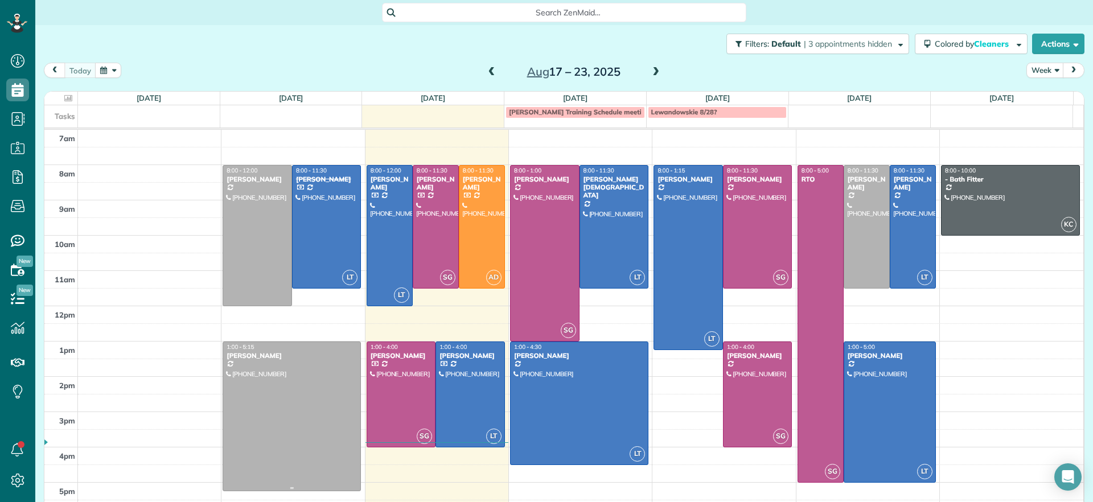
click at [313, 369] on div at bounding box center [291, 416] width 137 height 149
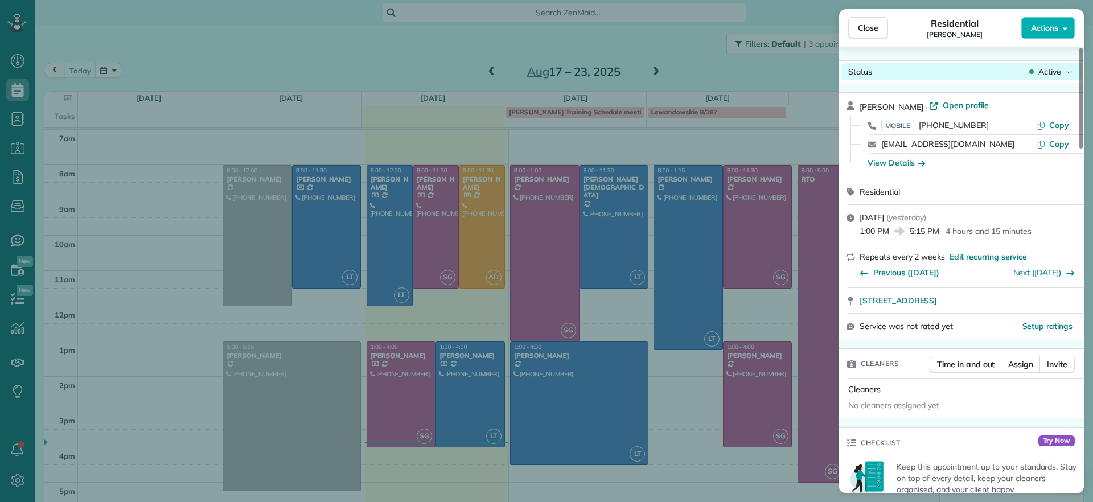
click at [1064, 72] on div "Active" at bounding box center [1051, 71] width 48 height 11
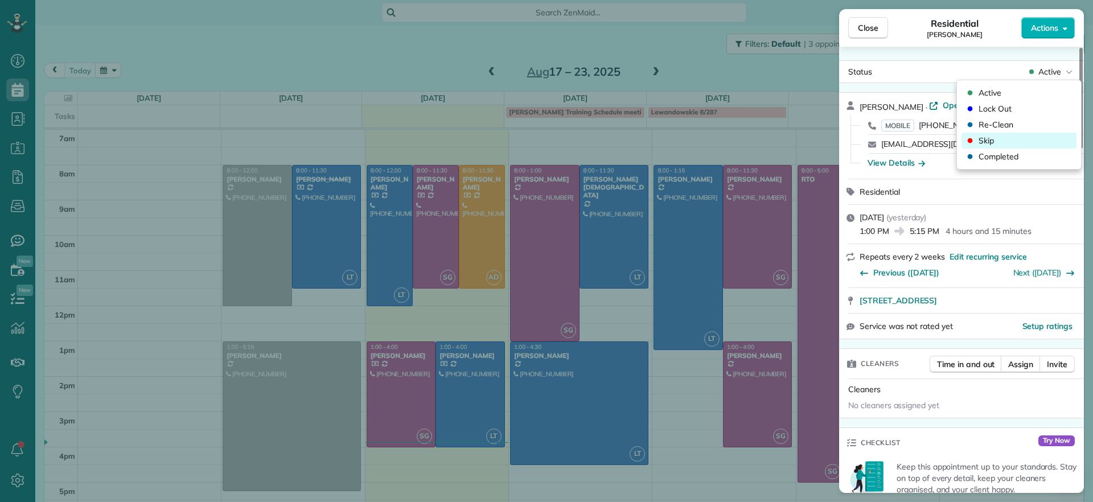
click at [995, 141] on div "Skip" at bounding box center [1019, 141] width 115 height 16
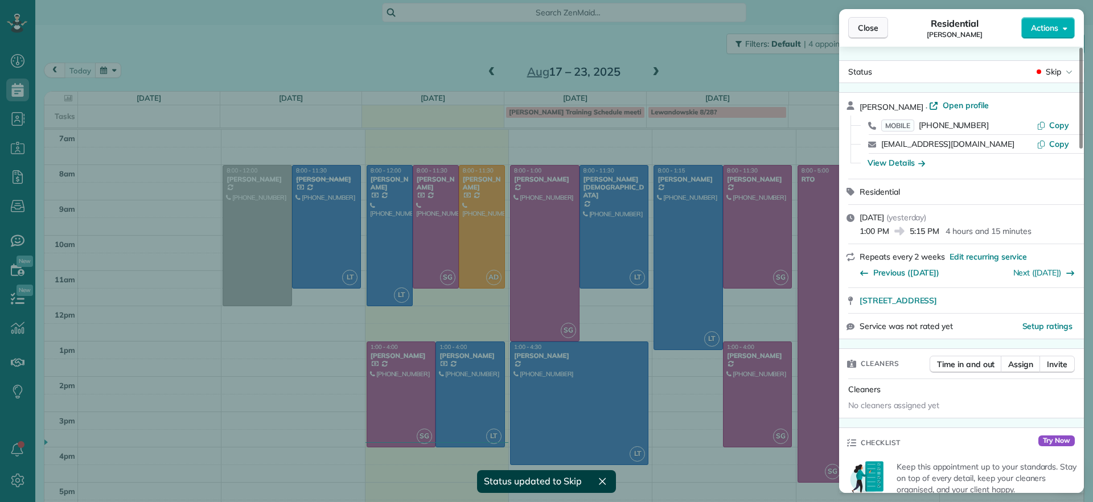
click at [865, 26] on span "Close" at bounding box center [868, 27] width 20 height 11
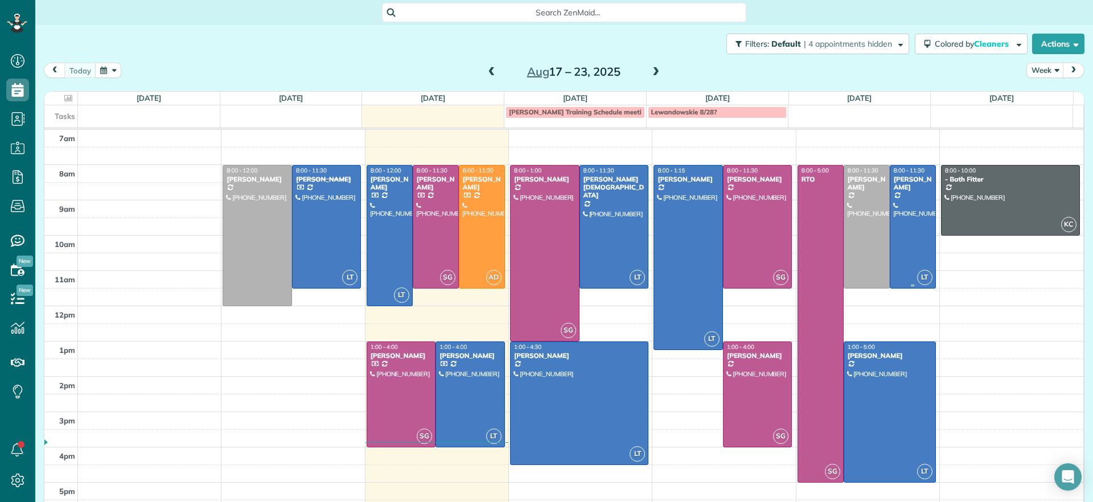
click at [890, 248] on div at bounding box center [912, 227] width 45 height 122
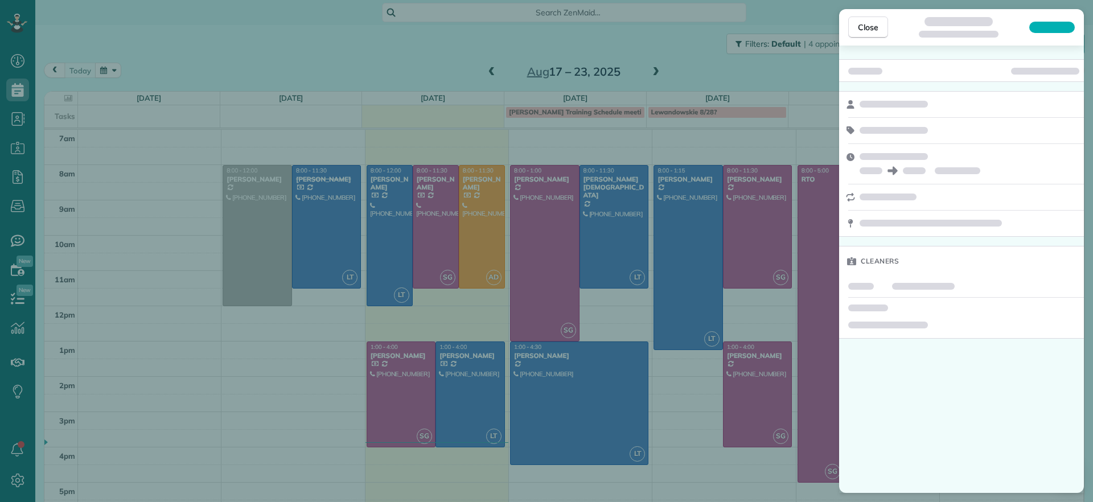
click at [691, 59] on div "Close Cleaners" at bounding box center [546, 251] width 1093 height 502
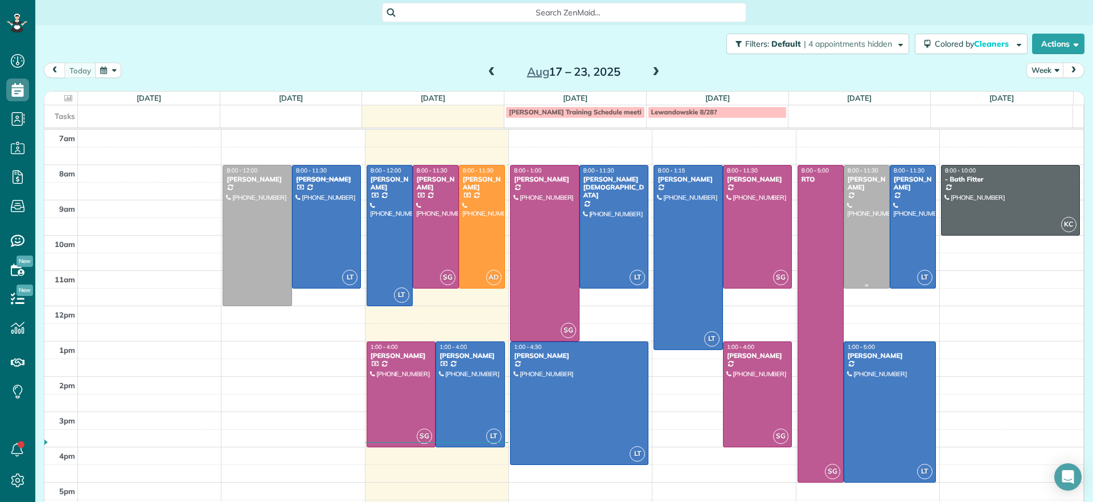
click at [844, 196] on div at bounding box center [866, 227] width 45 height 122
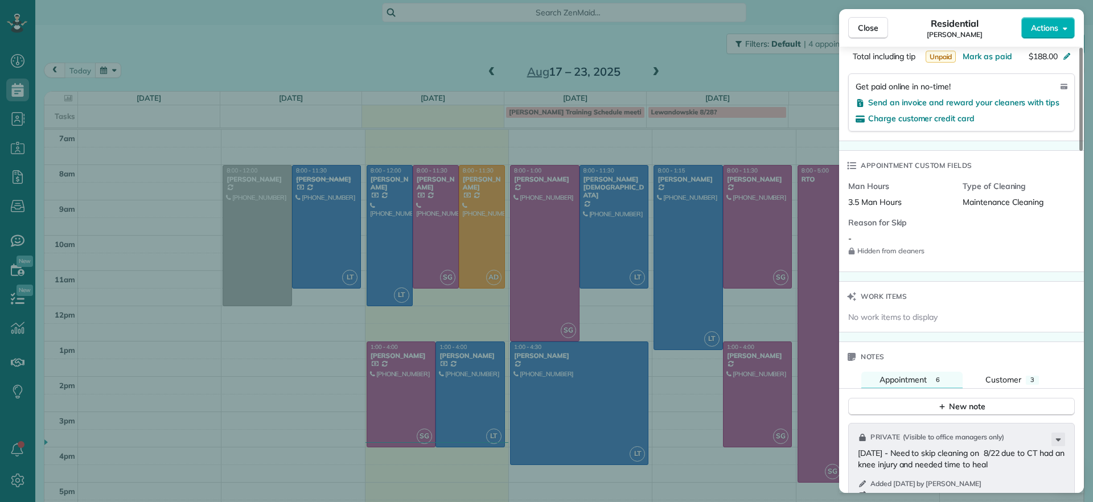
scroll to position [784, 0]
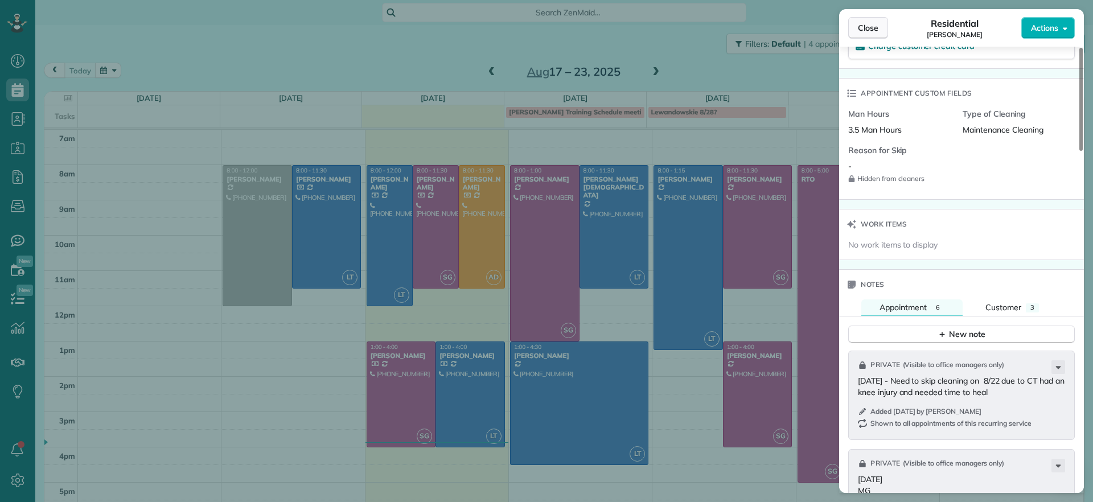
click at [873, 31] on span "Close" at bounding box center [868, 27] width 20 height 11
